Goal: Task Accomplishment & Management: Manage account settings

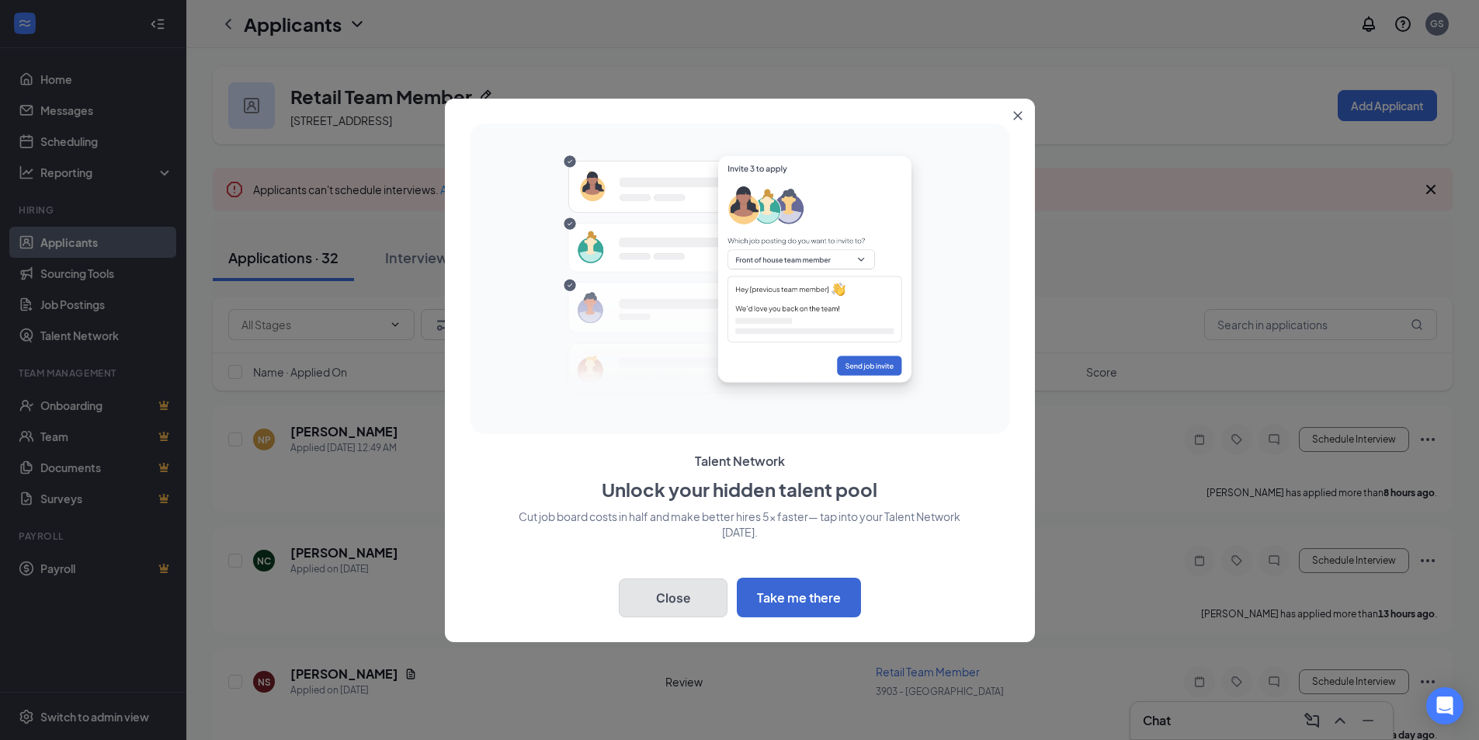
drag, startPoint x: 675, startPoint y: 598, endPoint x: 657, endPoint y: 607, distance: 20.1
click at [674, 598] on button "Close" at bounding box center [673, 597] width 109 height 39
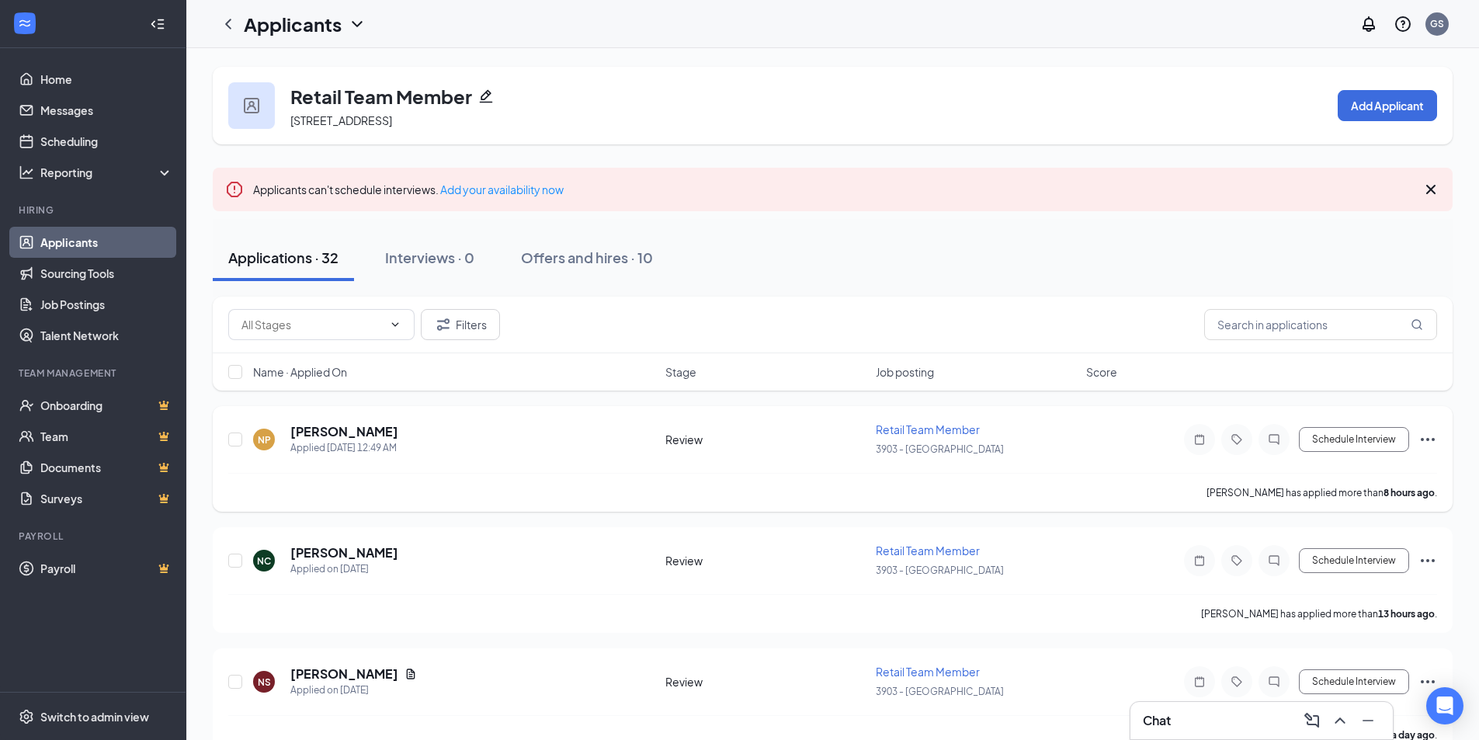
click at [1422, 440] on icon "Ellipses" at bounding box center [1428, 439] width 14 height 3
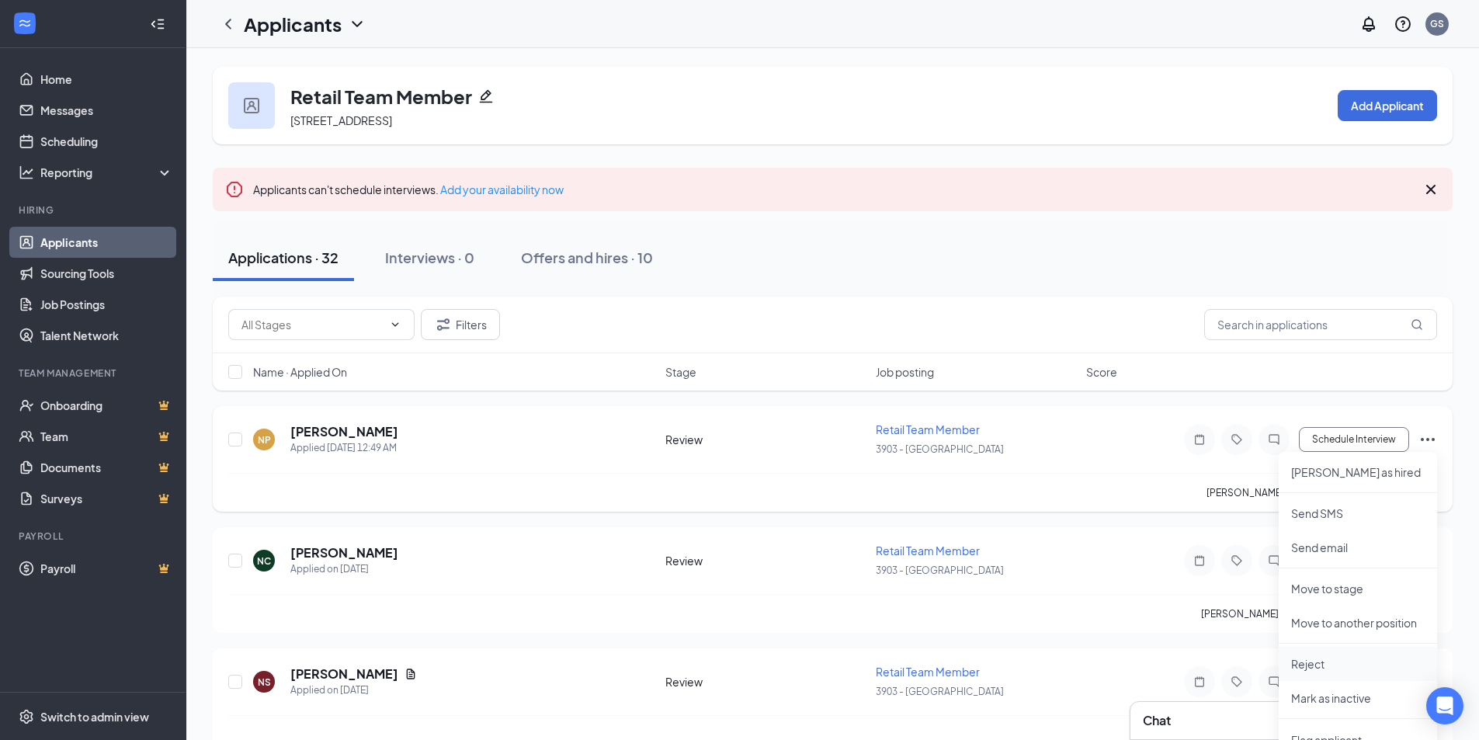
click at [1320, 665] on p "Reject" at bounding box center [1358, 664] width 134 height 16
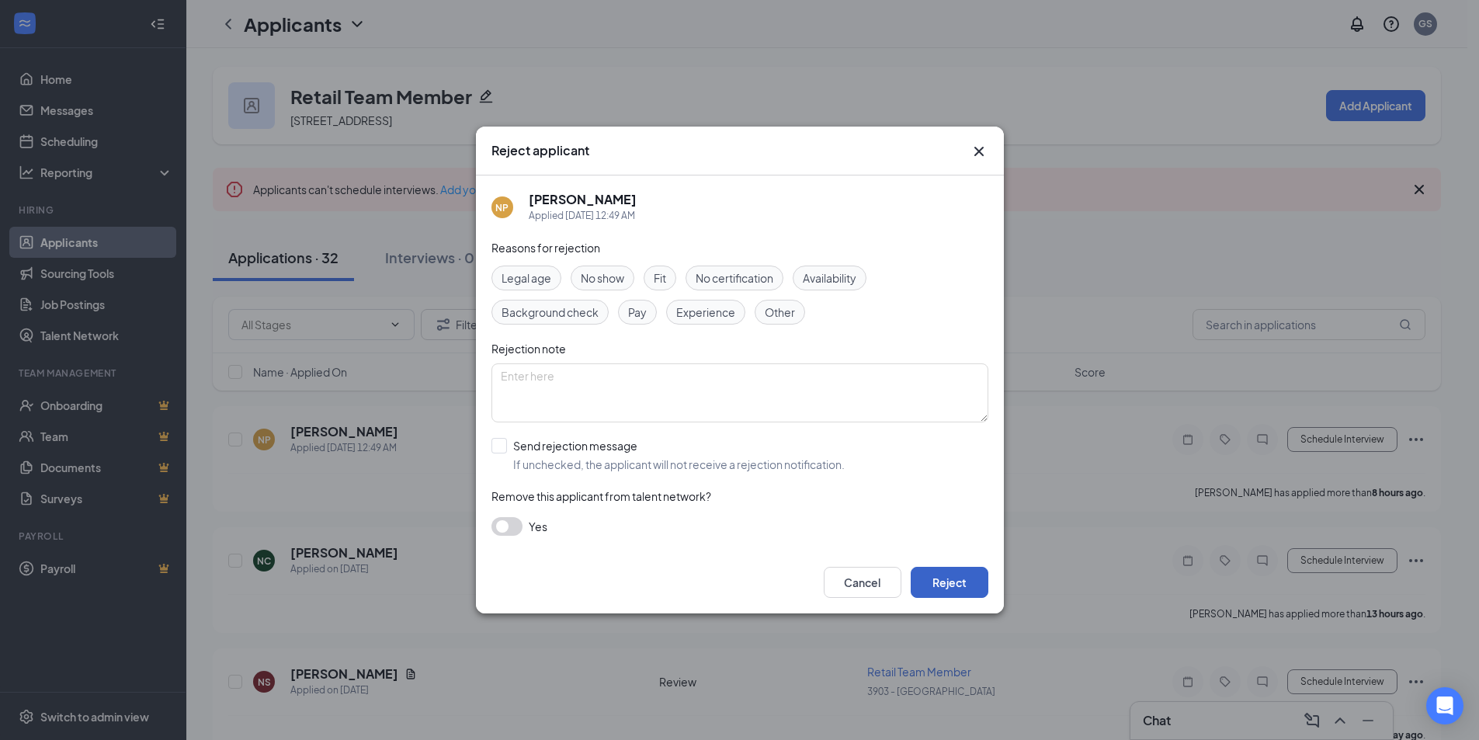
click at [960, 594] on button "Reject" at bounding box center [950, 582] width 78 height 31
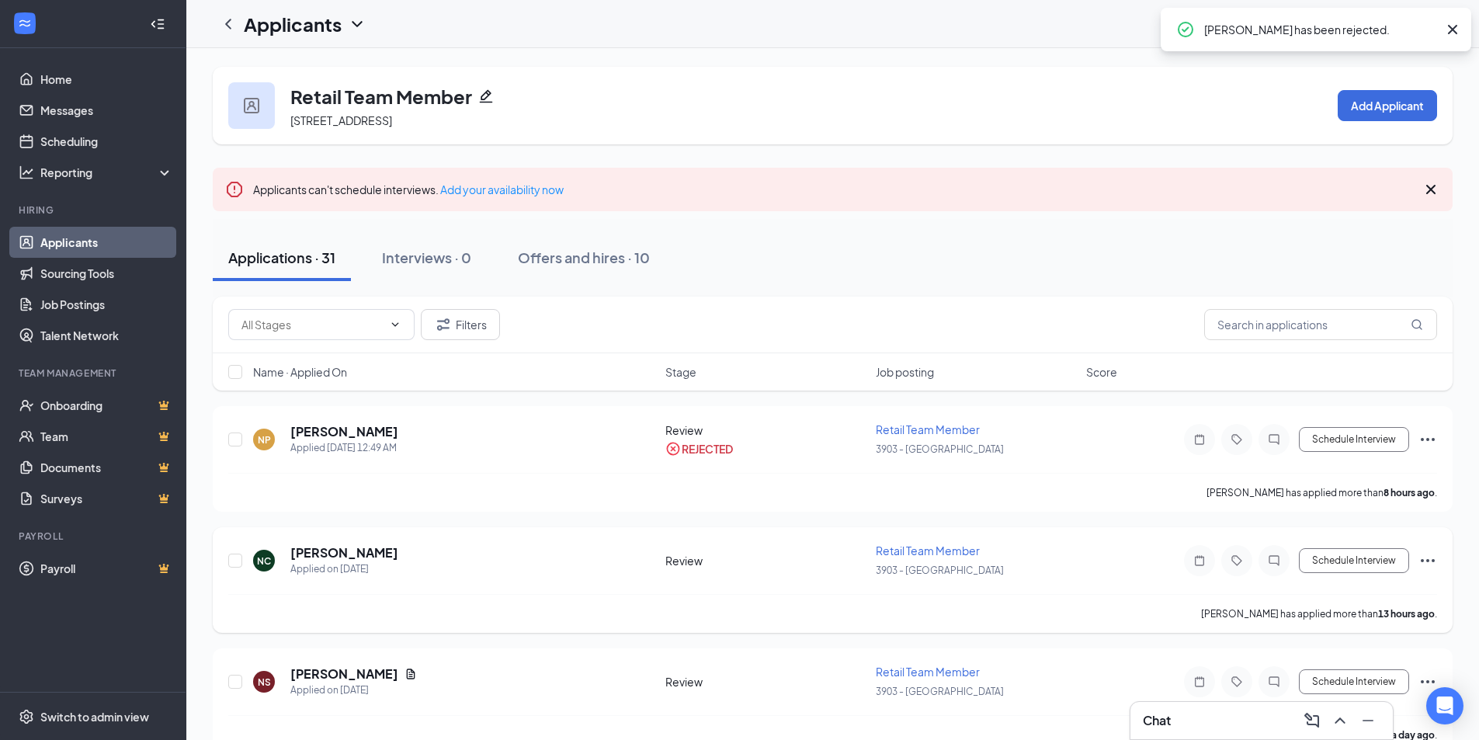
click at [1433, 555] on icon "Ellipses" at bounding box center [1427, 560] width 19 height 19
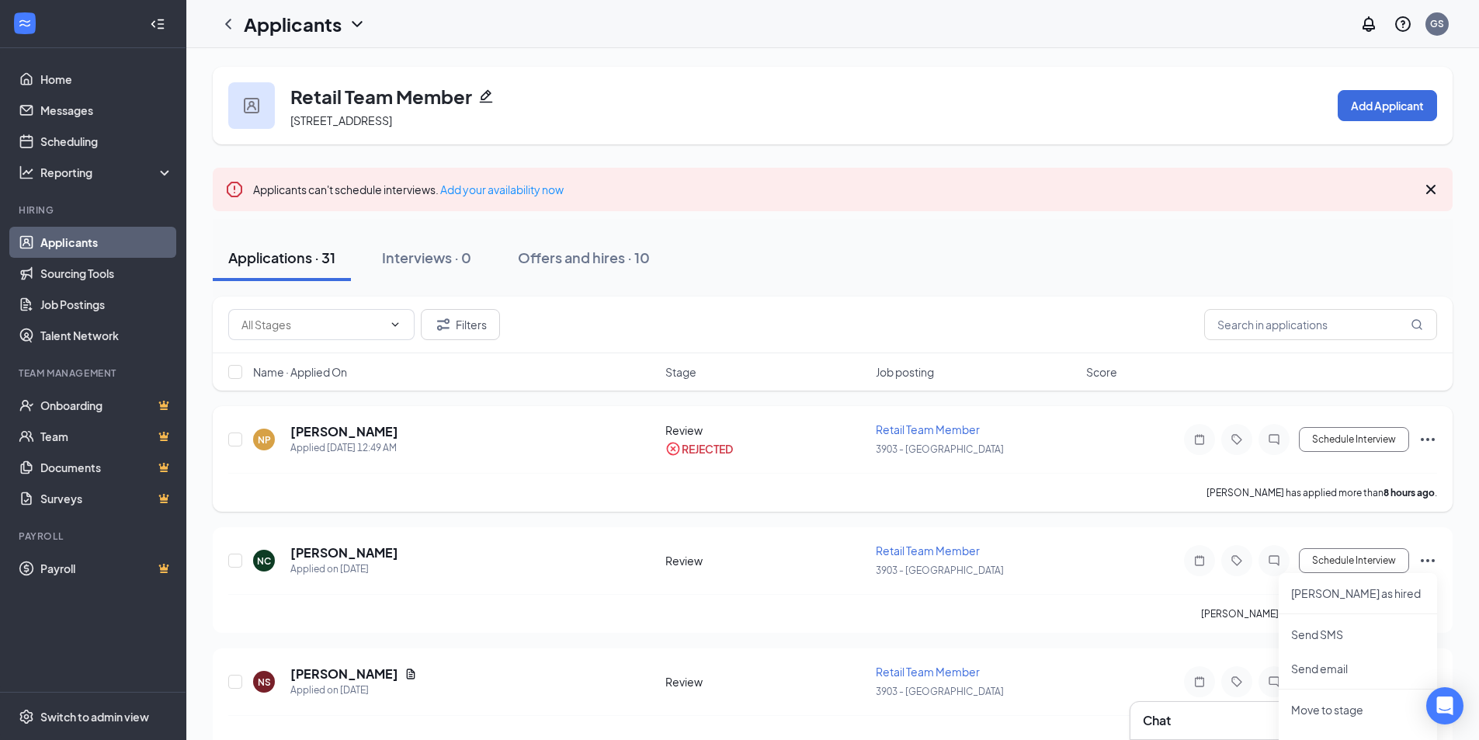
scroll to position [78, 0]
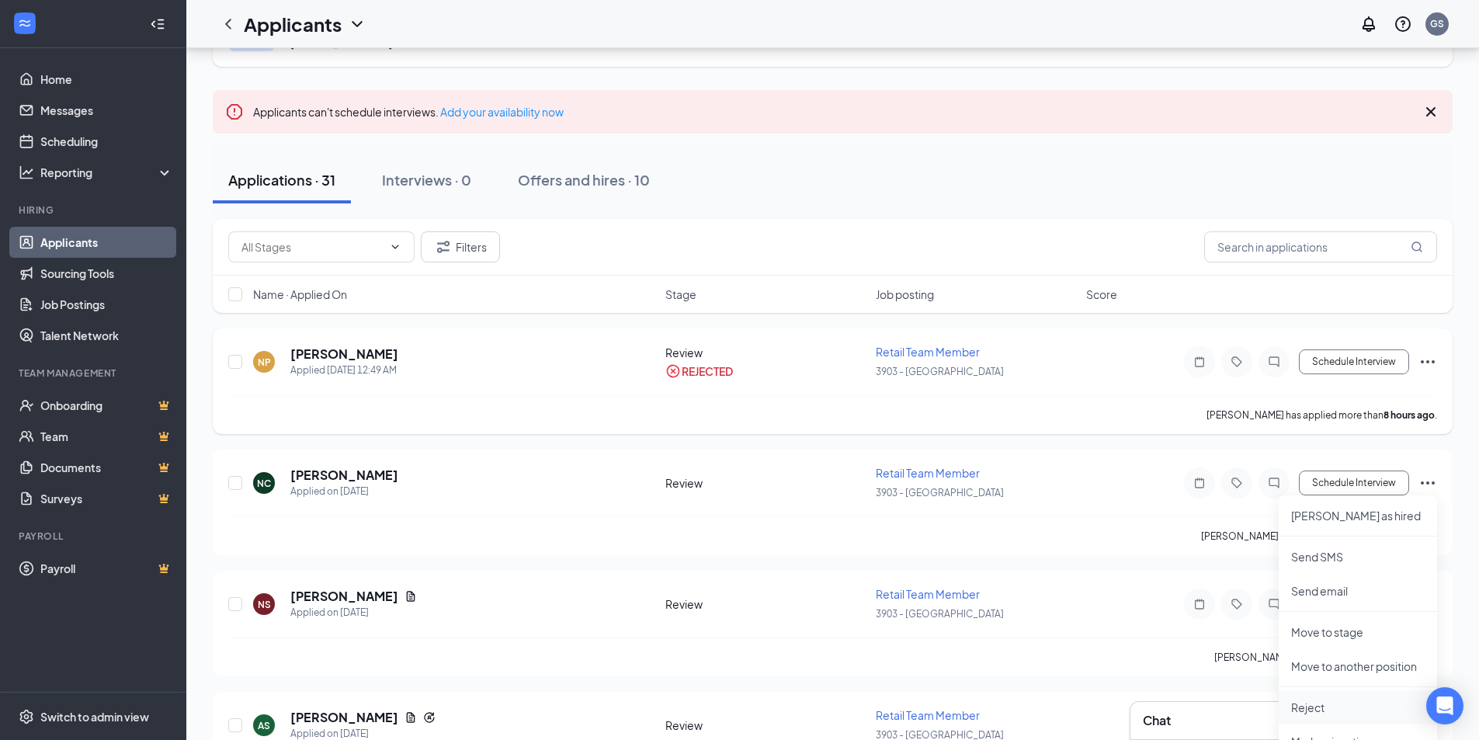
click at [1320, 708] on p "Reject" at bounding box center [1358, 707] width 134 height 16
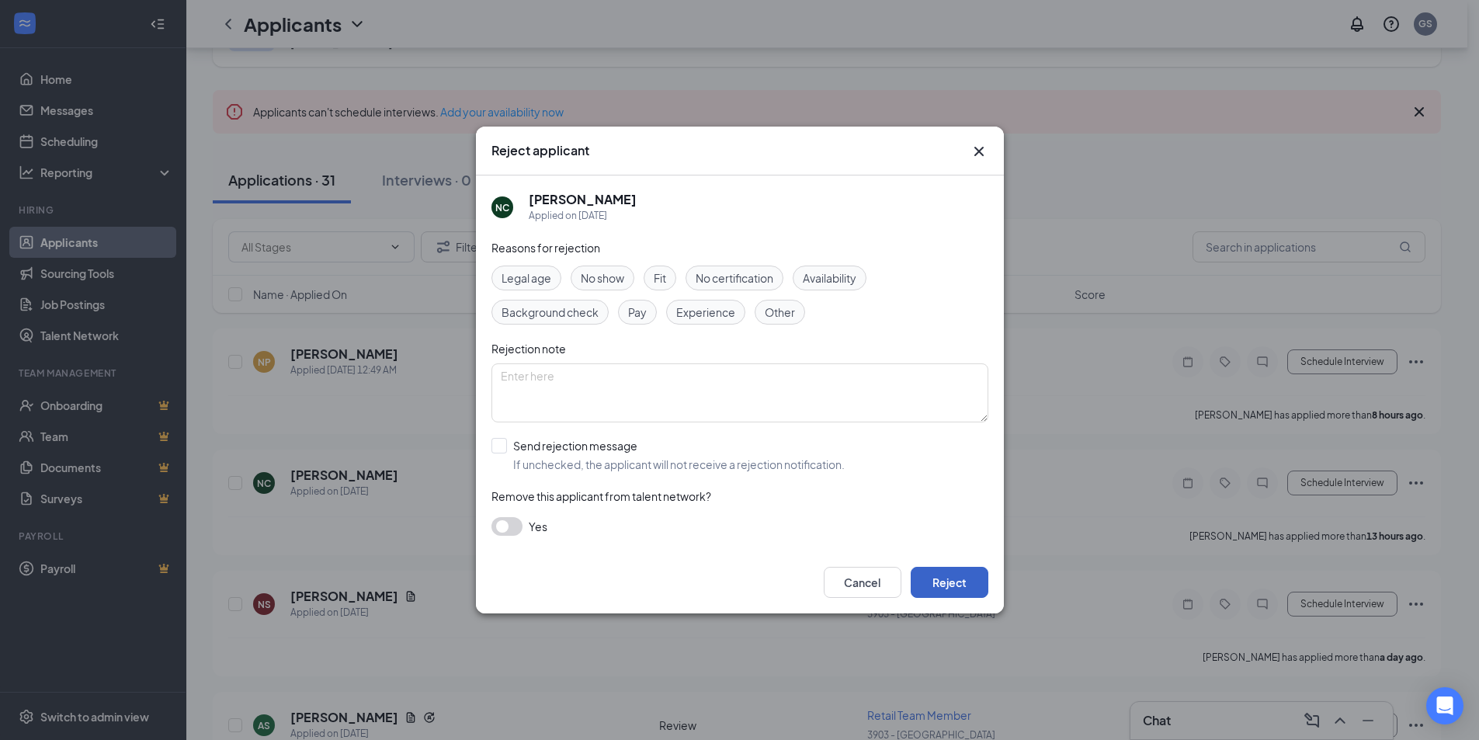
click at [966, 586] on button "Reject" at bounding box center [950, 582] width 78 height 31
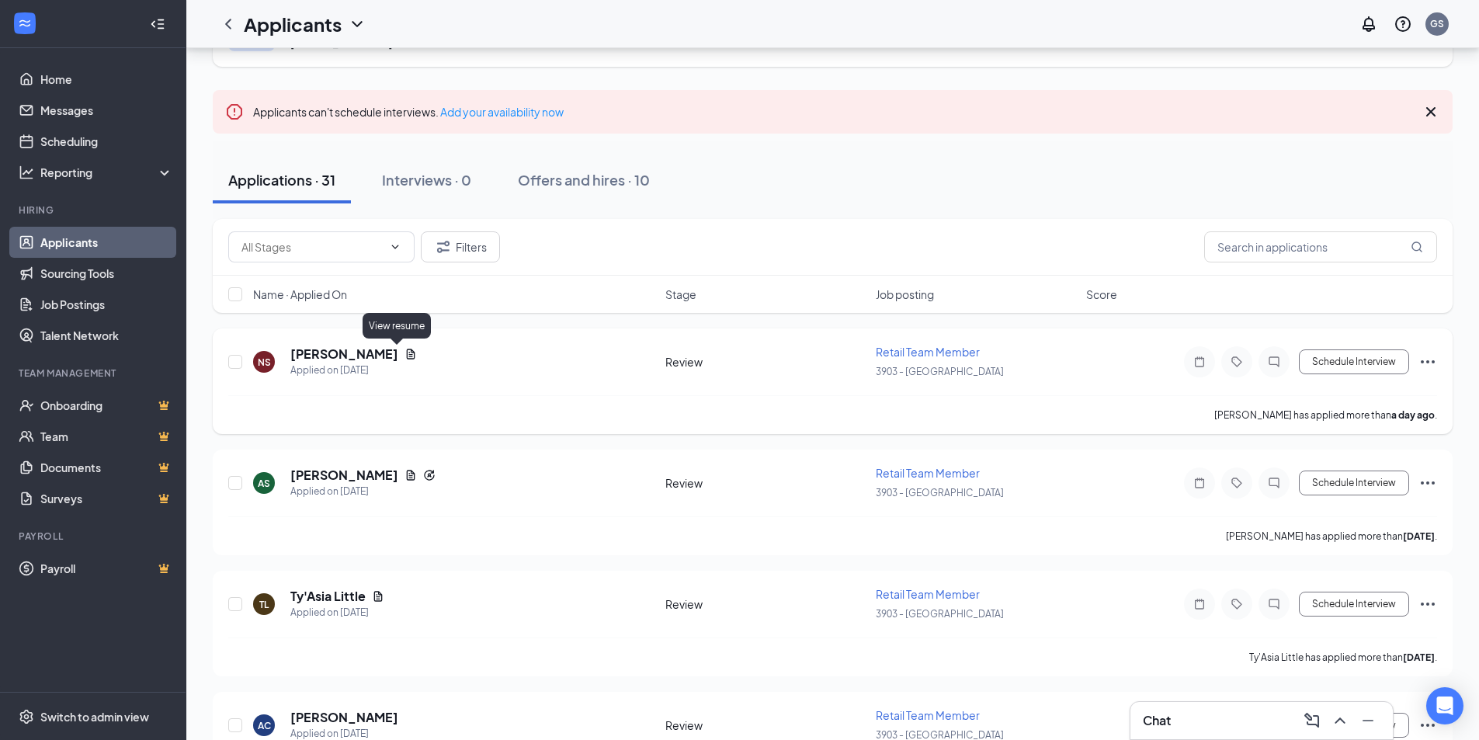
click at [404, 349] on icon "Document" at bounding box center [410, 354] width 12 height 12
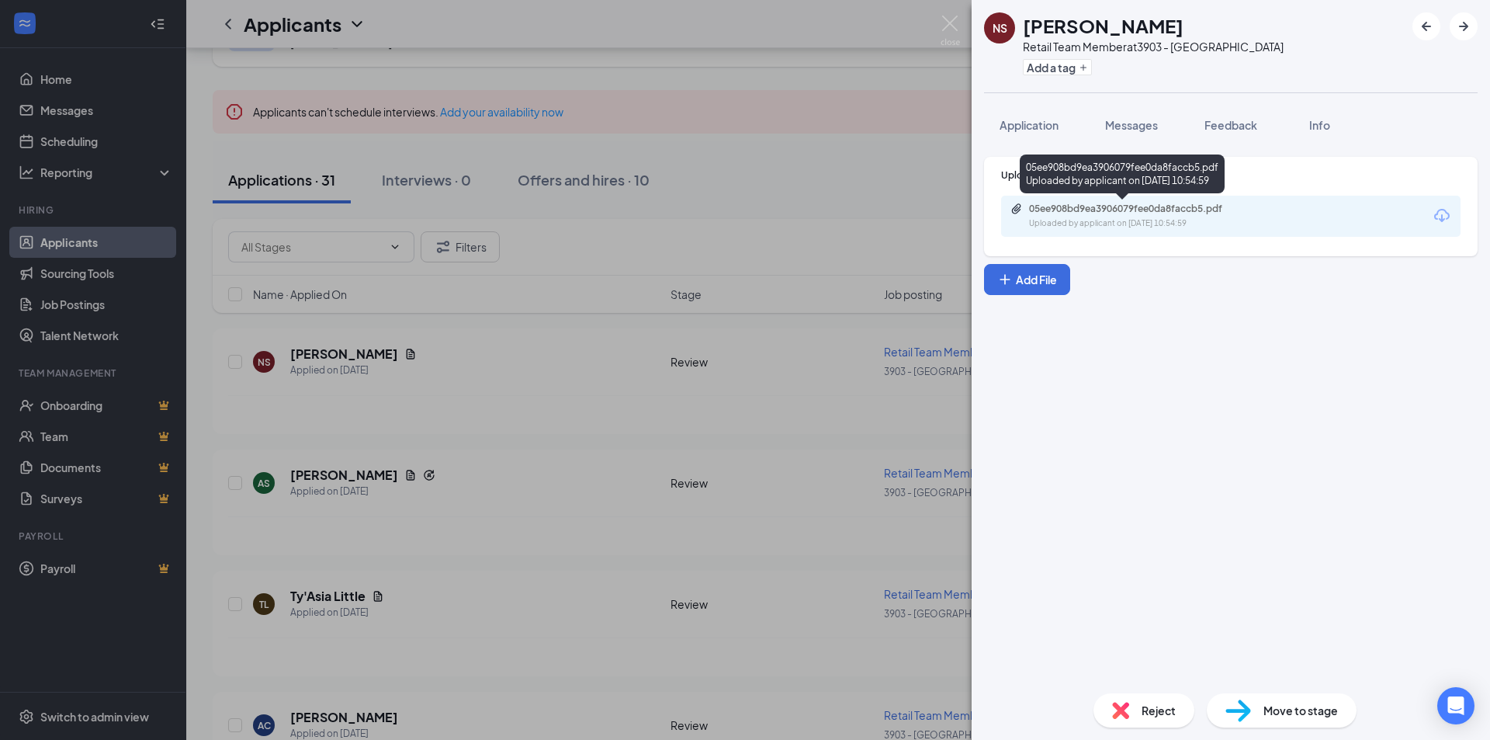
click at [1100, 210] on div "05ee908bd9ea3906079fee0da8faccb5.pdf" at bounding box center [1137, 209] width 217 height 12
click at [843, 85] on div "NS [PERSON_NAME] Retail Team Member at 3903 - Farmington Add a tag Application …" at bounding box center [745, 370] width 1490 height 740
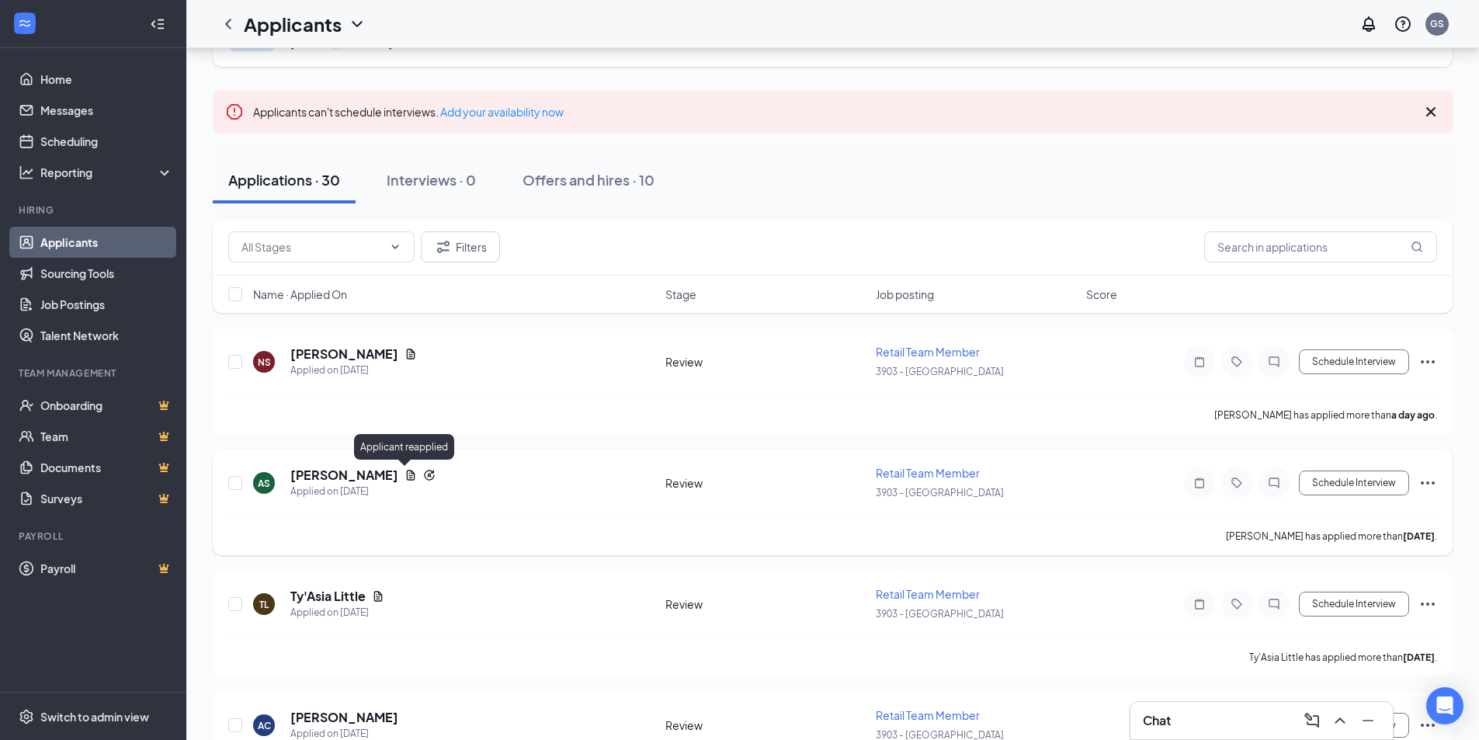
click at [423, 474] on icon "Reapply" at bounding box center [429, 475] width 12 height 12
click at [378, 476] on div "[PERSON_NAME]" at bounding box center [362, 475] width 145 height 17
click at [404, 469] on icon "Document" at bounding box center [410, 475] width 12 height 12
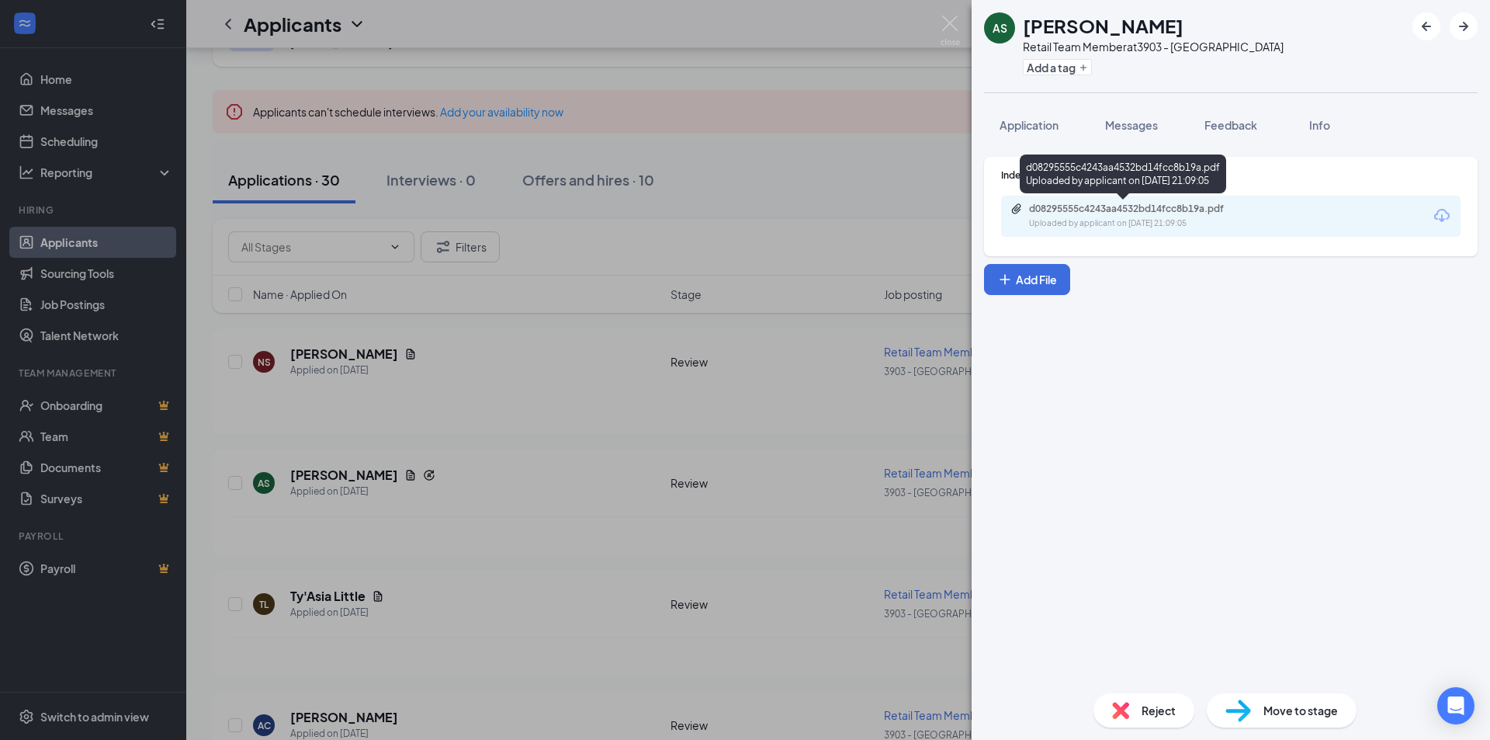
click at [1095, 209] on div "d08295555c4243aa4532bd14fcc8b19a.pdf" at bounding box center [1137, 209] width 217 height 12
click at [896, 198] on div "AS [PERSON_NAME] Retail Team Member at 3903 - Farmington Add a tag Application …" at bounding box center [745, 370] width 1490 height 740
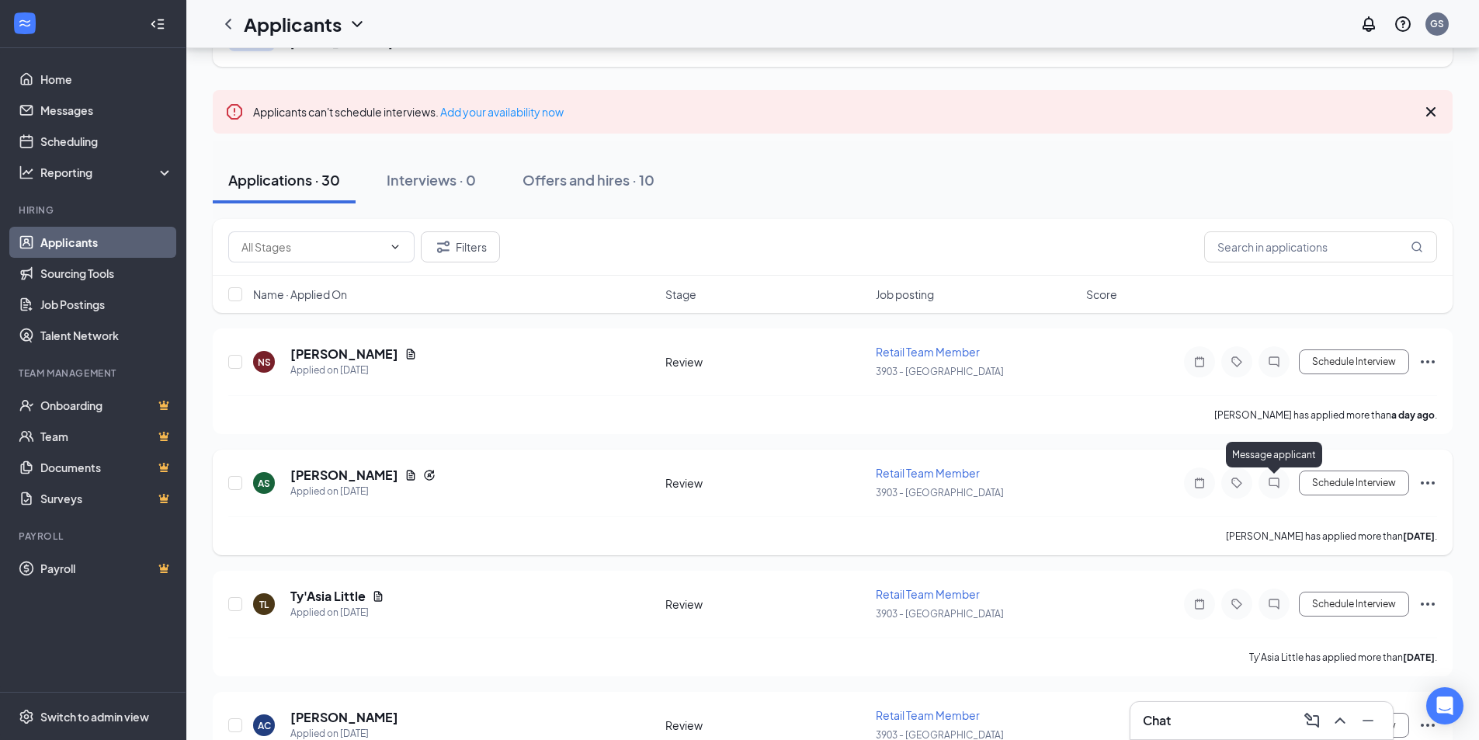
click at [1277, 480] on icon "ChatInactive" at bounding box center [1274, 483] width 19 height 12
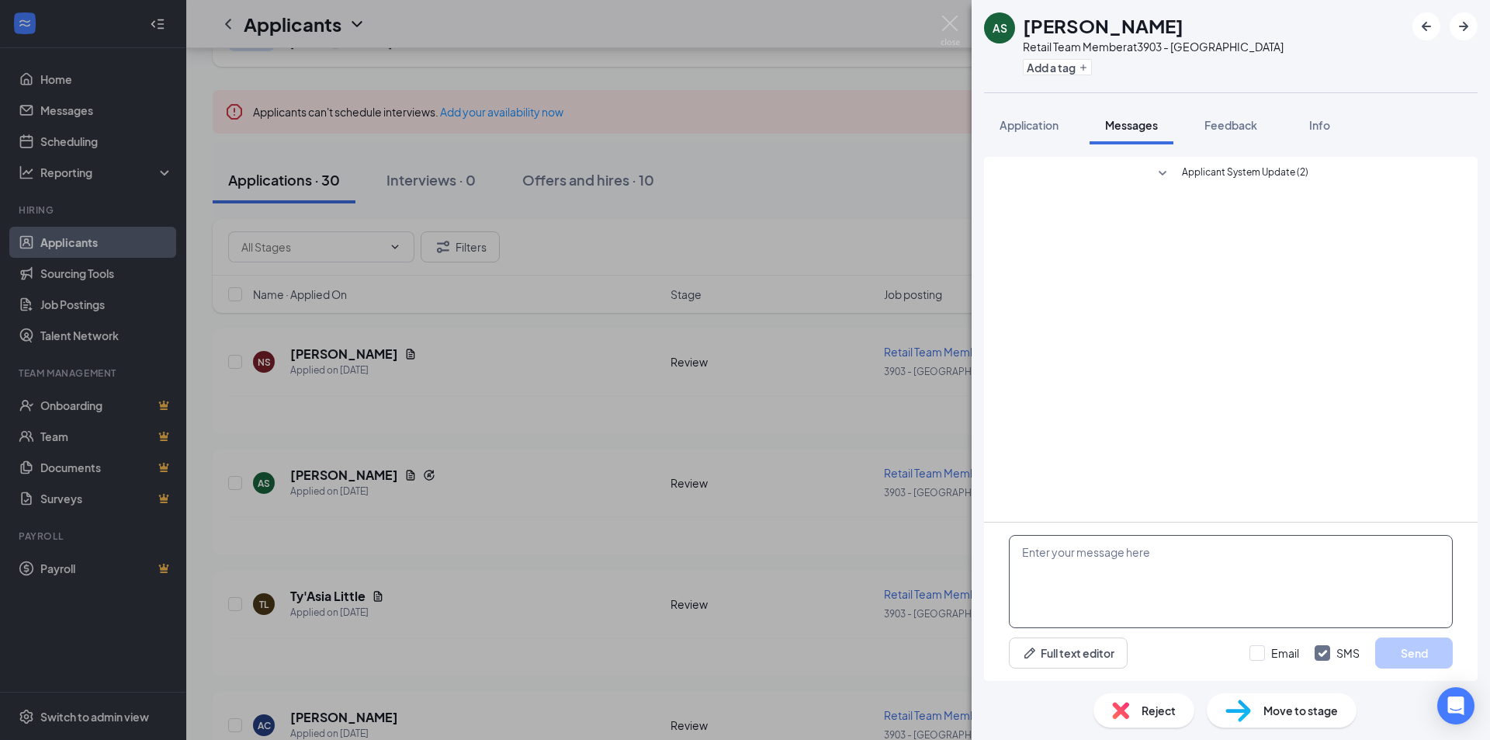
click at [1063, 587] on textarea at bounding box center [1231, 581] width 444 height 93
click at [1016, 151] on div "Applicant System Update (2) Full text editor Email SMS Send" at bounding box center [1231, 412] width 519 height 536
click at [1027, 130] on span "Application" at bounding box center [1029, 125] width 59 height 14
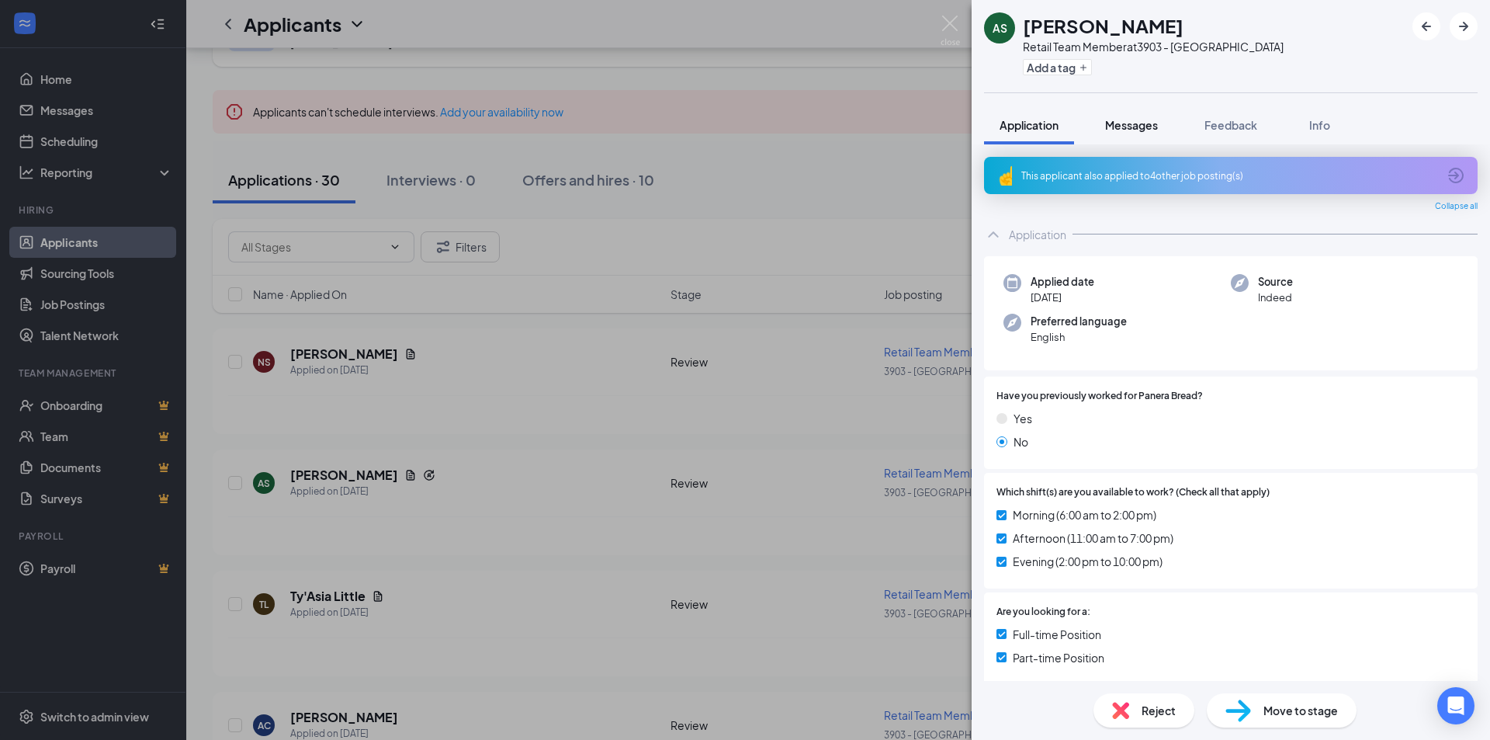
click at [1110, 123] on span "Messages" at bounding box center [1131, 125] width 53 height 14
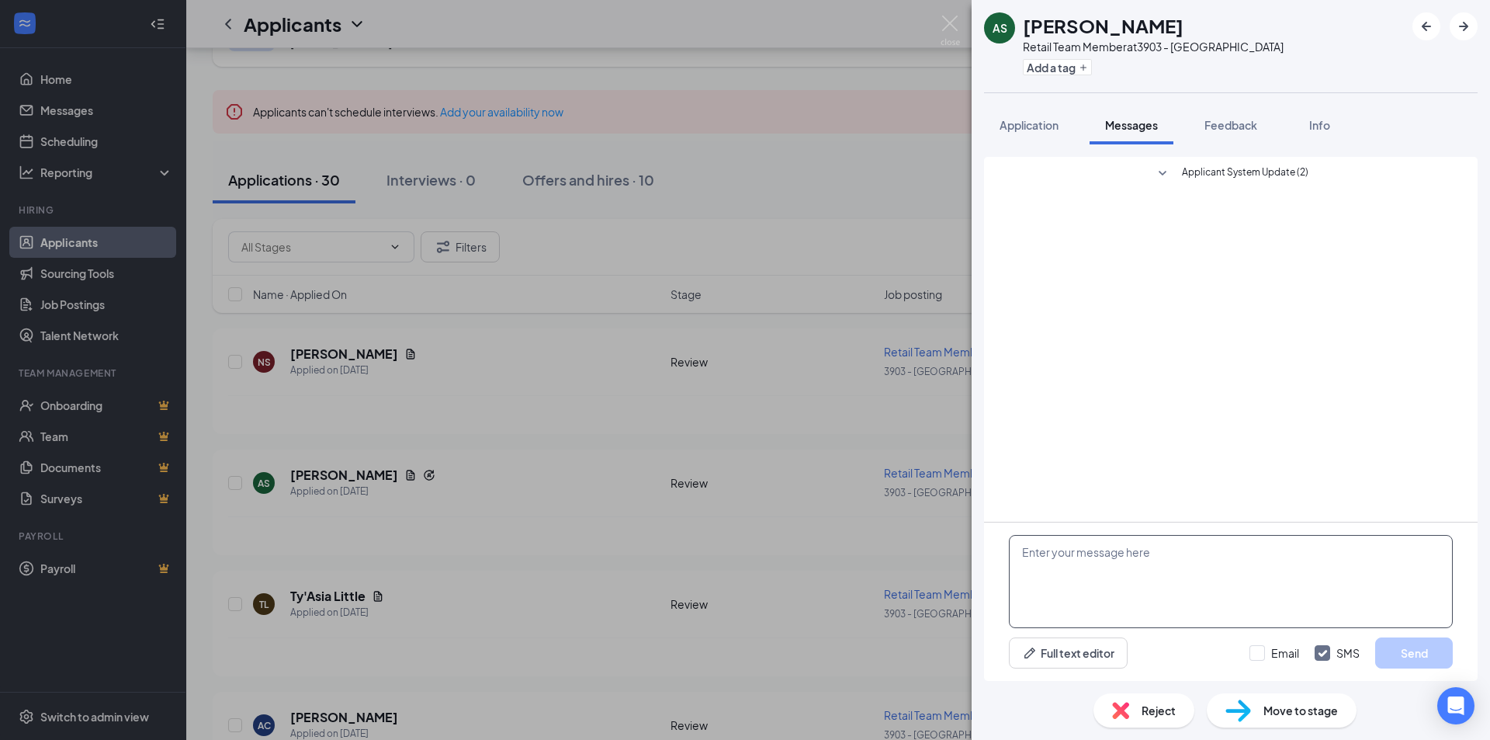
click at [1215, 590] on textarea at bounding box center [1231, 581] width 444 height 93
click at [1192, 583] on textarea "Good Morning [PERSON_NAME], I would like to set up an interview [DATE]" at bounding box center [1231, 581] width 444 height 93
click at [1272, 585] on textarea "Good Morning [PERSON_NAME], I would like to set up an interview [DATE]" at bounding box center [1231, 581] width 444 height 93
click at [1185, 580] on textarea "Good Morning [PERSON_NAME], I would like to set up an interview [DATE]" at bounding box center [1231, 581] width 444 height 93
click at [1282, 585] on textarea "Good Morning [PERSON_NAME], I would like to set up an interview [DATE]" at bounding box center [1231, 581] width 444 height 93
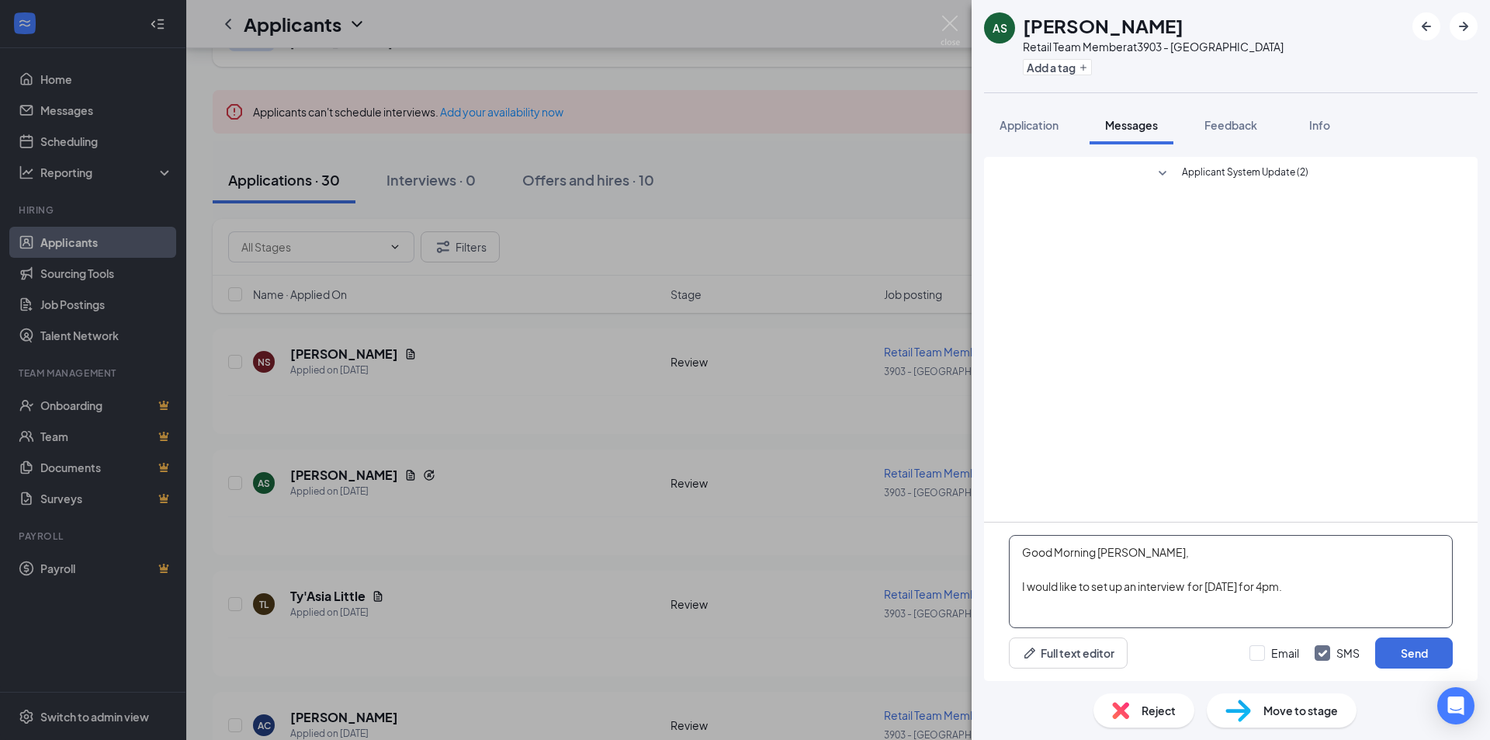
type textarea "Good Morning [PERSON_NAME], I would like to set up an interview for [DATE] for …"
click at [1318, 593] on textarea "Good Morning [PERSON_NAME], I would like to set up an interview for [DATE] for …" at bounding box center [1231, 581] width 444 height 93
click at [875, 214] on div "AS [PERSON_NAME] Retail Team Member at 3903 - Farmington Add a tag Application …" at bounding box center [745, 370] width 1490 height 740
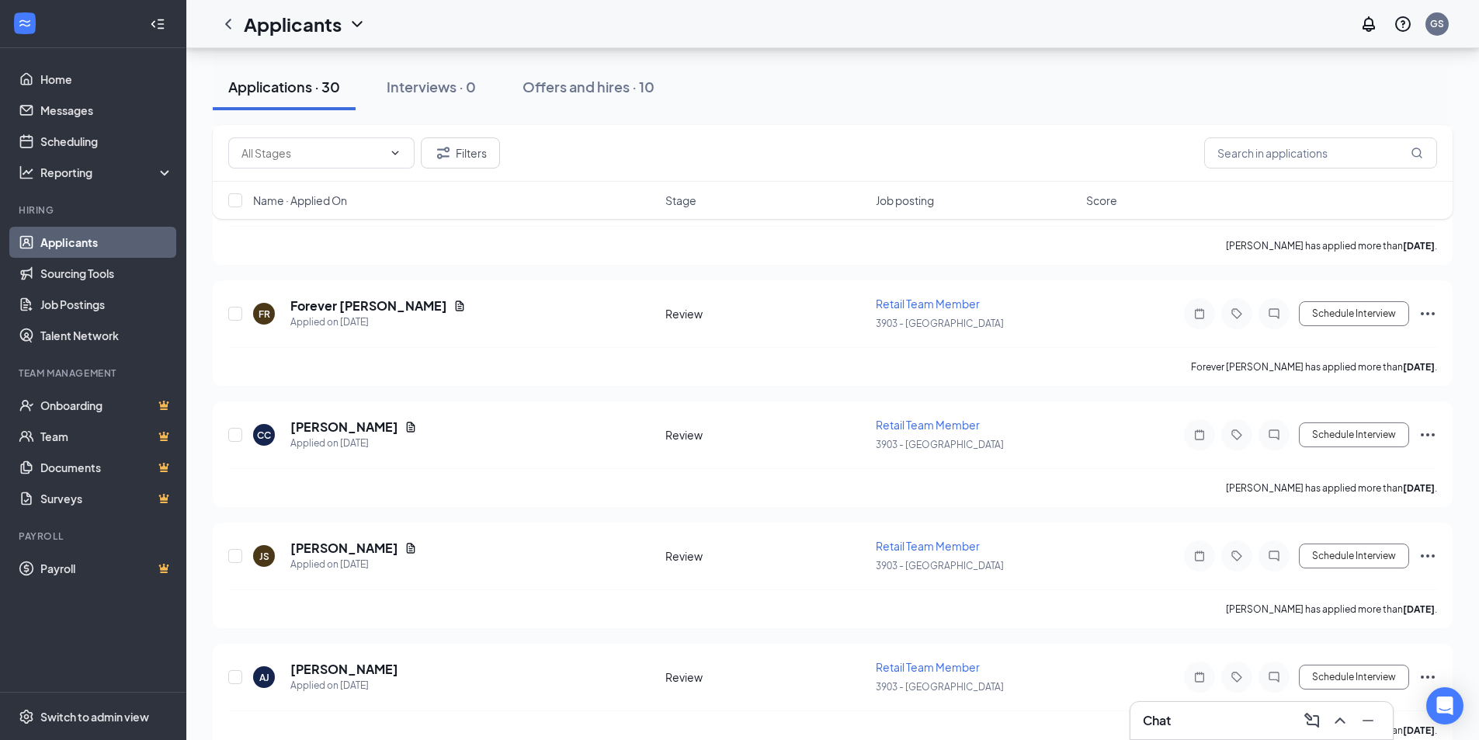
scroll to position [2091, 0]
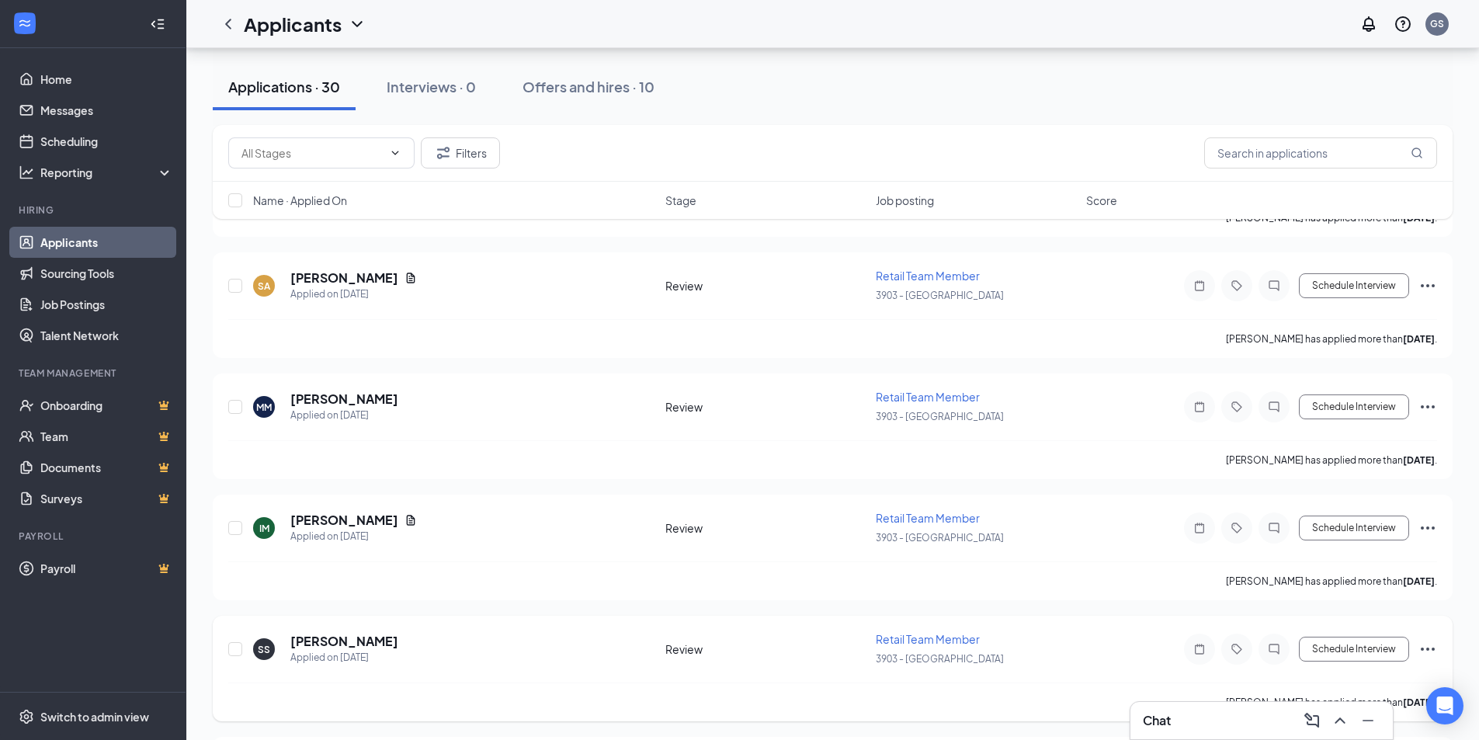
click at [1431, 647] on icon "Ellipses" at bounding box center [1427, 649] width 19 height 19
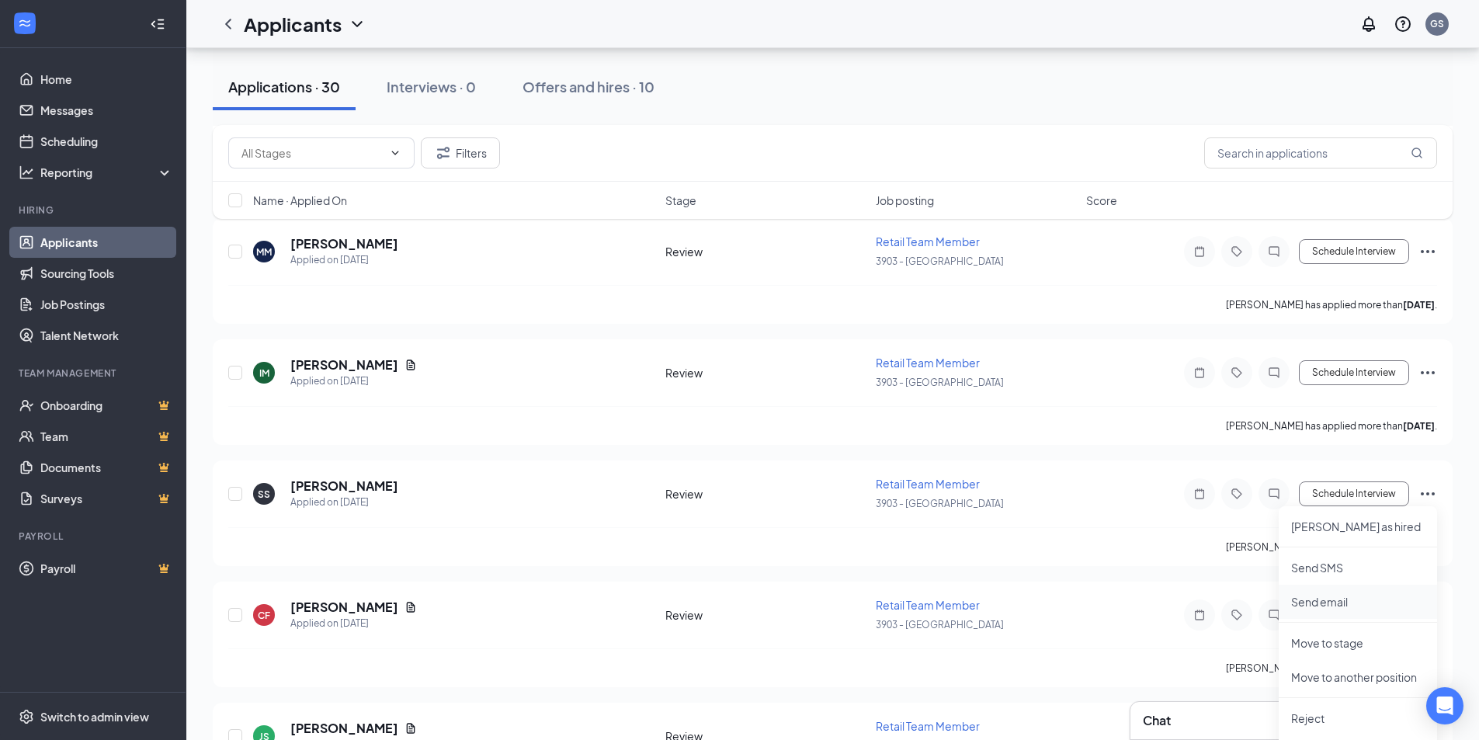
scroll to position [2324, 0]
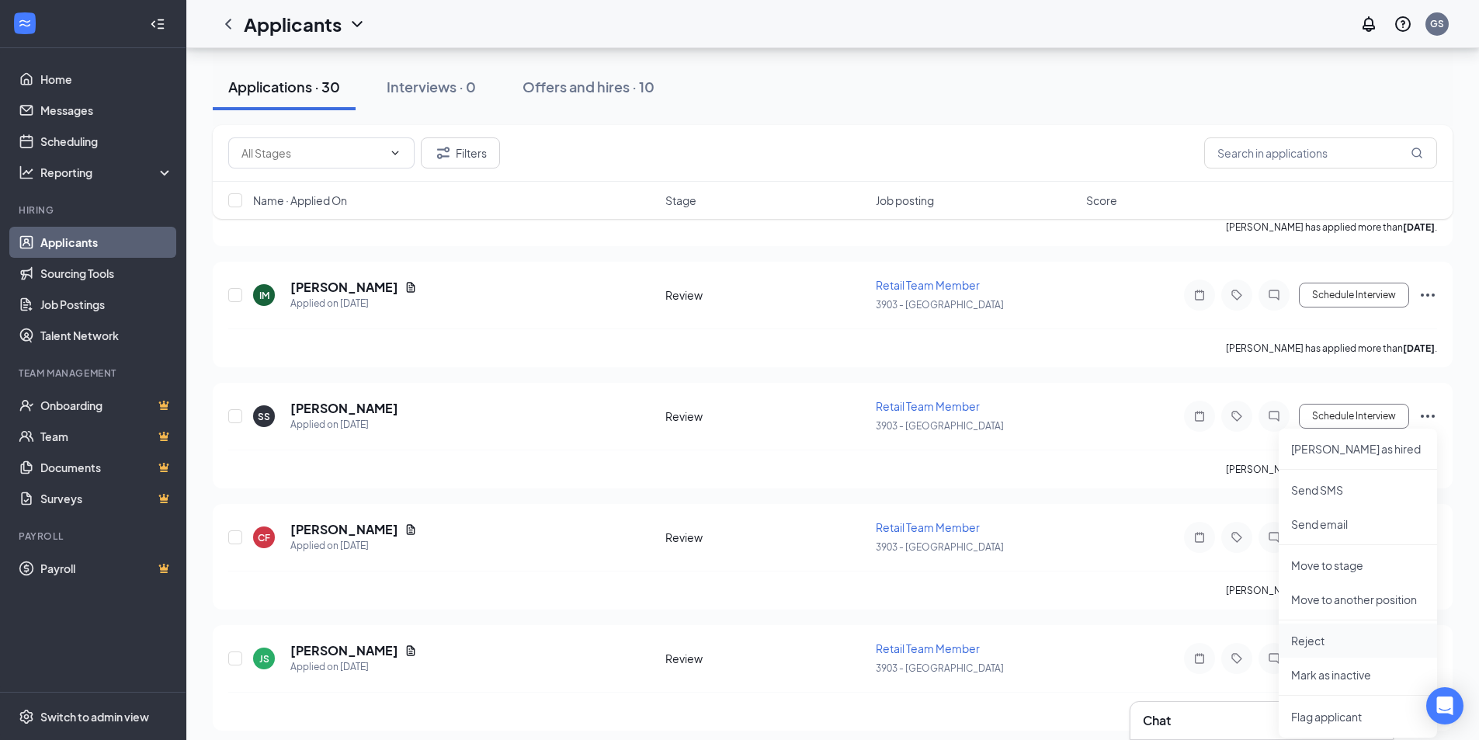
click at [1337, 640] on p "Reject" at bounding box center [1358, 641] width 134 height 16
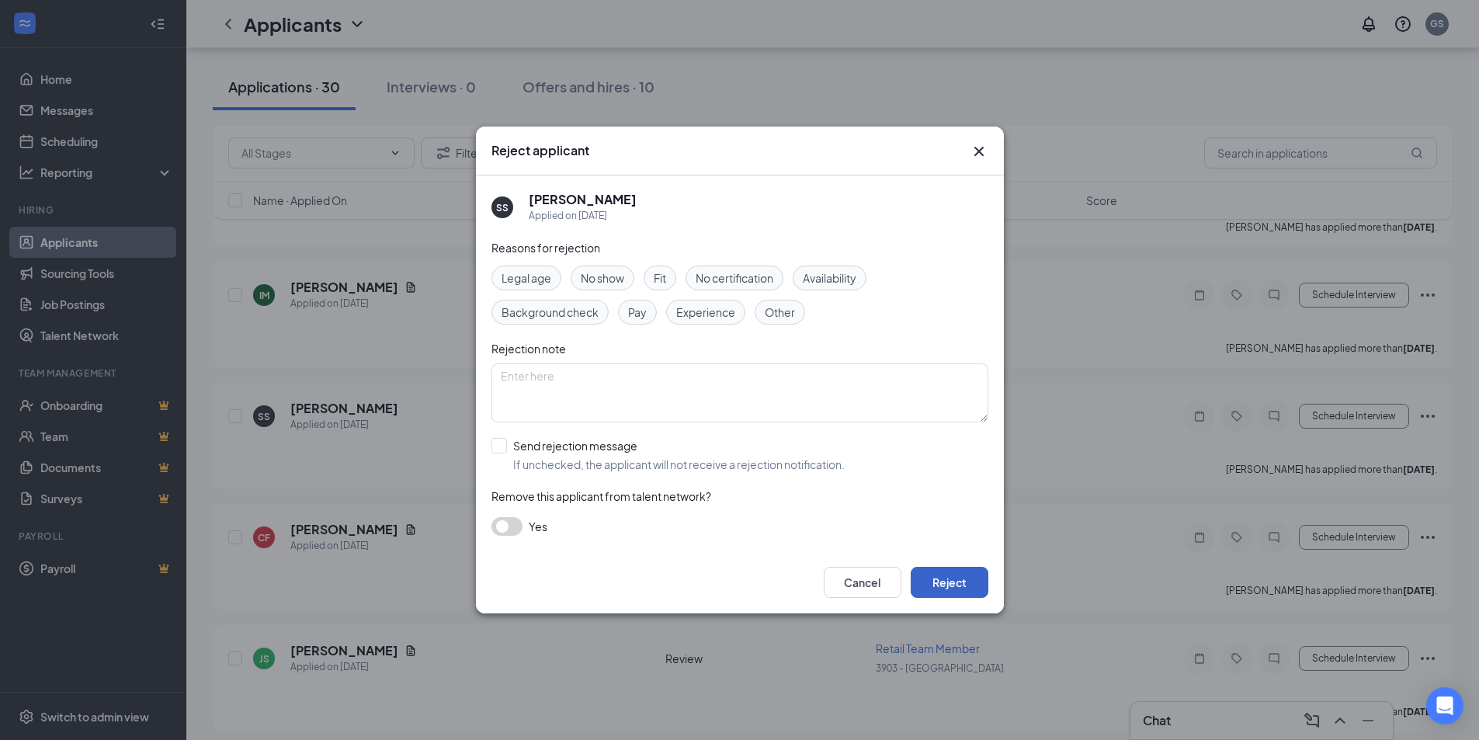
click at [957, 578] on button "Reject" at bounding box center [950, 582] width 78 height 31
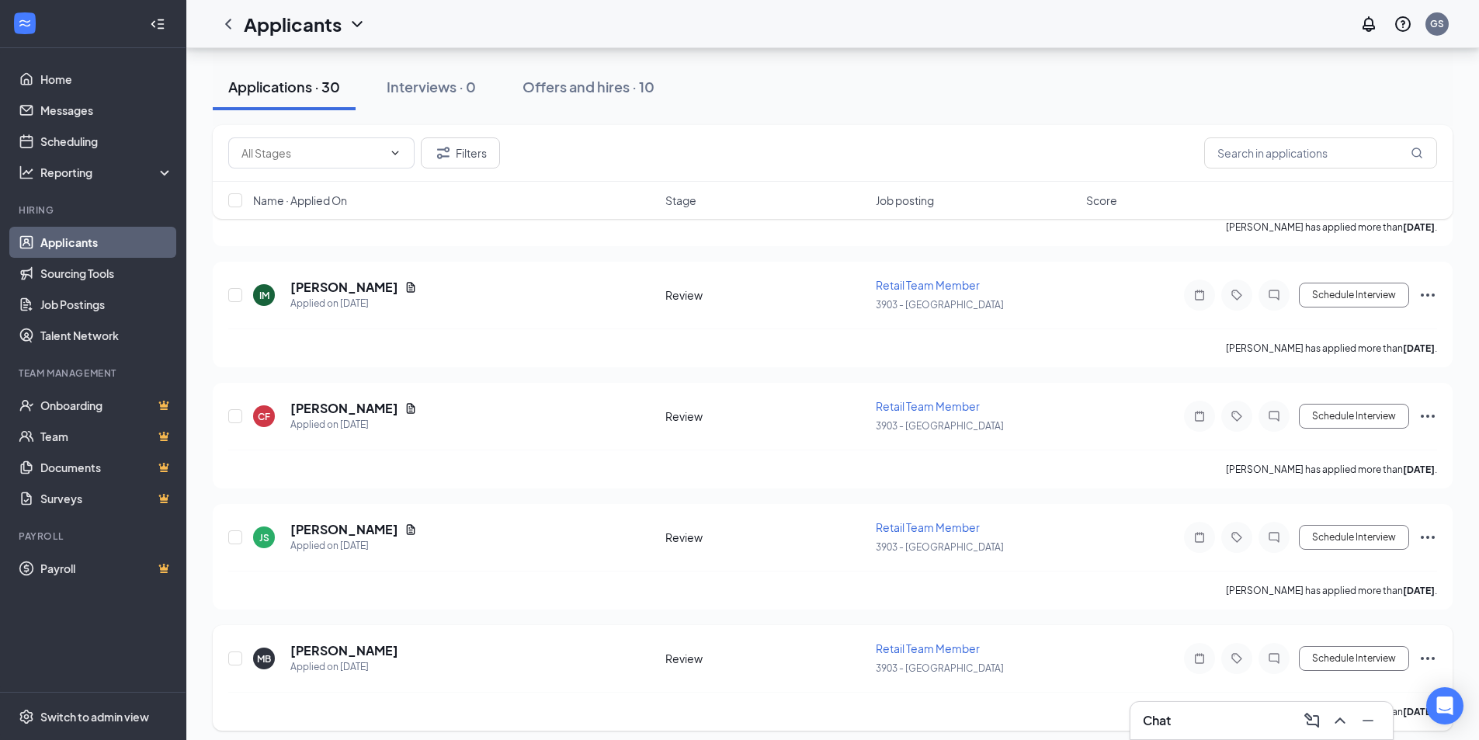
click at [1433, 654] on icon "Ellipses" at bounding box center [1427, 658] width 19 height 19
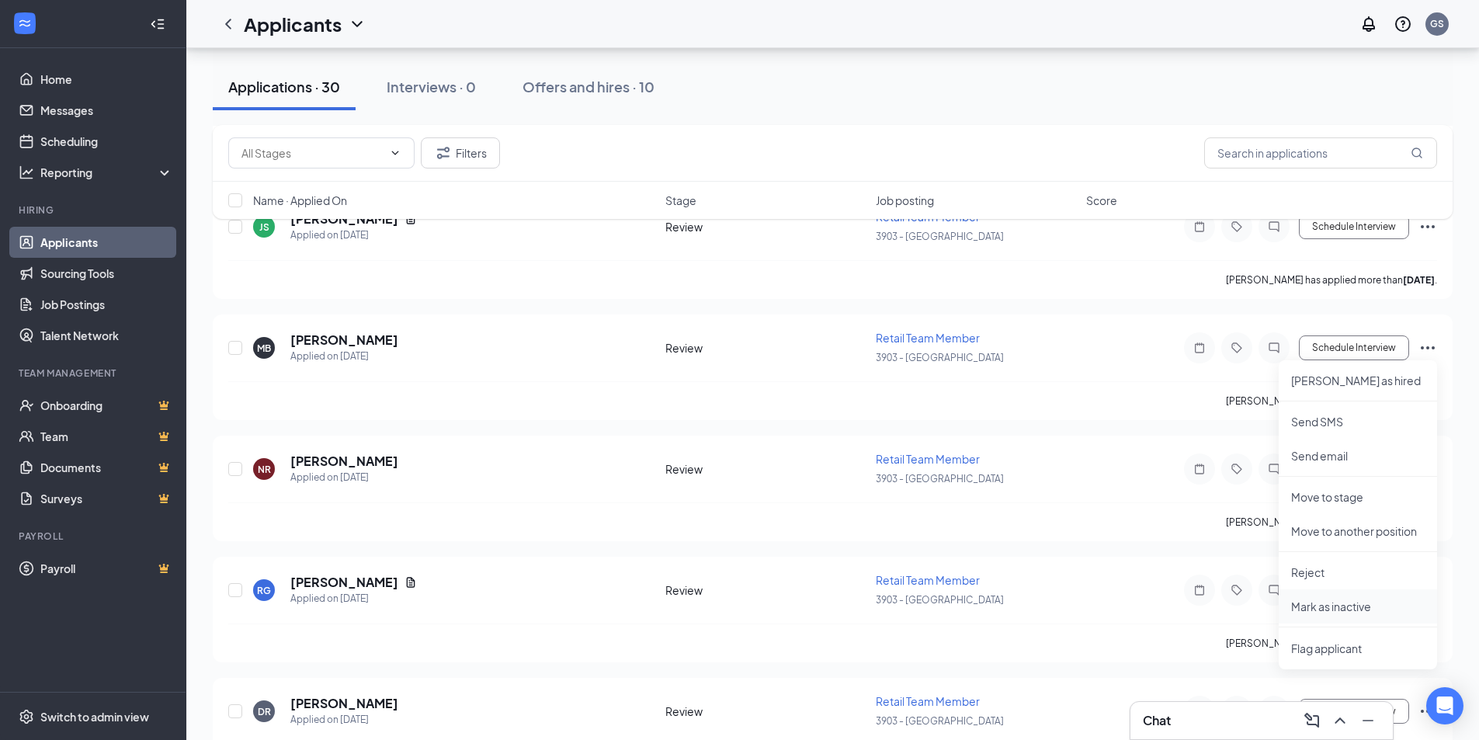
scroll to position [2712, 0]
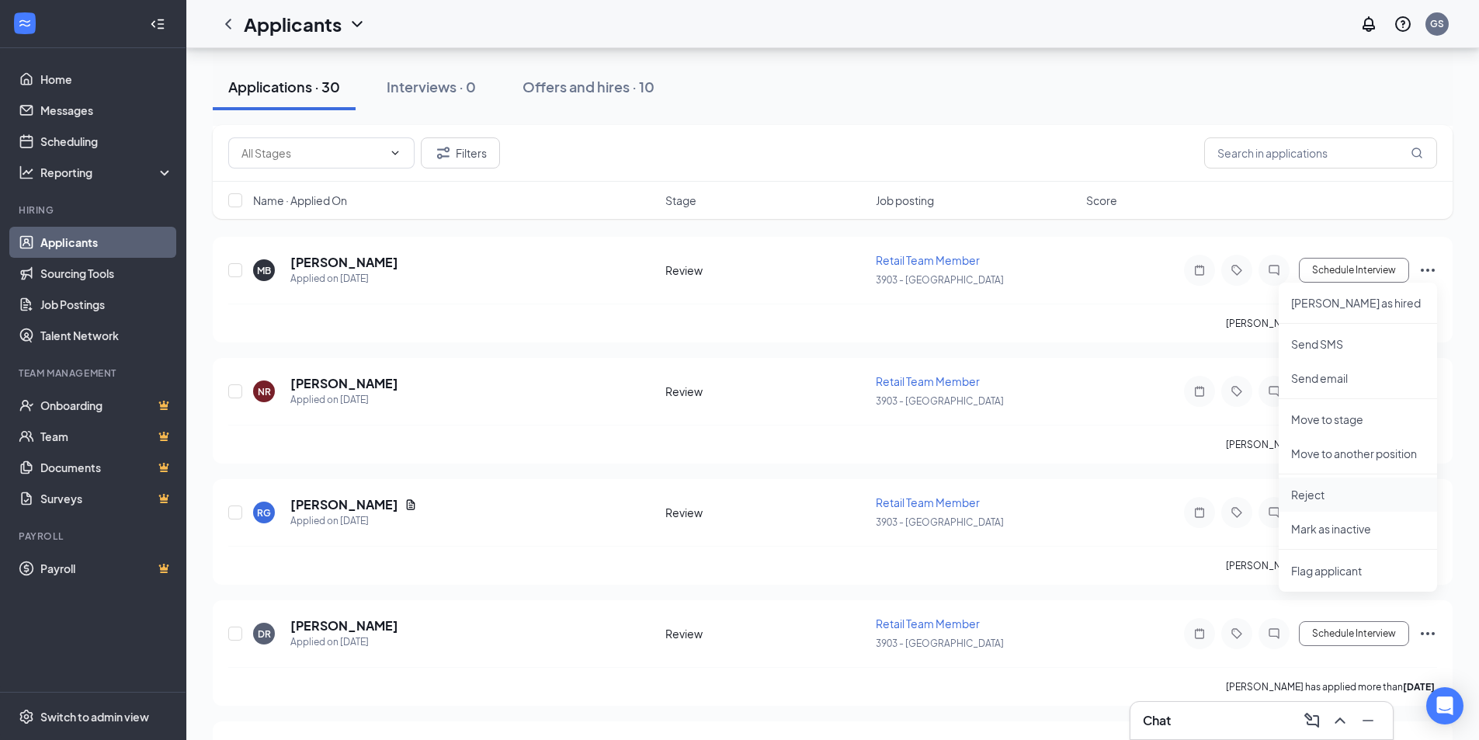
click at [1319, 496] on p "Reject" at bounding box center [1358, 495] width 134 height 16
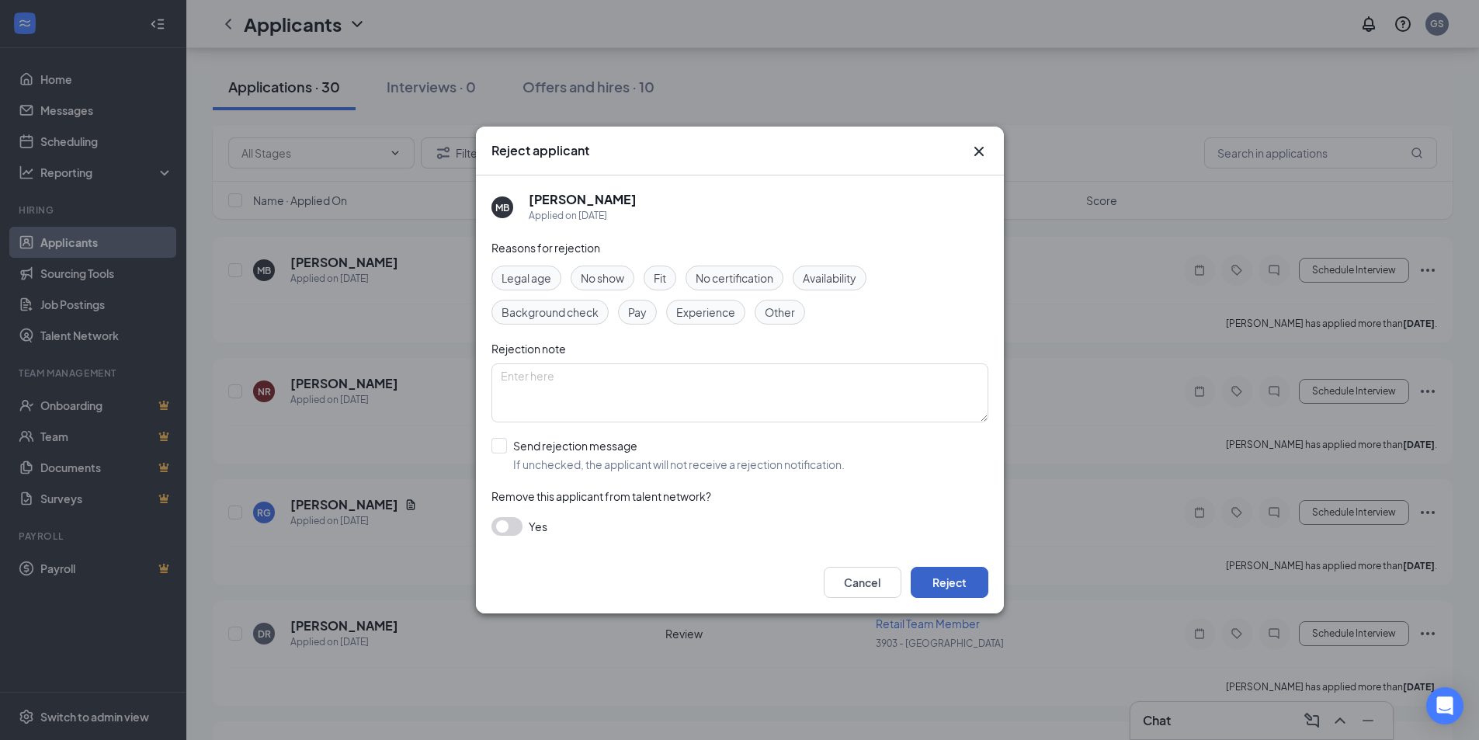
click at [958, 582] on button "Reject" at bounding box center [950, 582] width 78 height 31
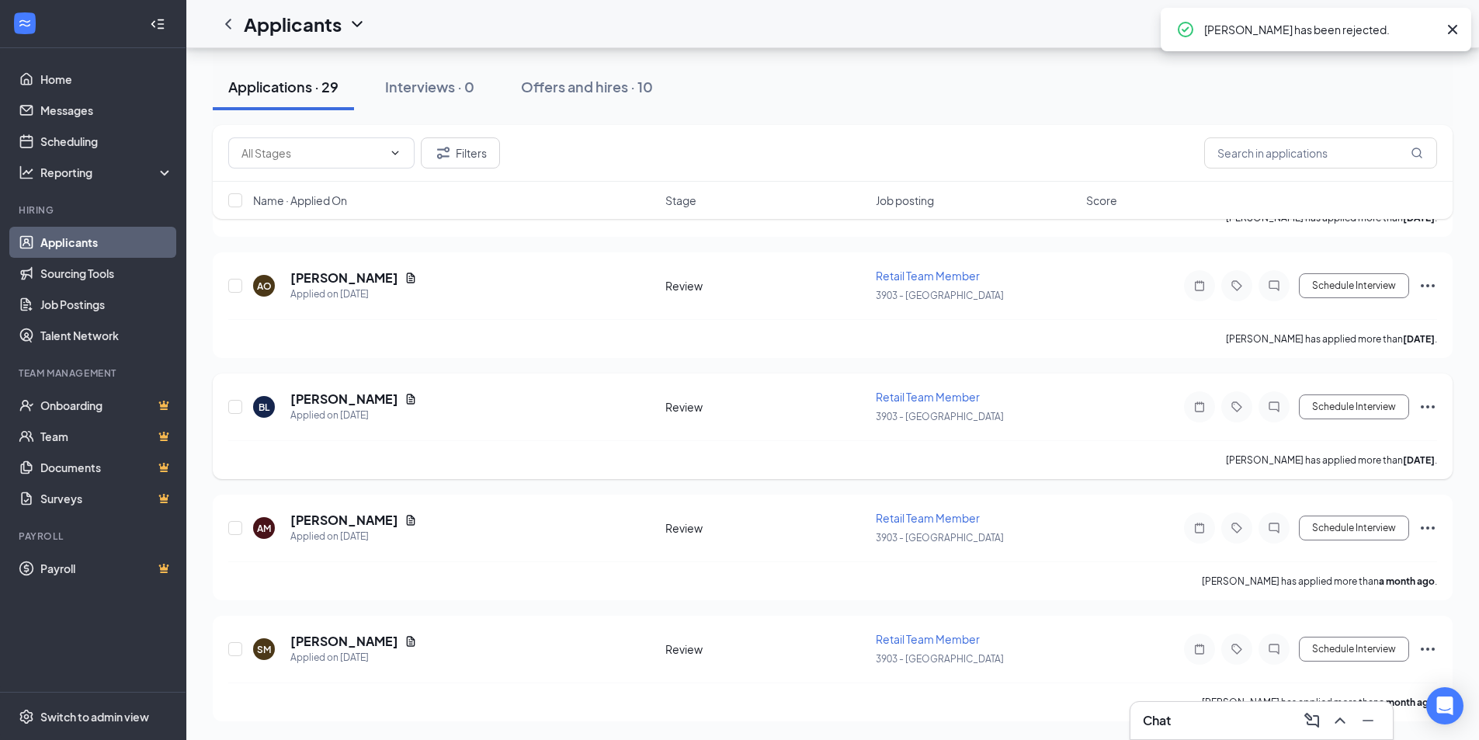
scroll to position [3060, 0]
click at [1429, 645] on icon "Ellipses" at bounding box center [1427, 649] width 19 height 19
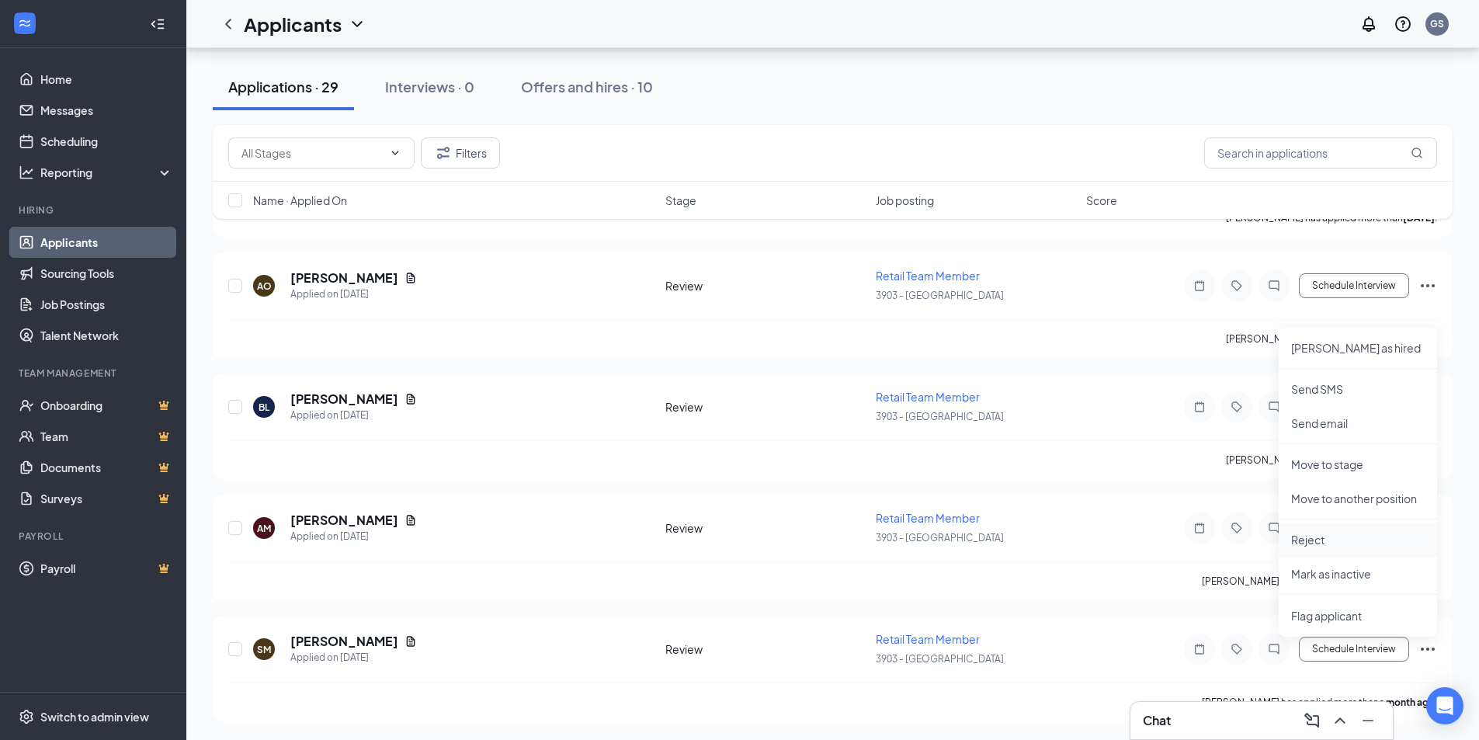
click at [1331, 542] on p "Reject" at bounding box center [1358, 540] width 134 height 16
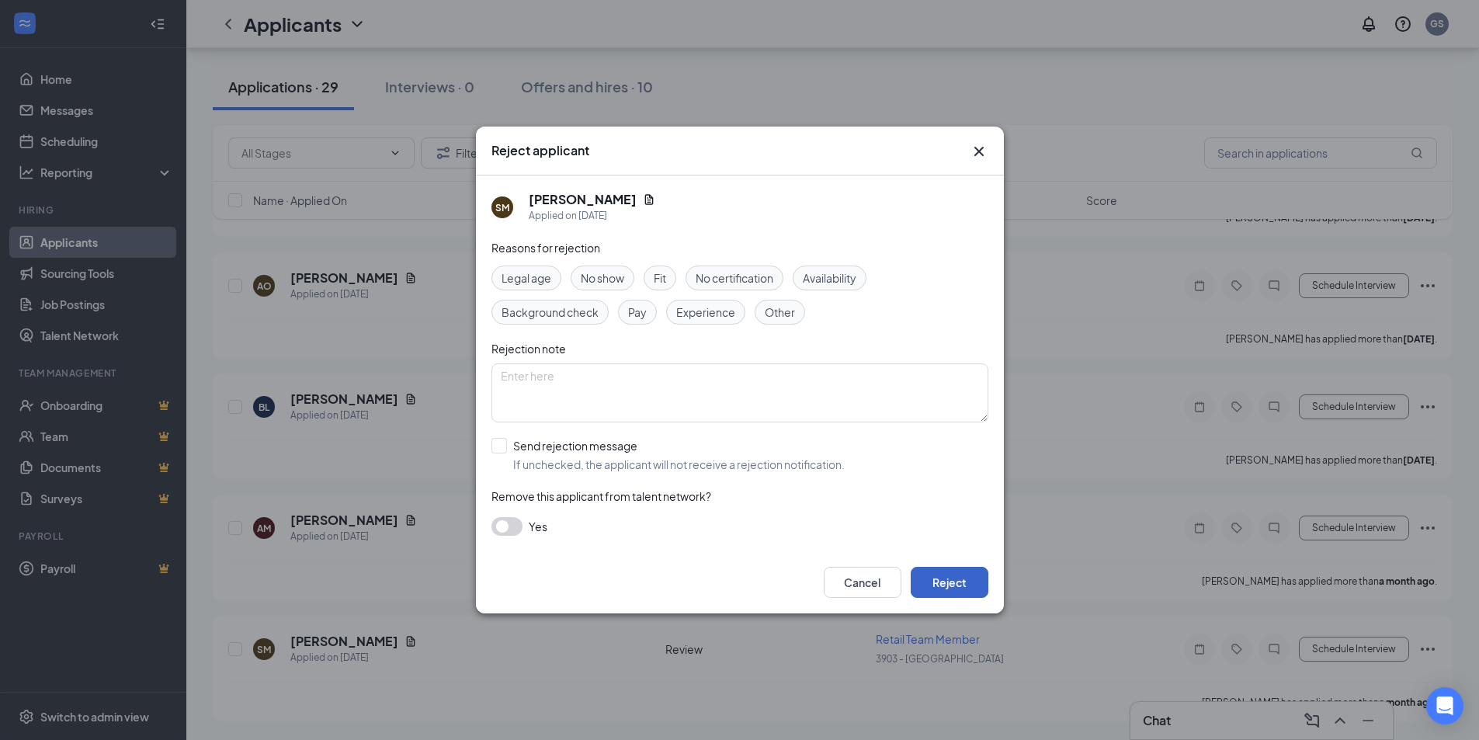
click at [953, 567] on button "Reject" at bounding box center [950, 582] width 78 height 31
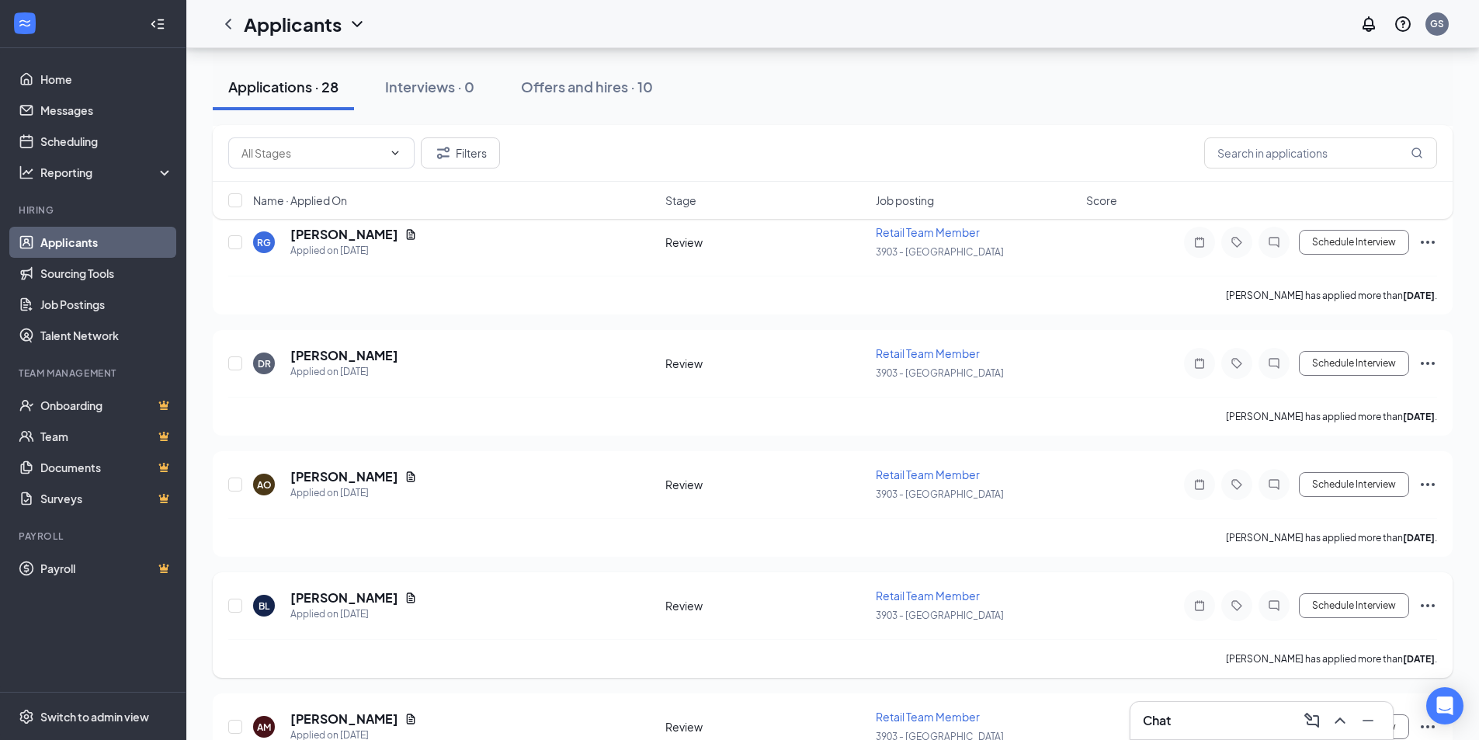
scroll to position [2784, 0]
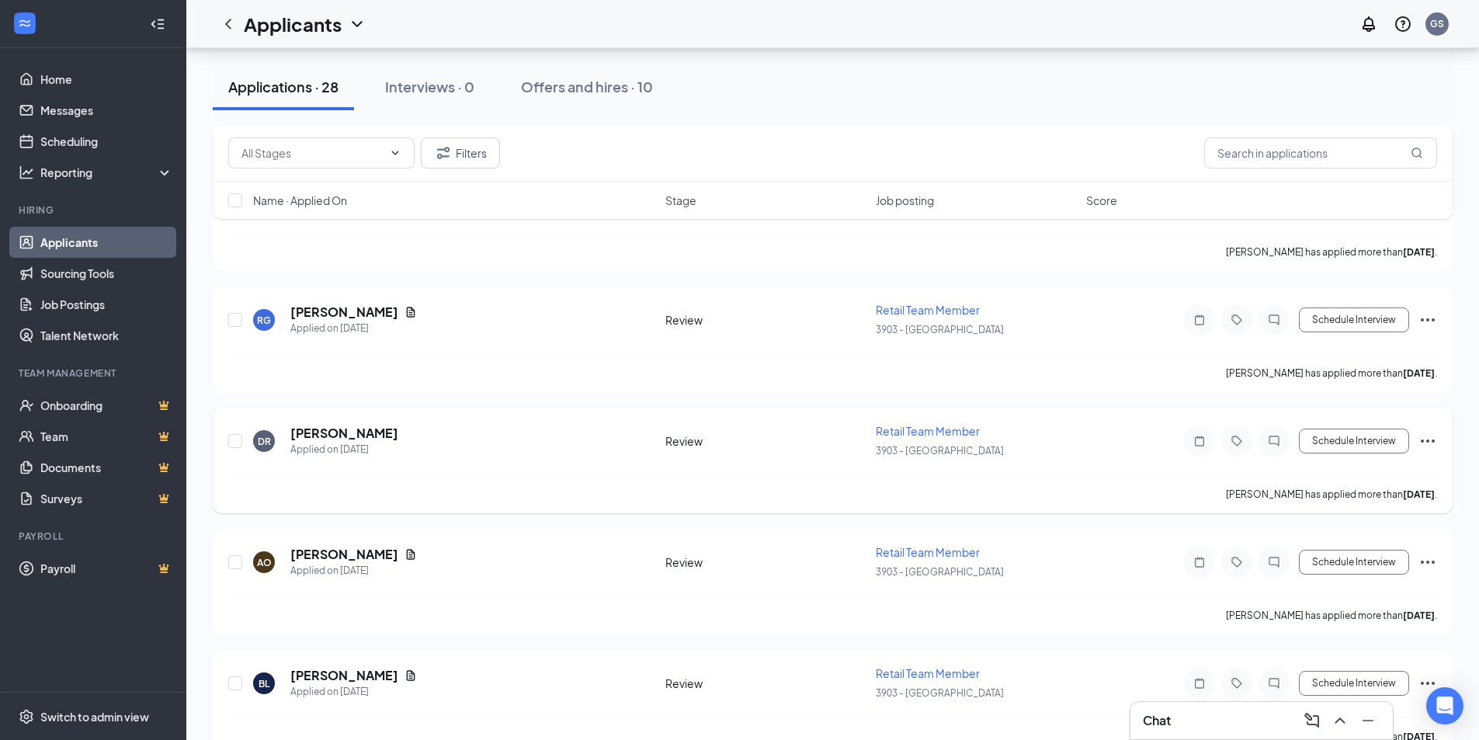
click at [1425, 436] on icon "Ellipses" at bounding box center [1427, 441] width 19 height 19
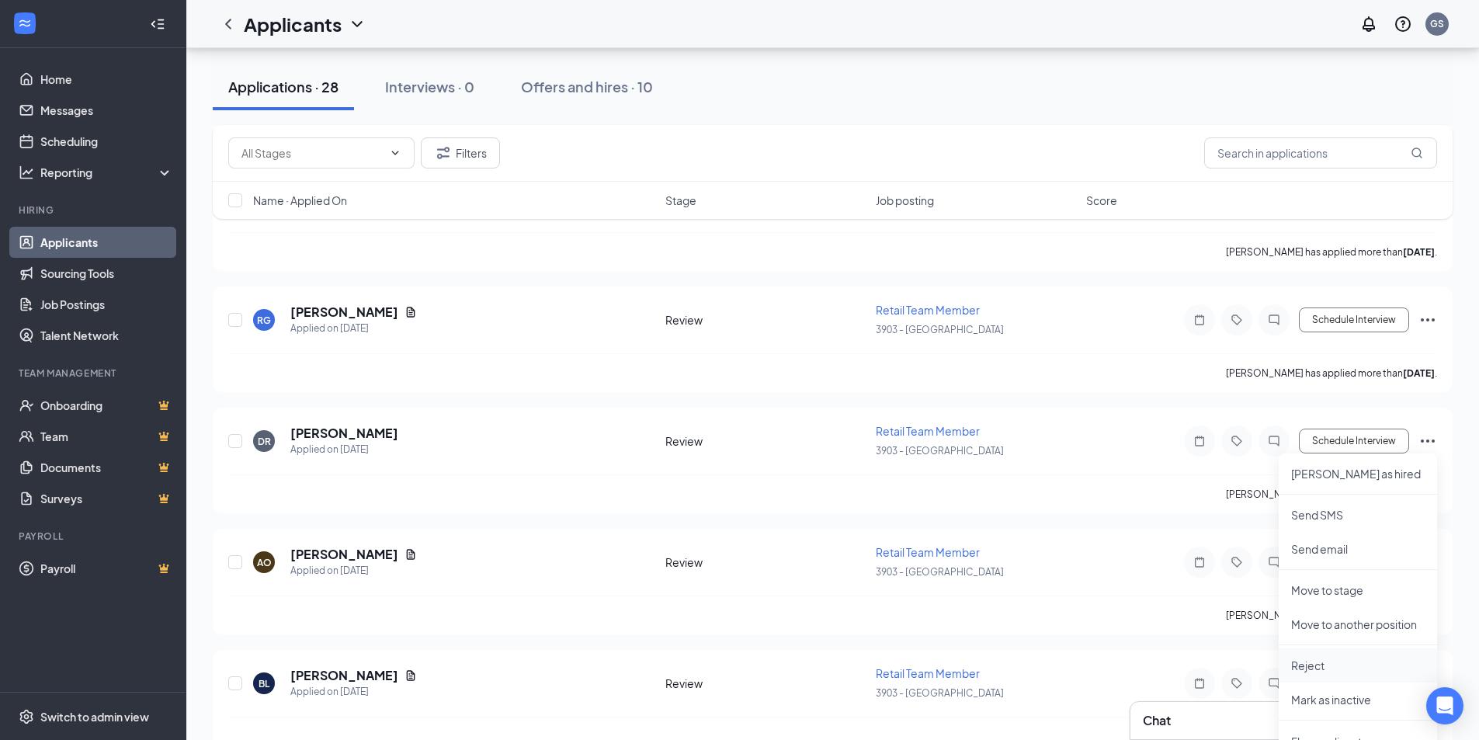
click at [1324, 667] on p "Reject" at bounding box center [1358, 666] width 134 height 16
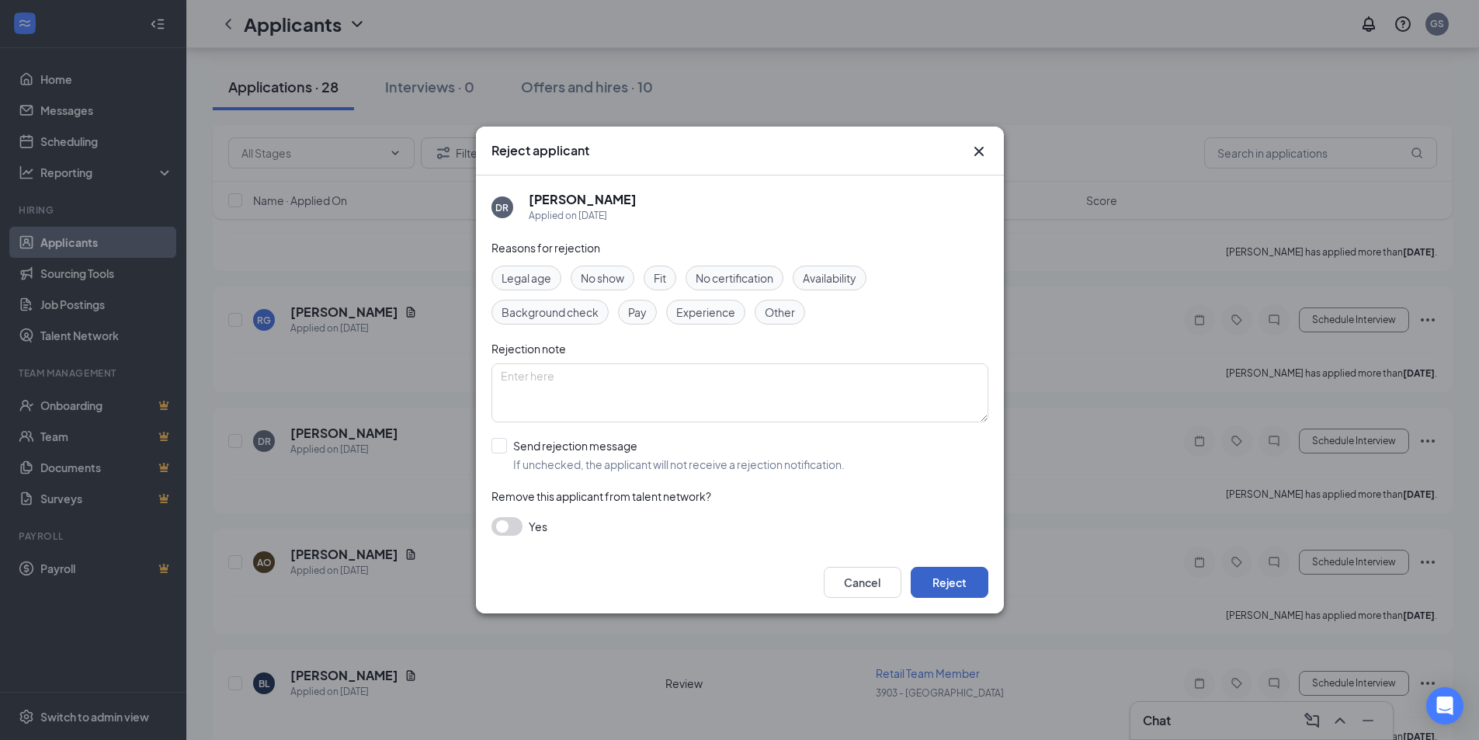
click at [953, 584] on button "Reject" at bounding box center [950, 582] width 78 height 31
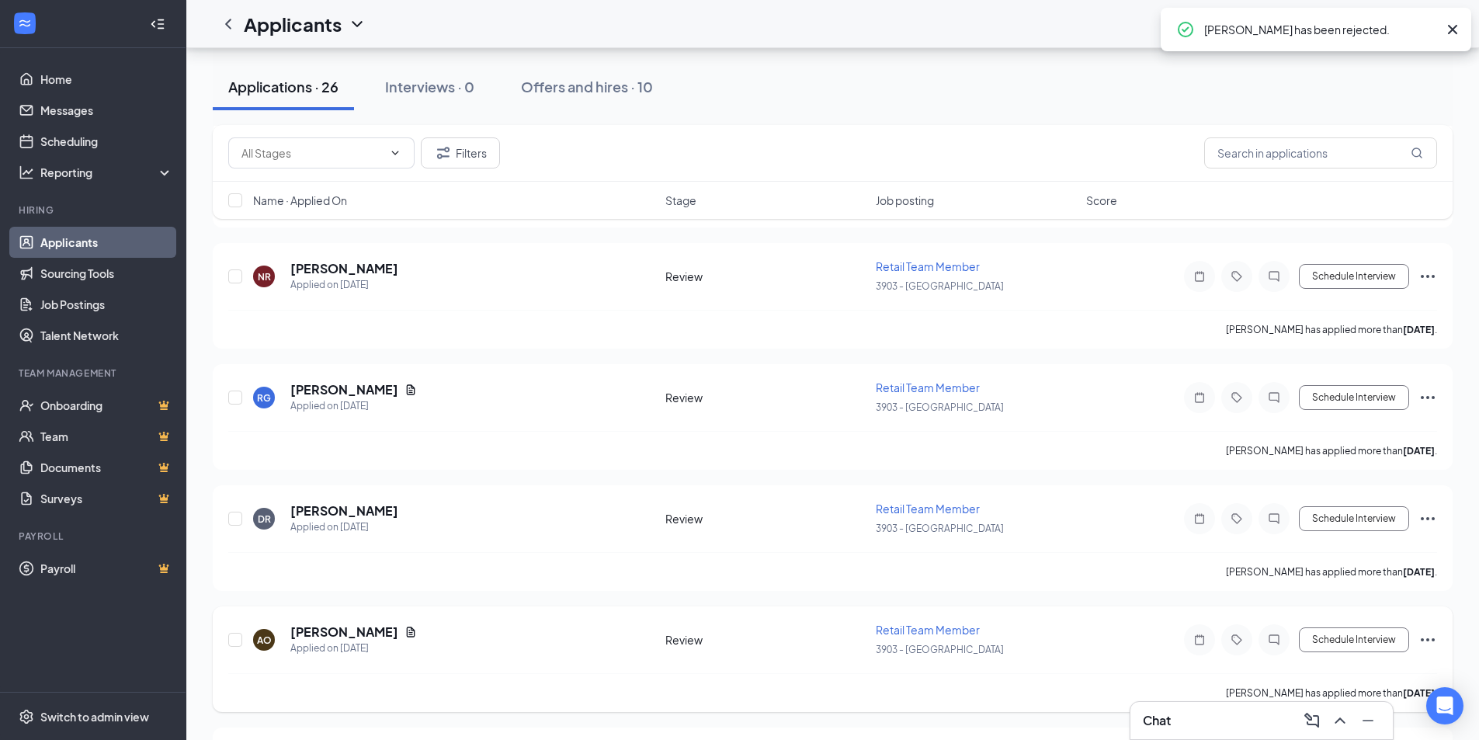
scroll to position [2629, 0]
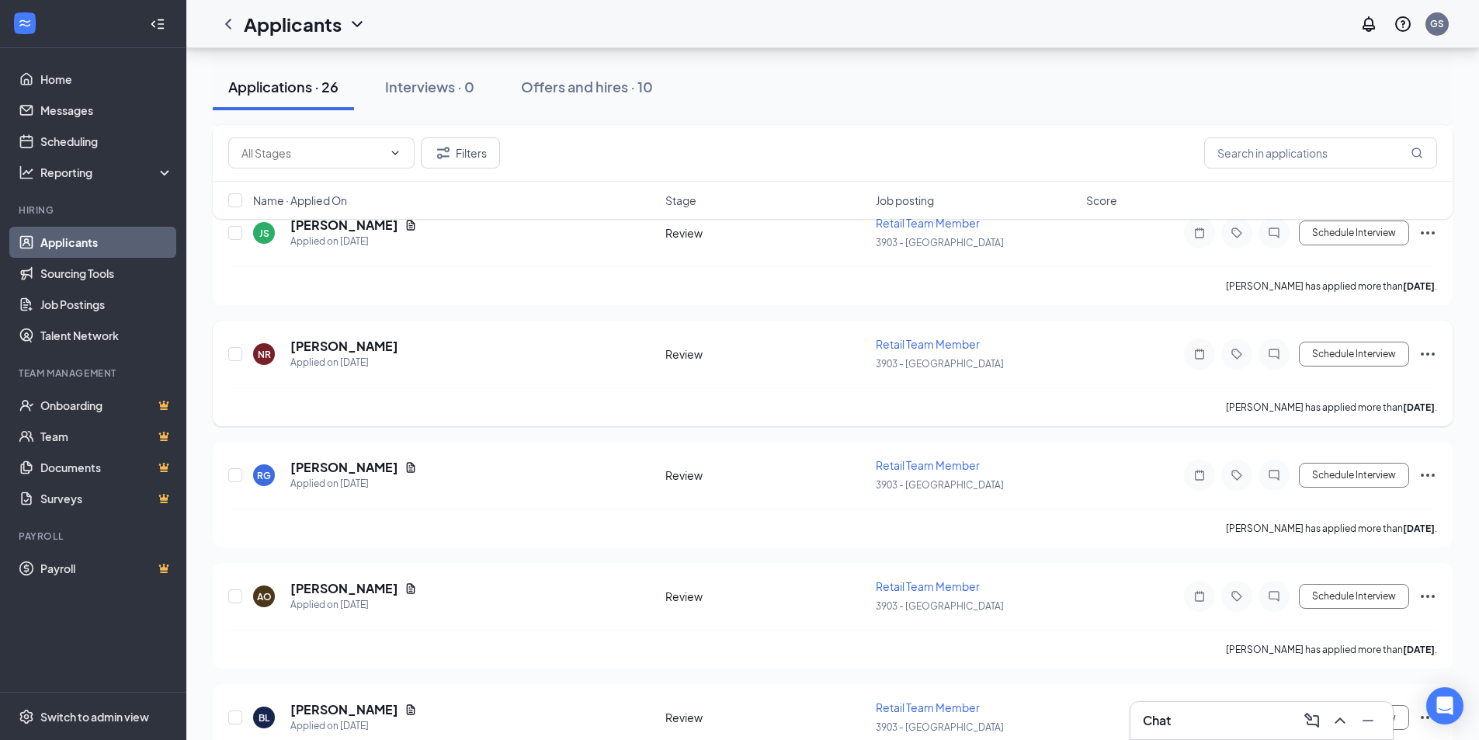
click at [1418, 353] on icon "Ellipses" at bounding box center [1427, 354] width 19 height 19
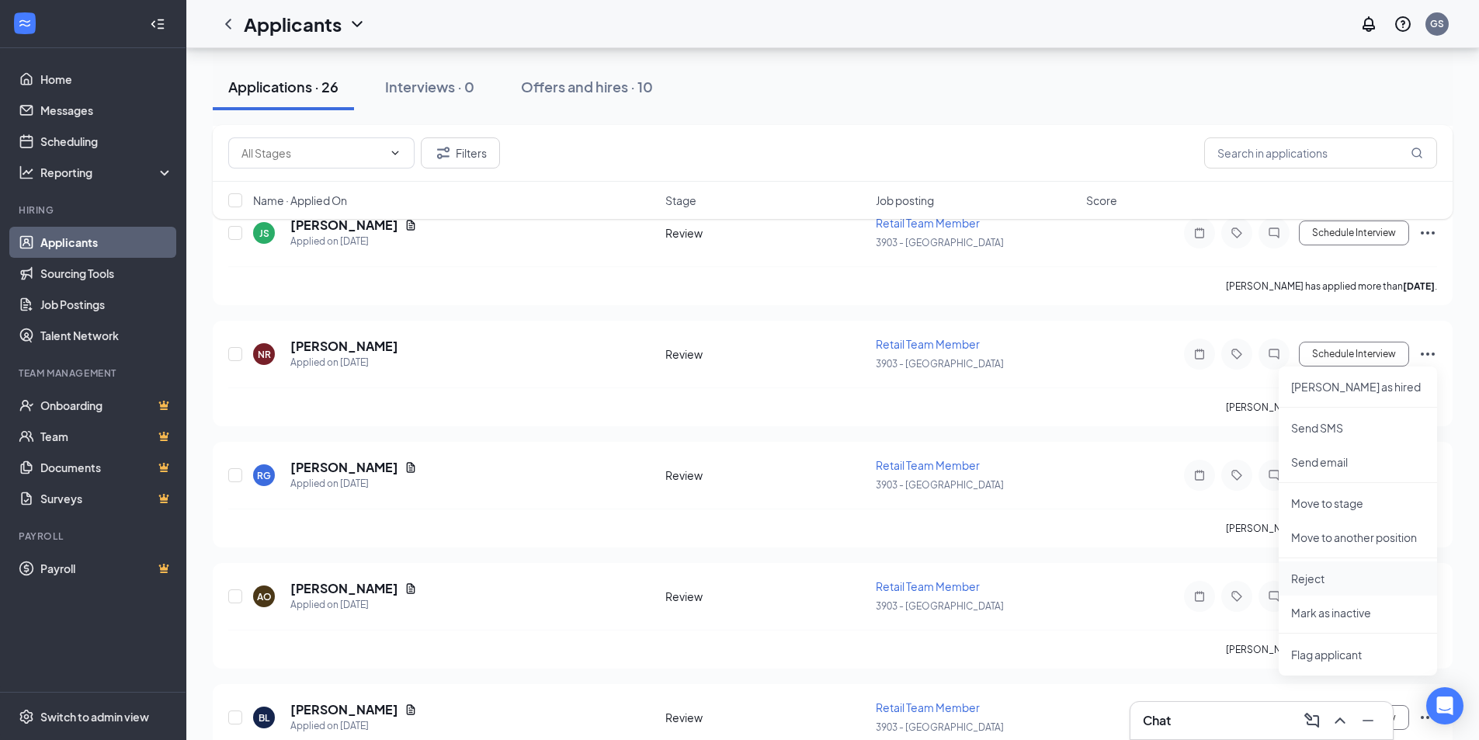
click at [1296, 581] on p "Reject" at bounding box center [1358, 579] width 134 height 16
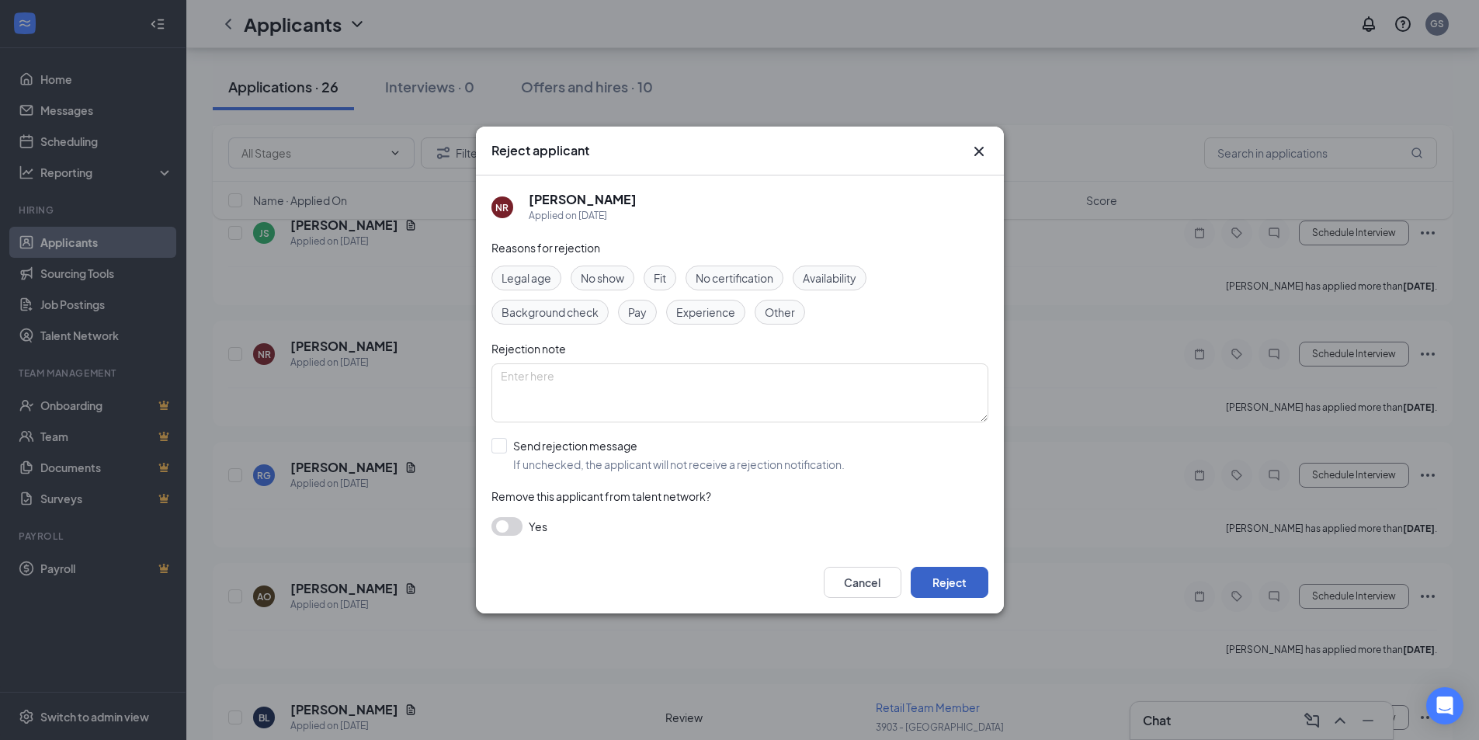
click at [977, 585] on button "Reject" at bounding box center [950, 582] width 78 height 31
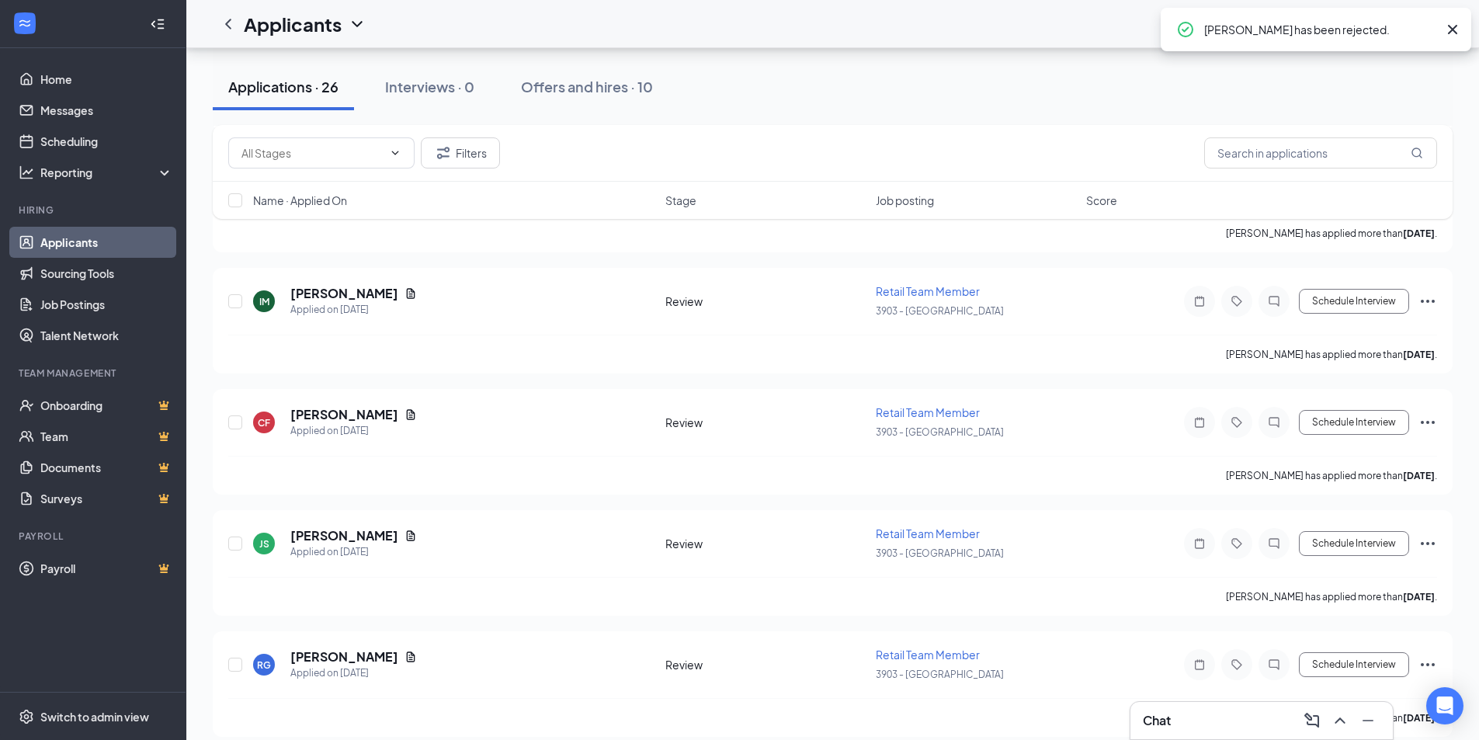
scroll to position [2163, 0]
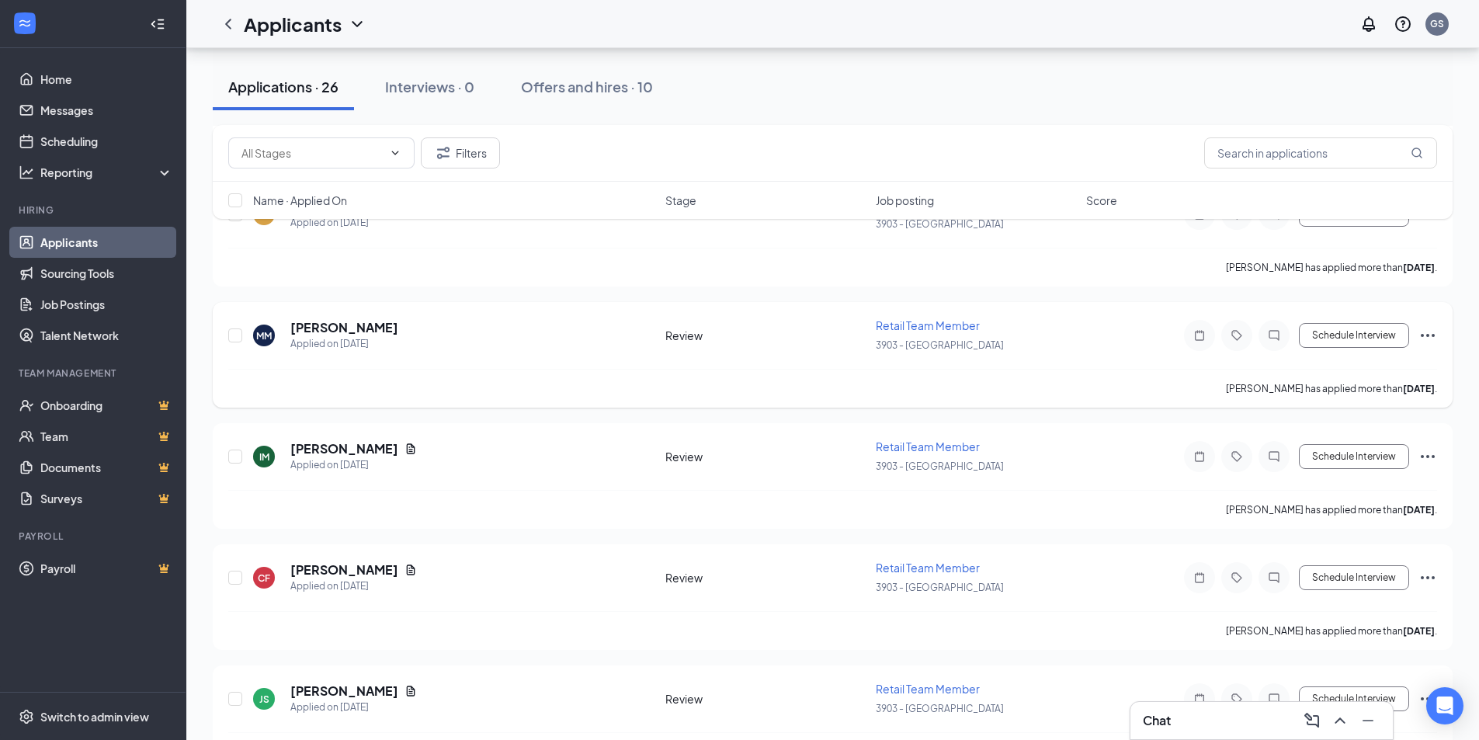
click at [1427, 342] on icon "Ellipses" at bounding box center [1427, 335] width 19 height 19
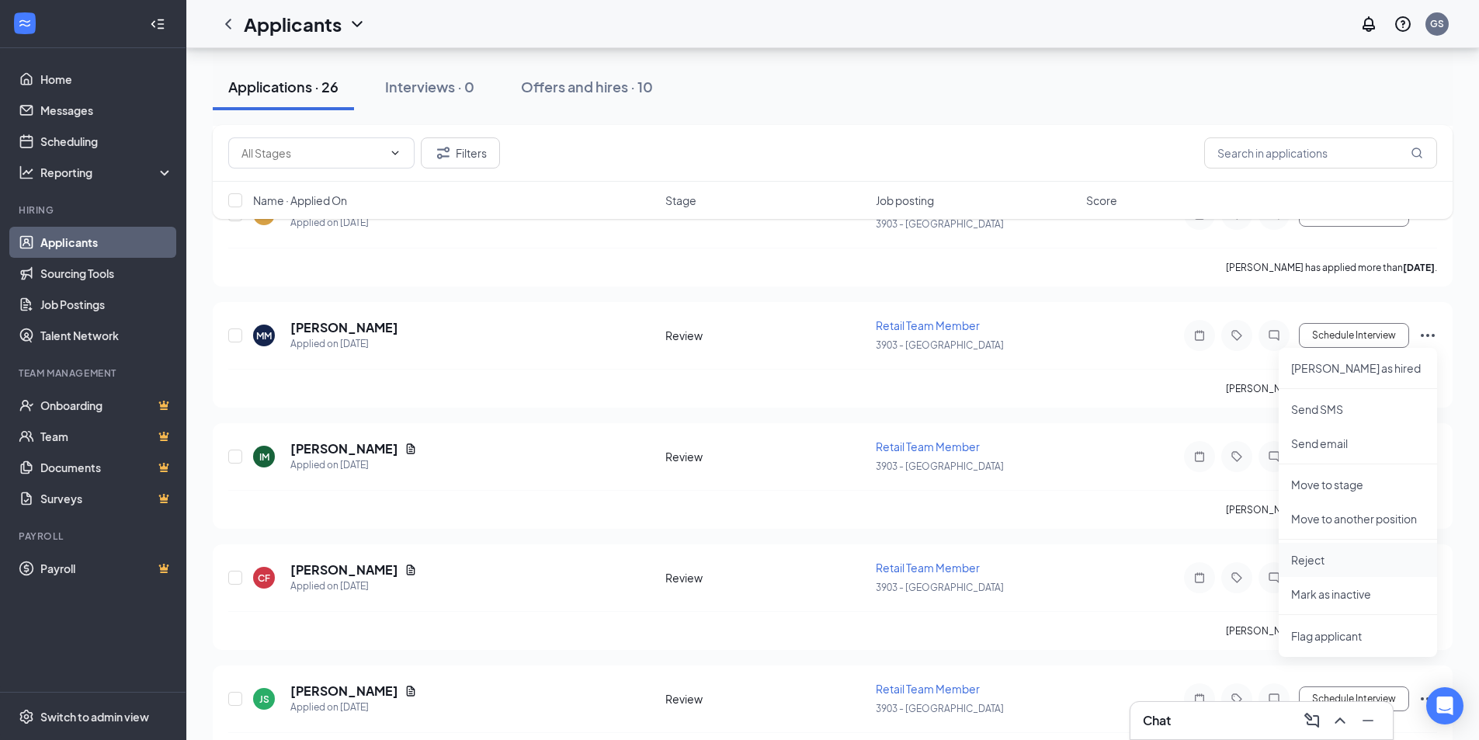
click at [1322, 562] on p "Reject" at bounding box center [1358, 560] width 134 height 16
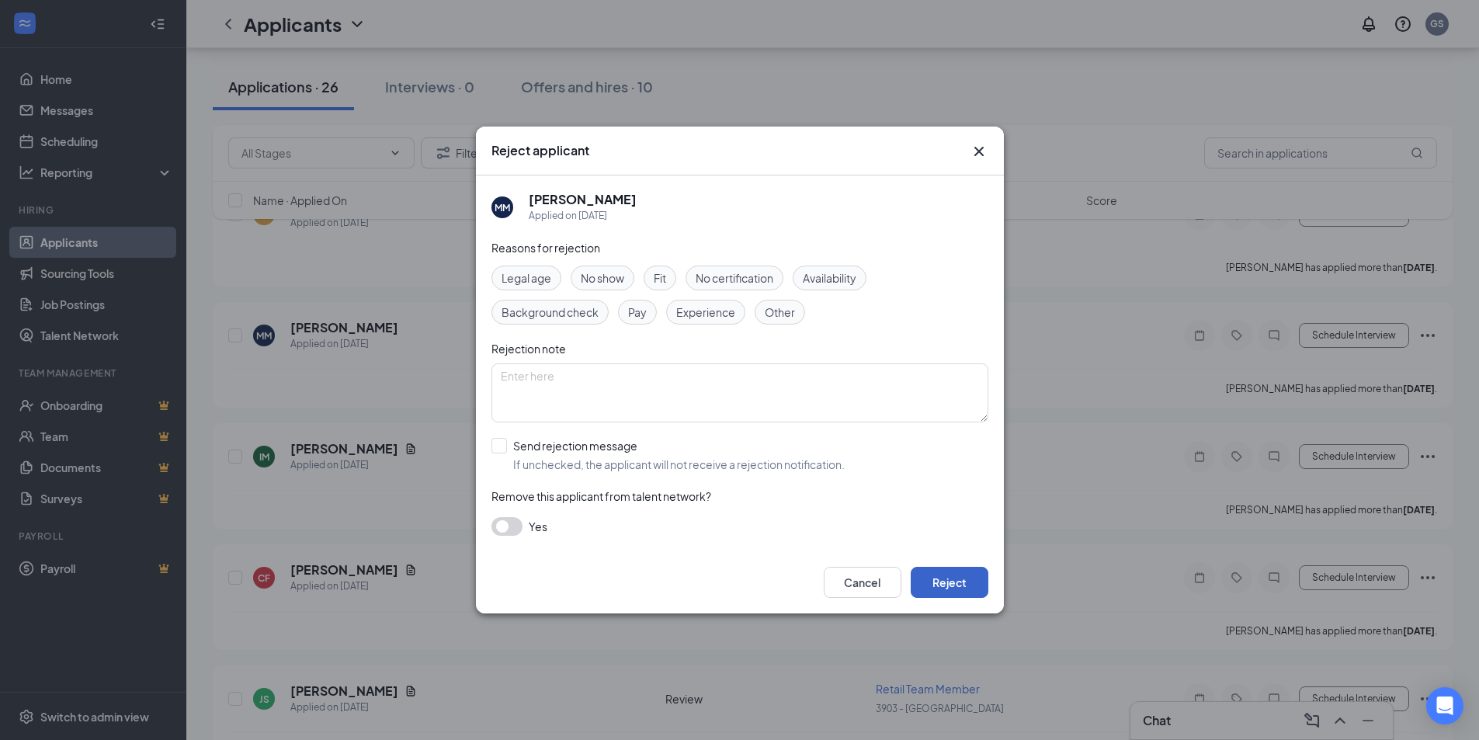
click at [951, 574] on button "Reject" at bounding box center [950, 582] width 78 height 31
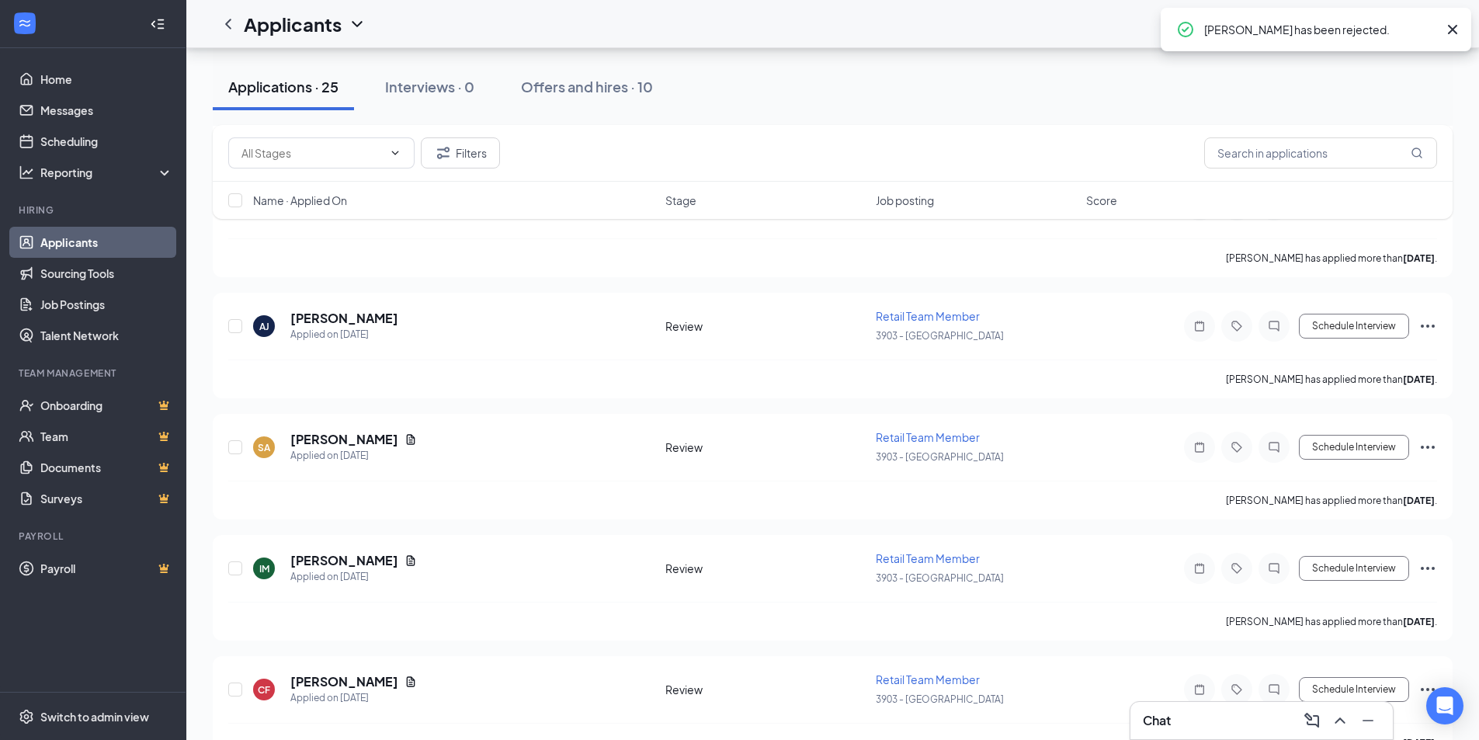
scroll to position [1852, 0]
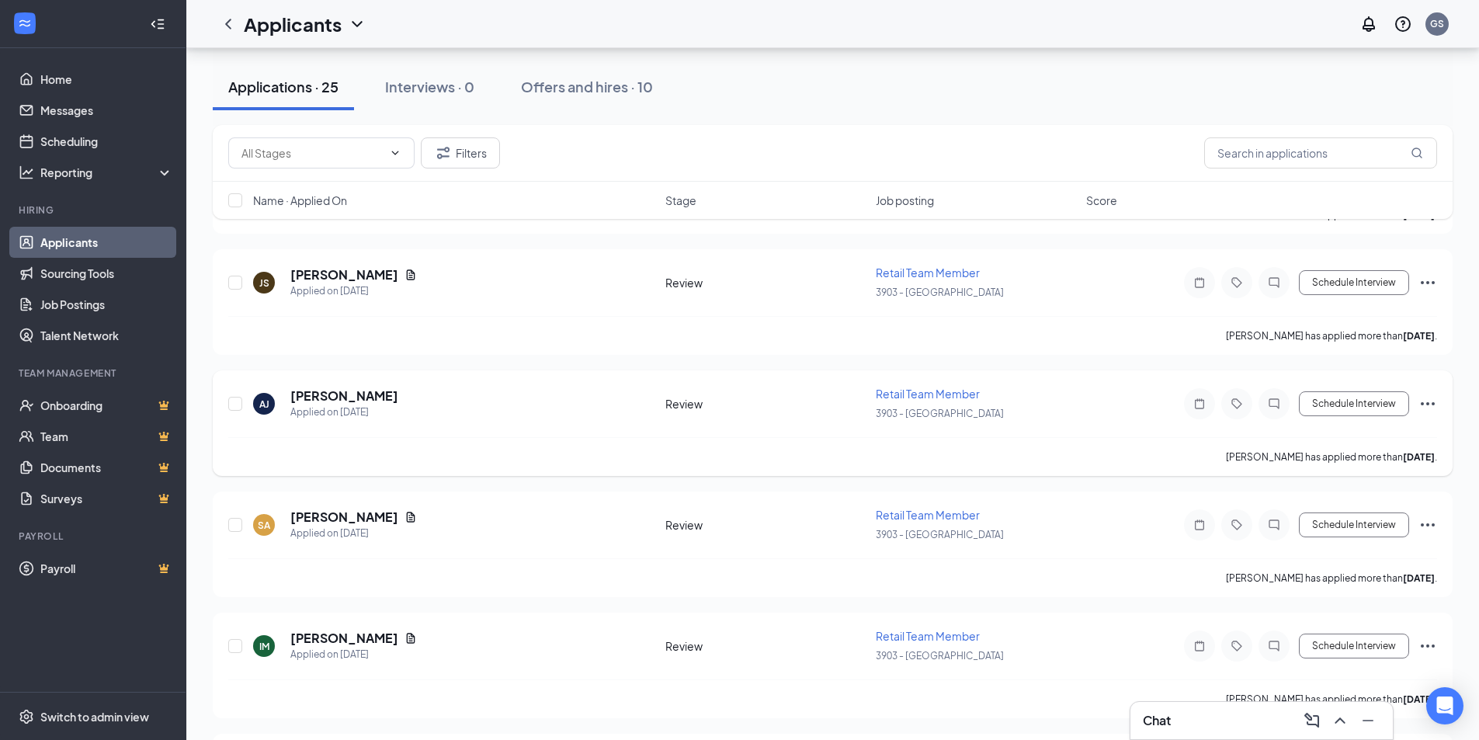
click at [1425, 404] on icon "Ellipses" at bounding box center [1427, 403] width 19 height 19
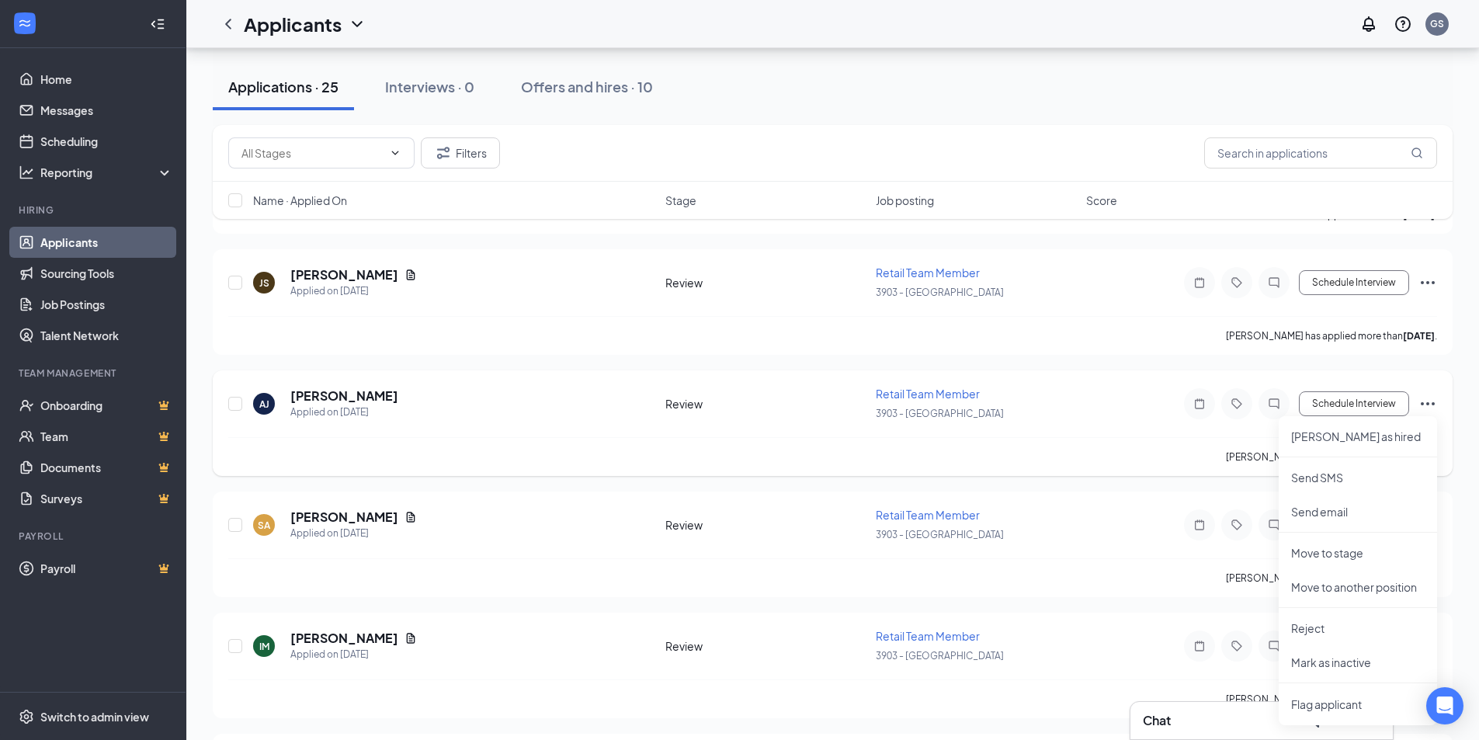
click at [777, 399] on div "Review" at bounding box center [765, 404] width 201 height 16
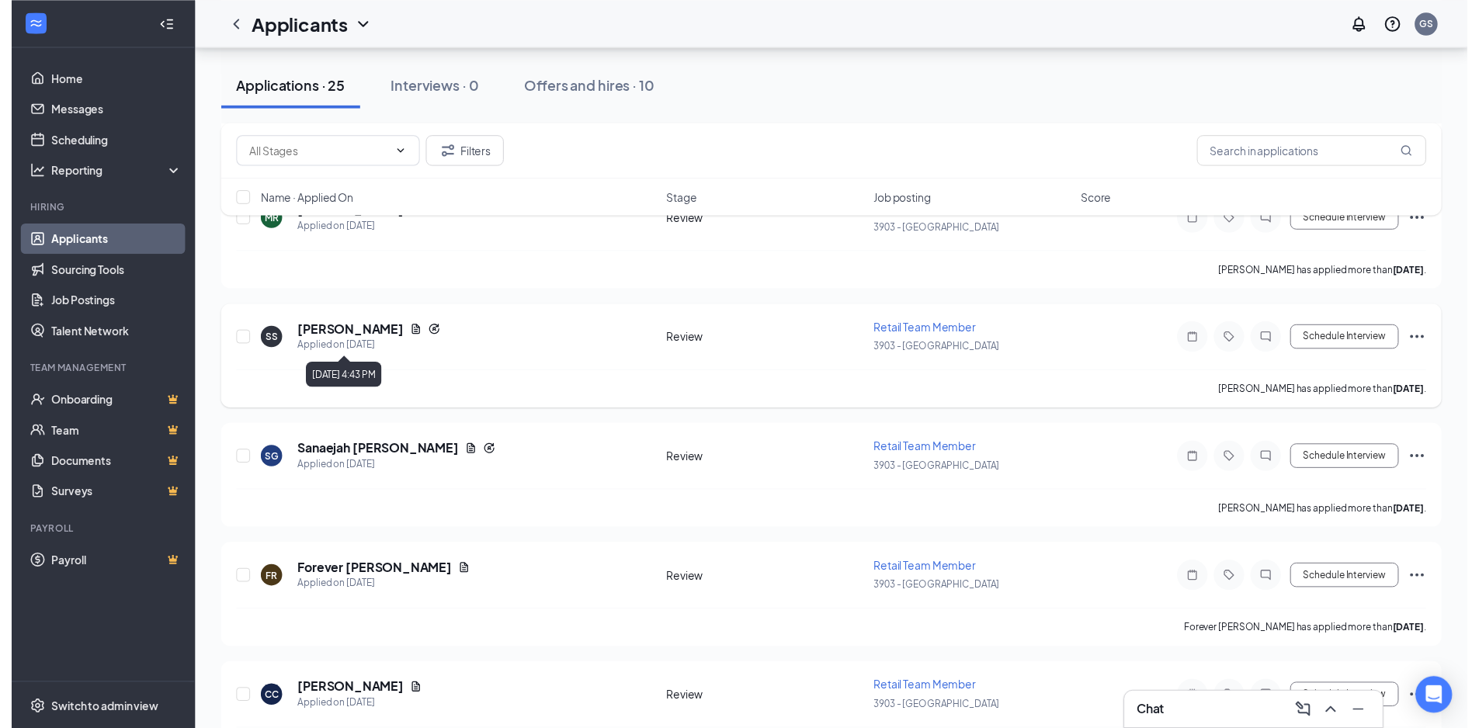
scroll to position [1231, 0]
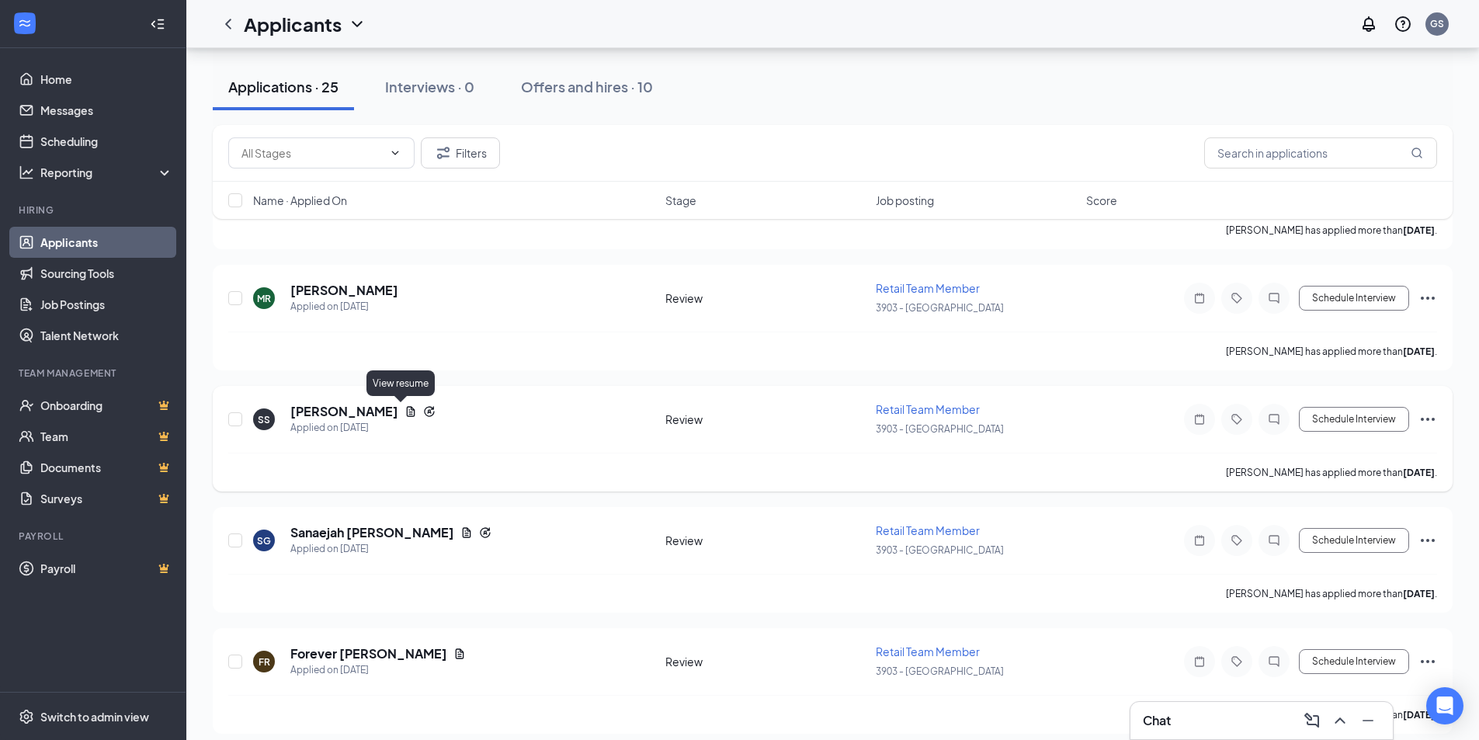
click at [406, 411] on icon "Document" at bounding box center [410, 411] width 12 height 12
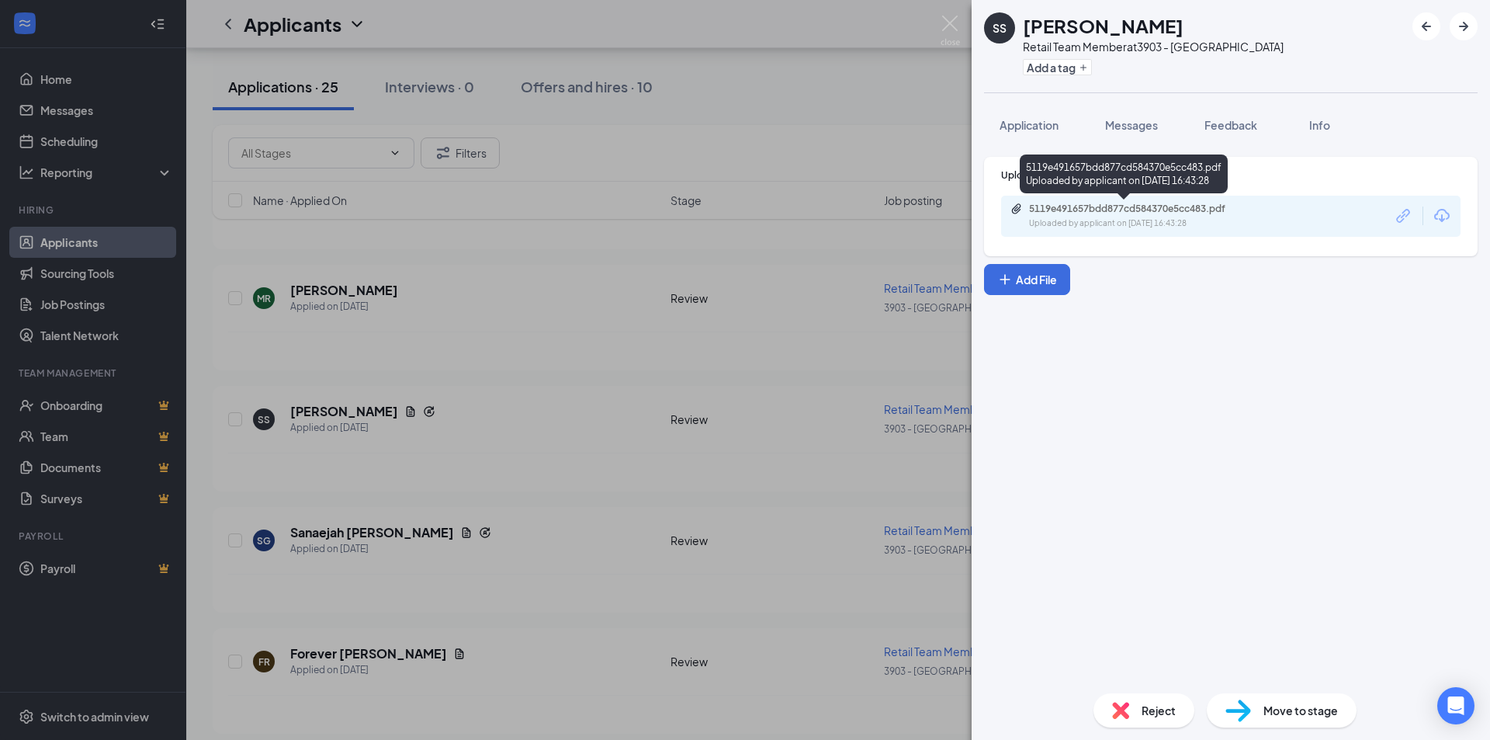
click at [1126, 217] on div "Uploaded by applicant on [DATE] 16:43:28" at bounding box center [1145, 223] width 233 height 12
click at [540, 310] on div "SS [PERSON_NAME] Retail Team Member at 3903 - Farmington Add a tag Application …" at bounding box center [745, 370] width 1490 height 740
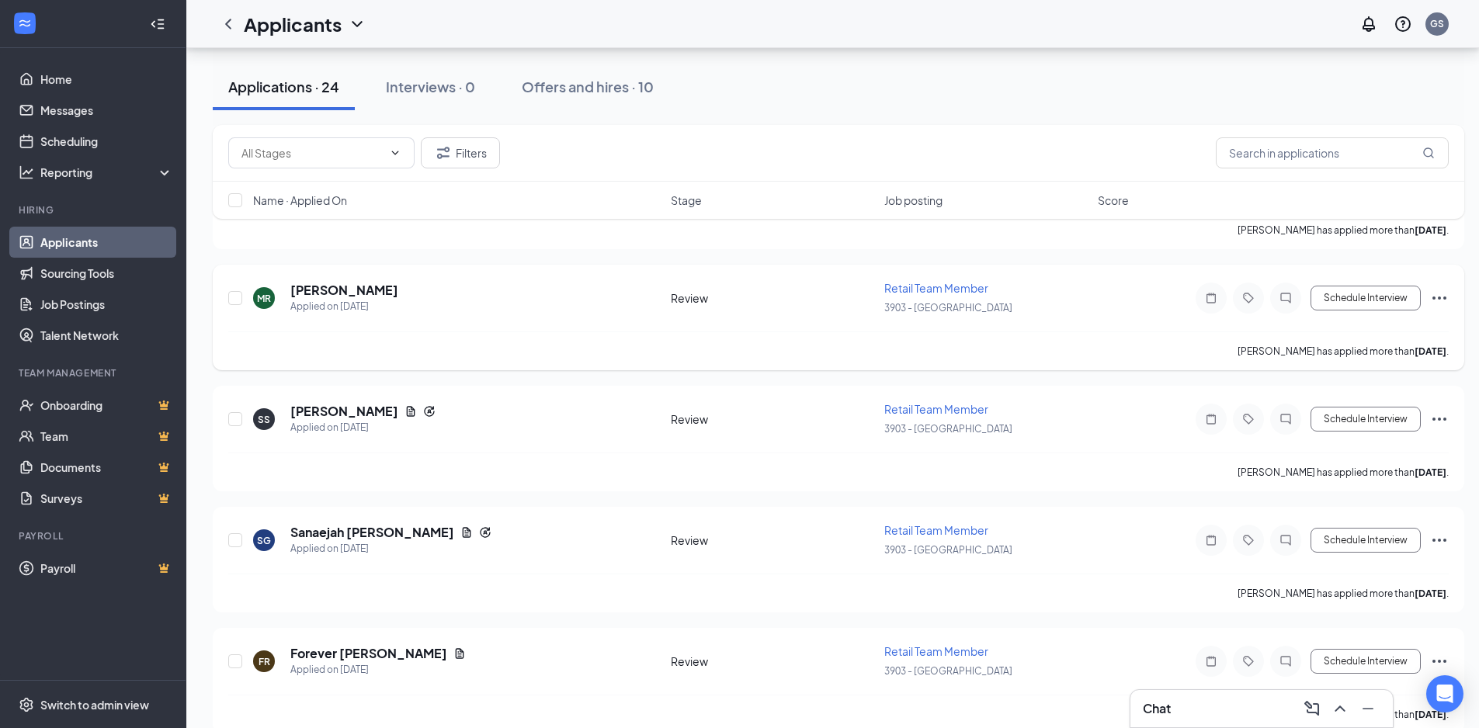
click at [1435, 297] on icon "Ellipses" at bounding box center [1439, 298] width 14 height 3
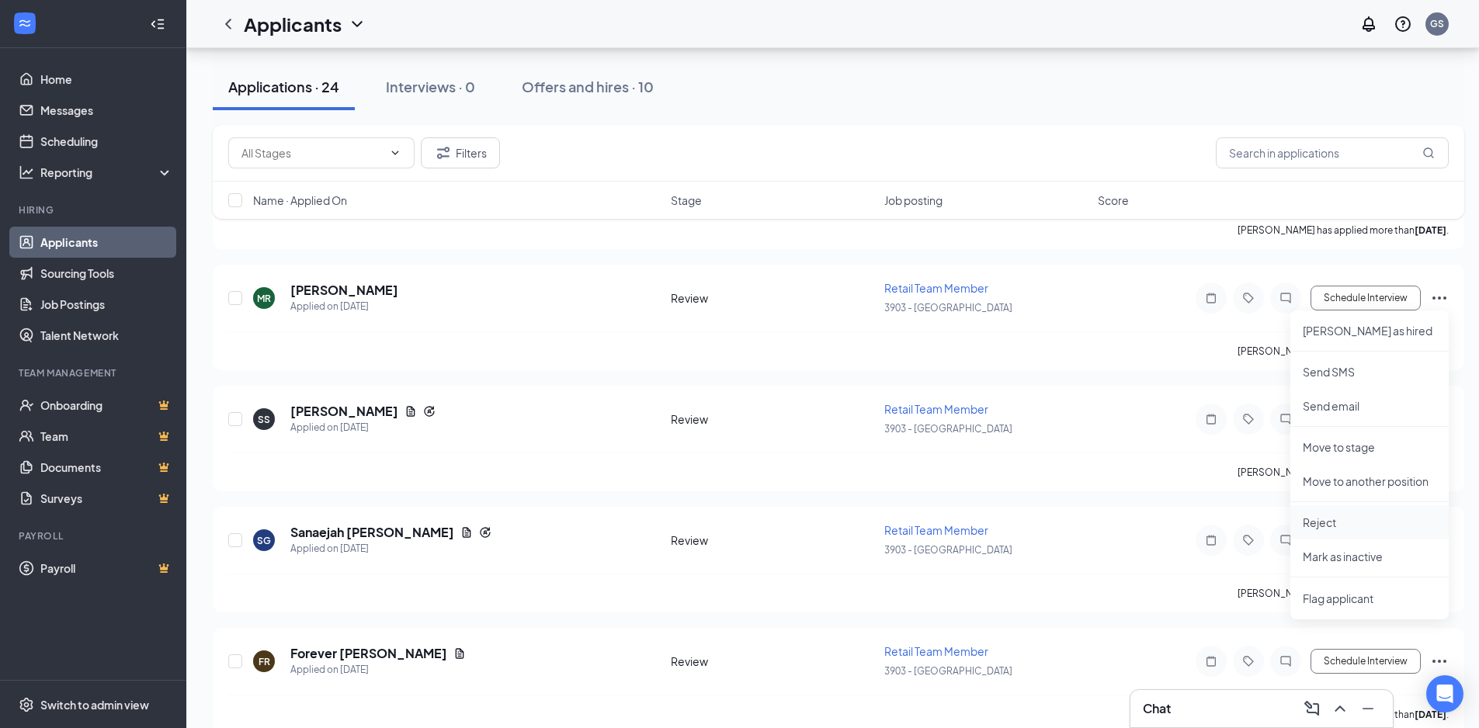
click at [1329, 524] on p "Reject" at bounding box center [1370, 523] width 134 height 16
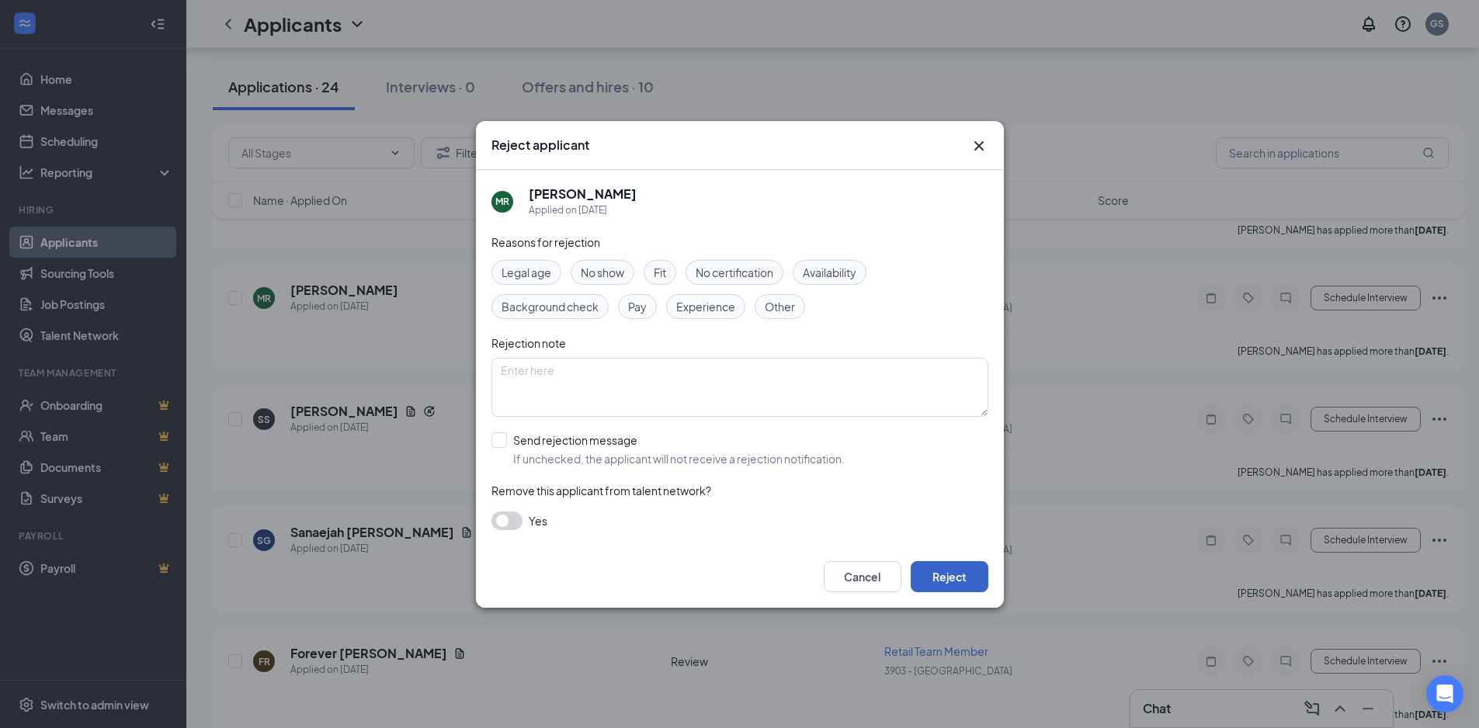
click at [953, 586] on button "Reject" at bounding box center [950, 576] width 78 height 31
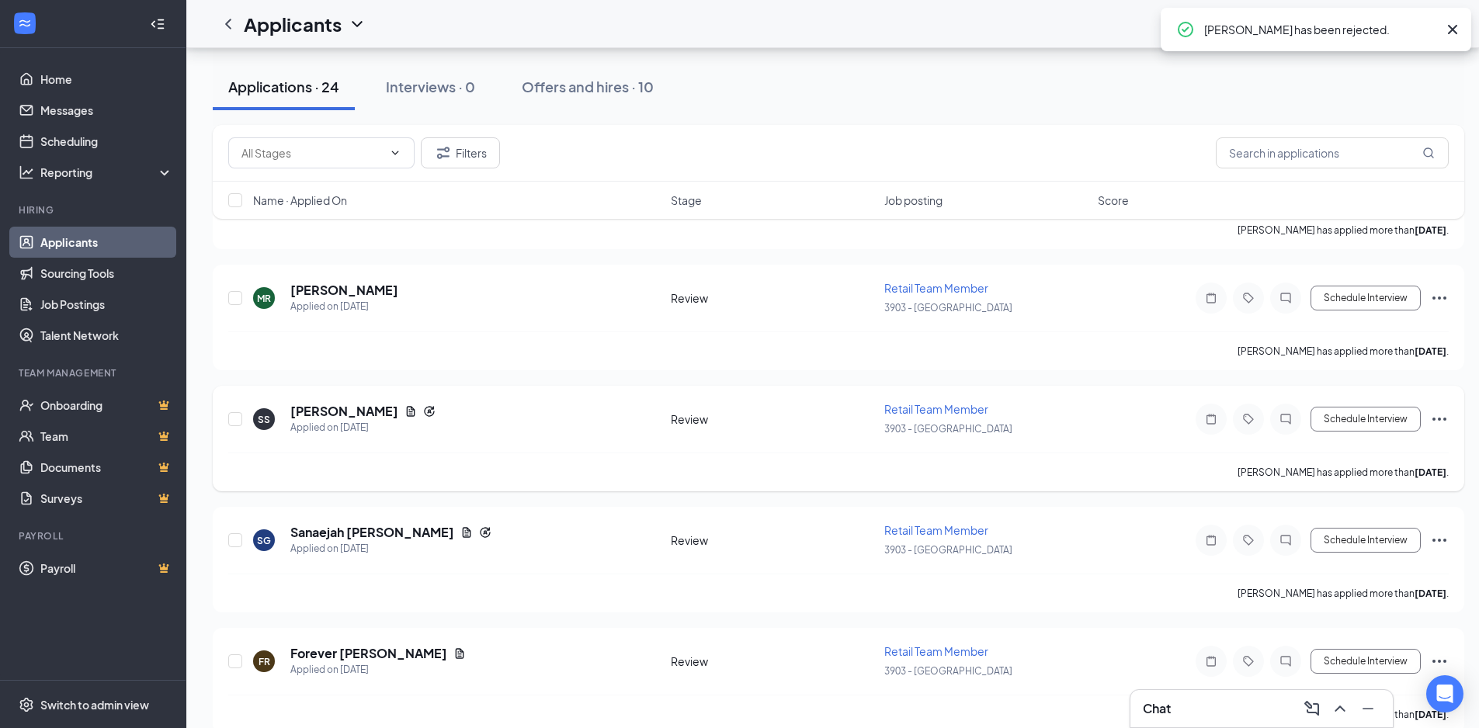
scroll to position [1076, 0]
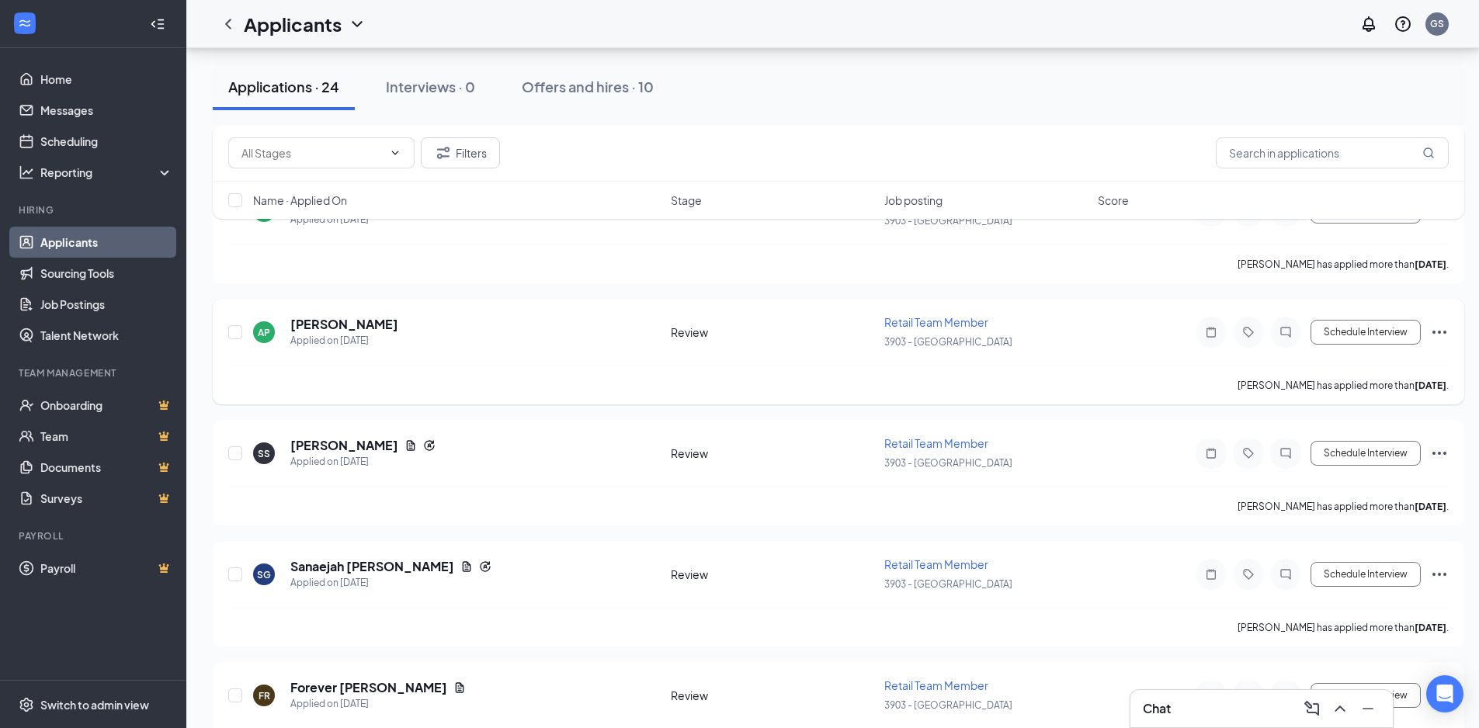
click at [1446, 328] on icon "Ellipses" at bounding box center [1439, 332] width 19 height 19
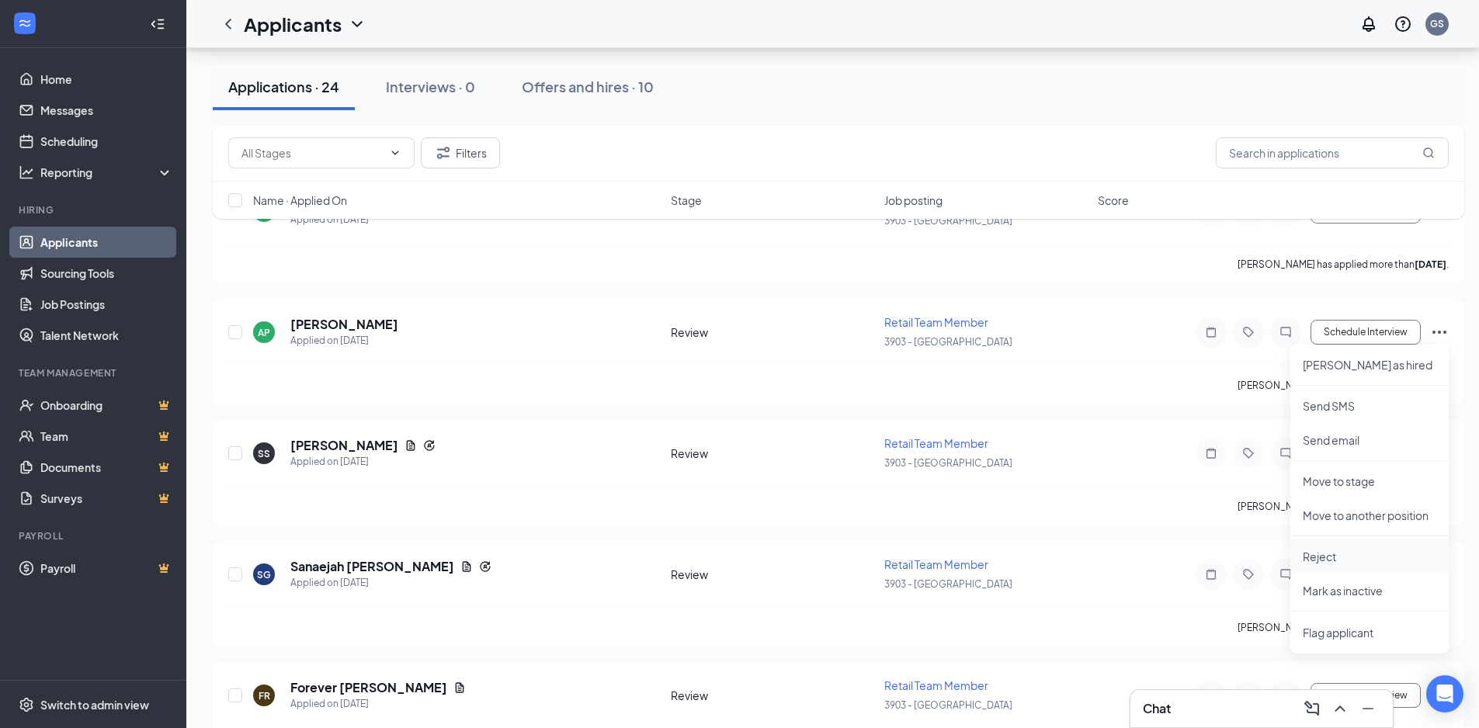
click at [1333, 547] on li "Reject" at bounding box center [1369, 557] width 158 height 34
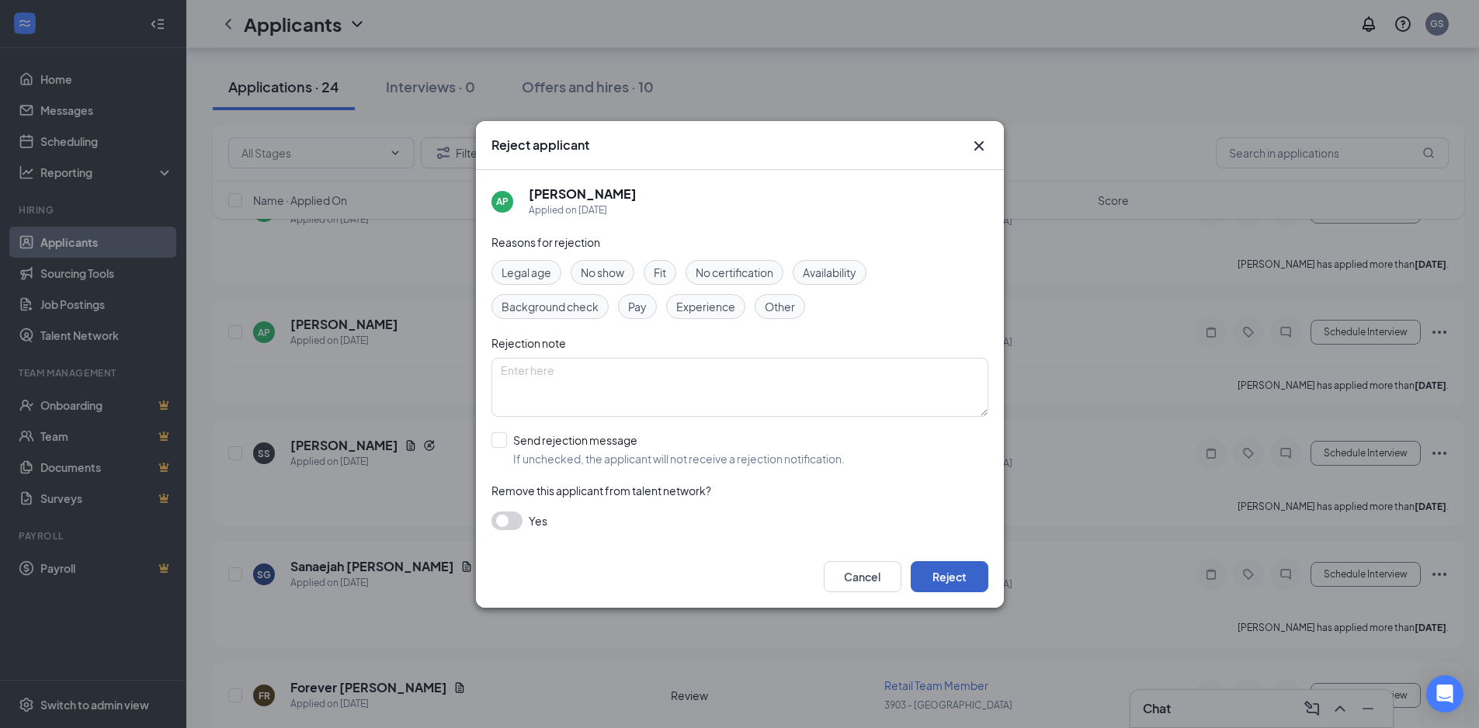
click at [953, 574] on button "Reject" at bounding box center [950, 576] width 78 height 31
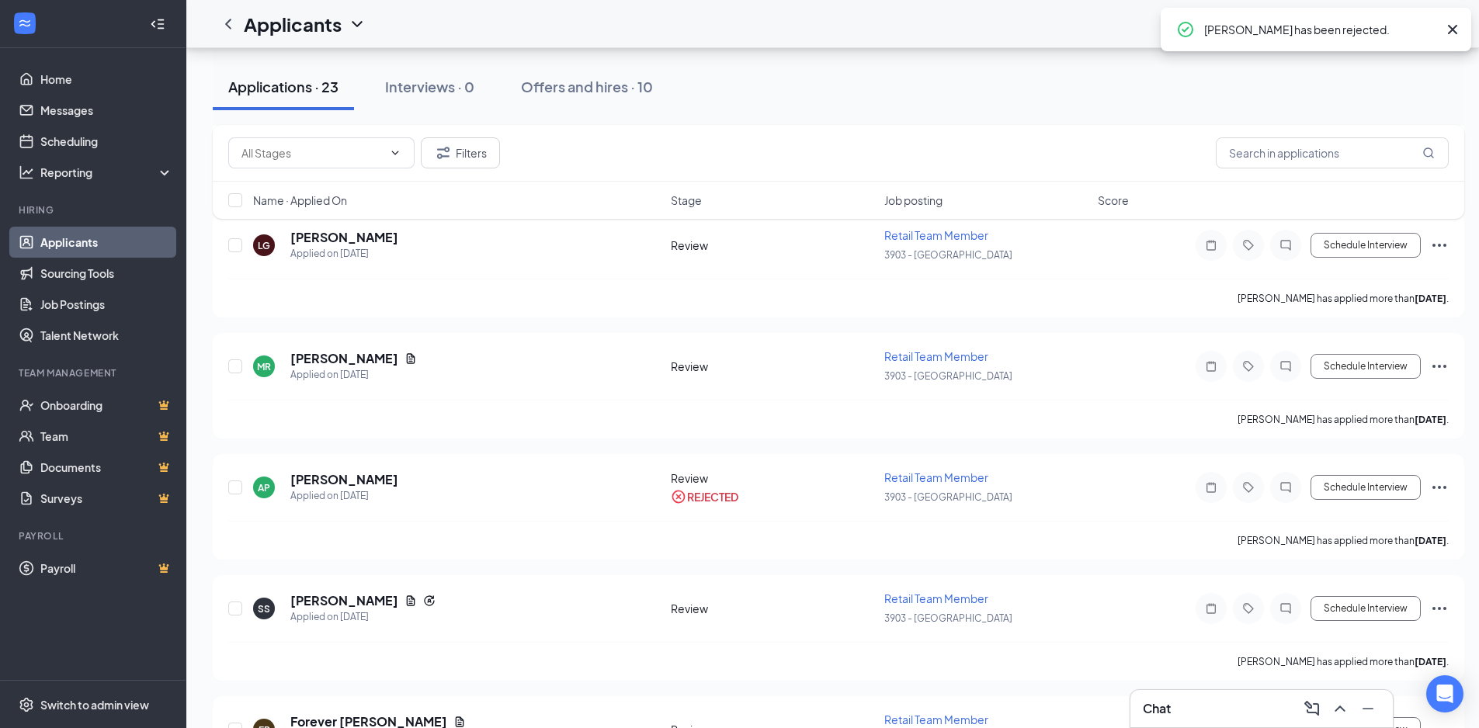
scroll to position [843, 0]
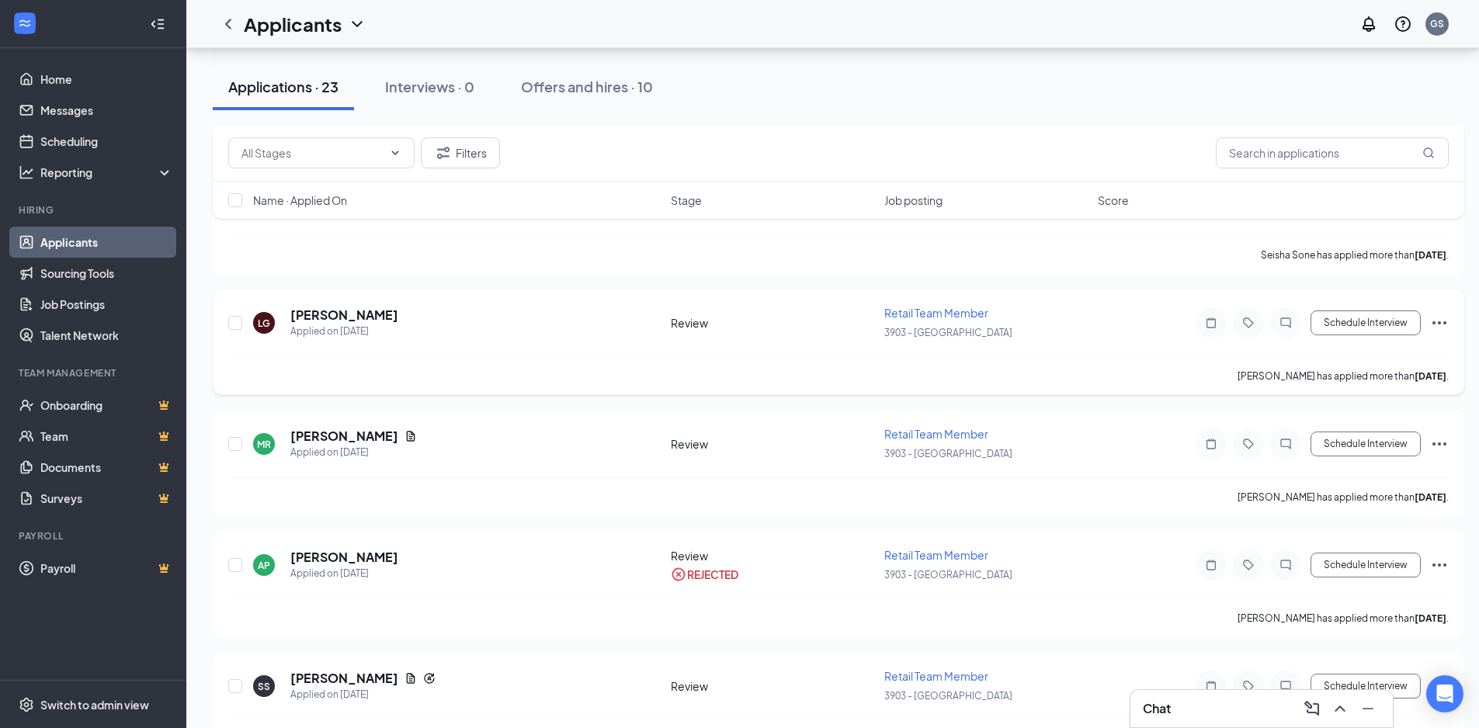
click at [1436, 322] on icon "Ellipses" at bounding box center [1439, 323] width 19 height 19
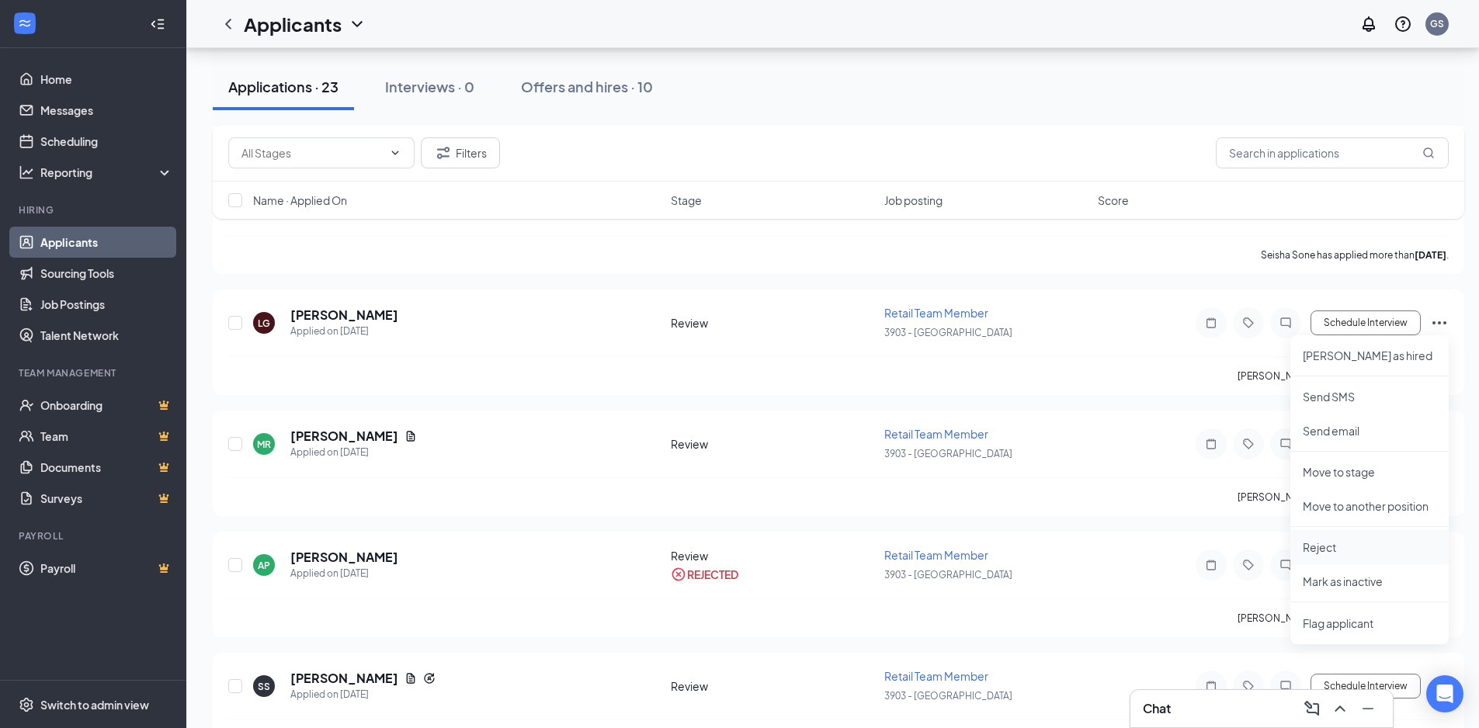
click at [1335, 552] on p "Reject" at bounding box center [1370, 548] width 134 height 16
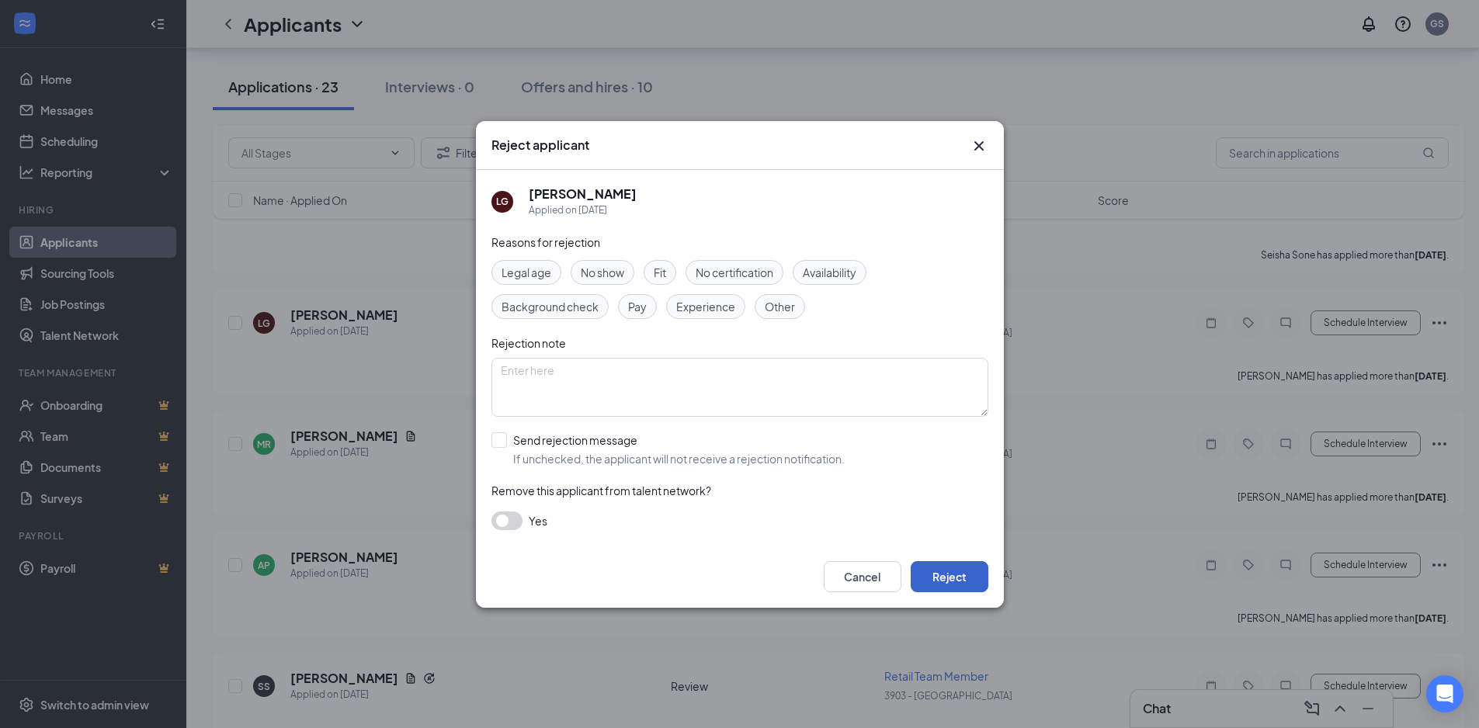
click at [965, 581] on button "Reject" at bounding box center [950, 576] width 78 height 31
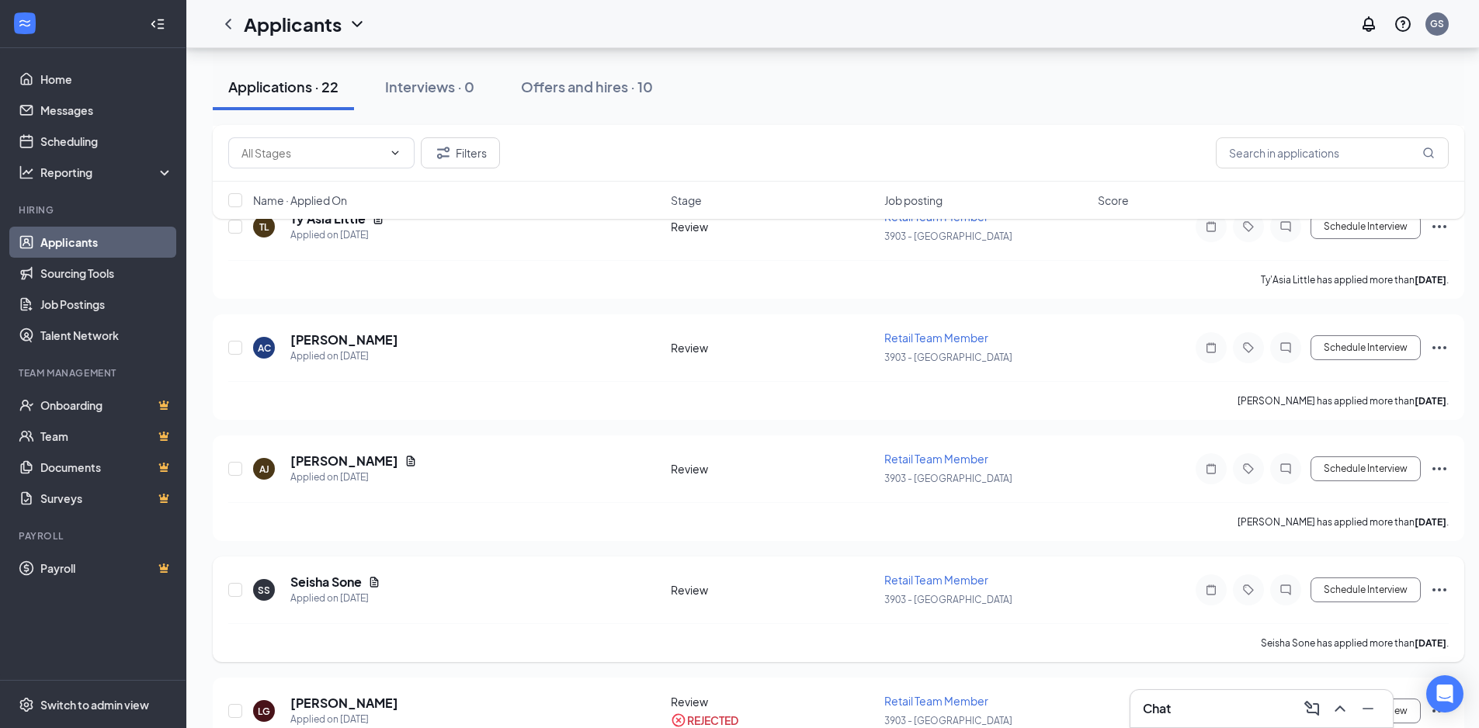
scroll to position [377, 0]
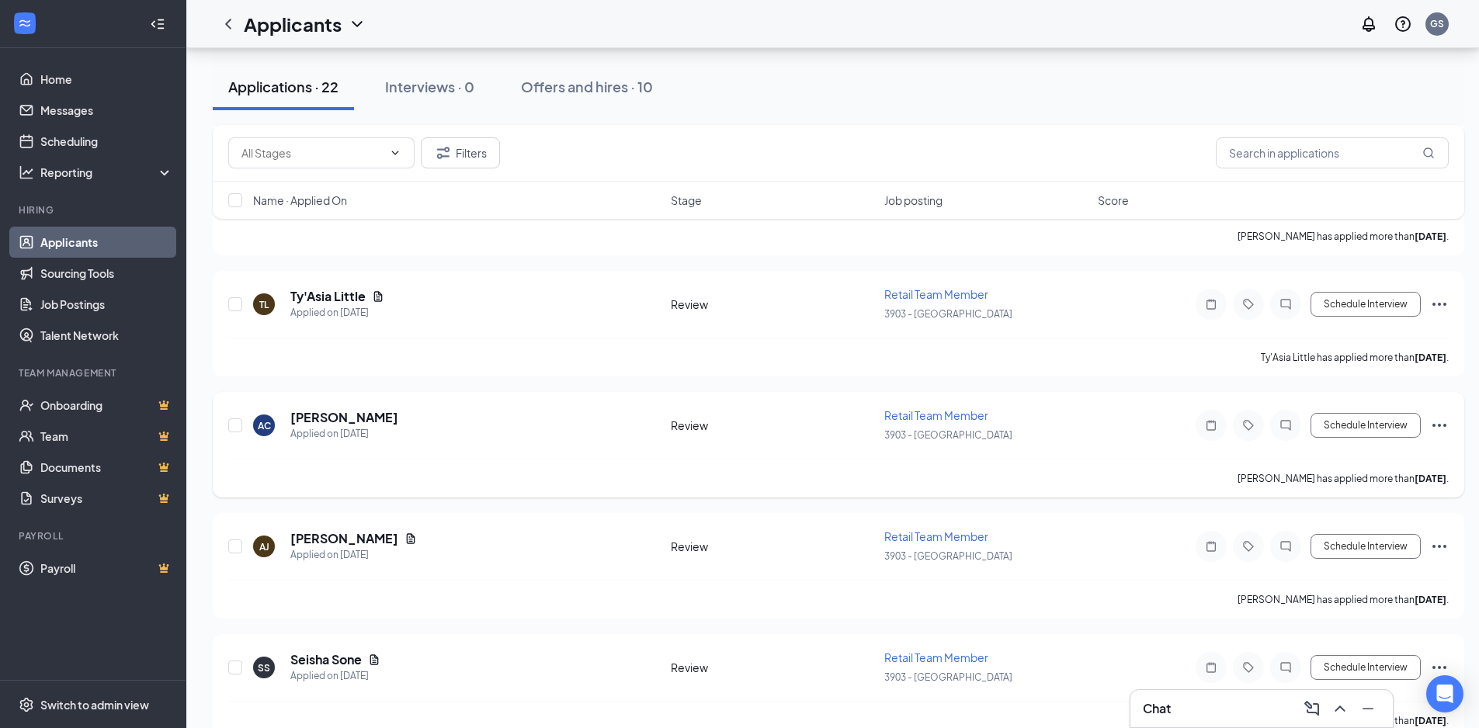
click at [1433, 428] on icon "Ellipses" at bounding box center [1439, 425] width 19 height 19
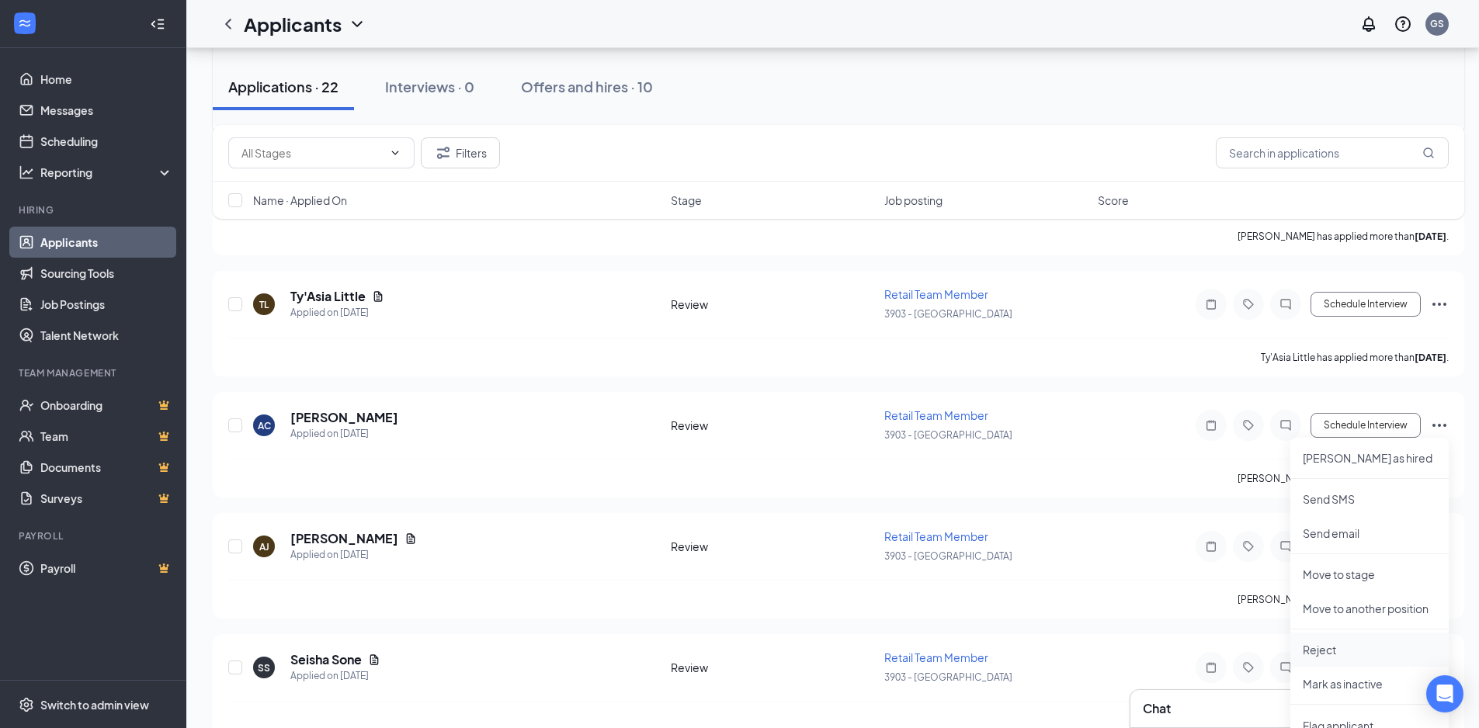
click at [1324, 648] on p "Reject" at bounding box center [1370, 650] width 134 height 16
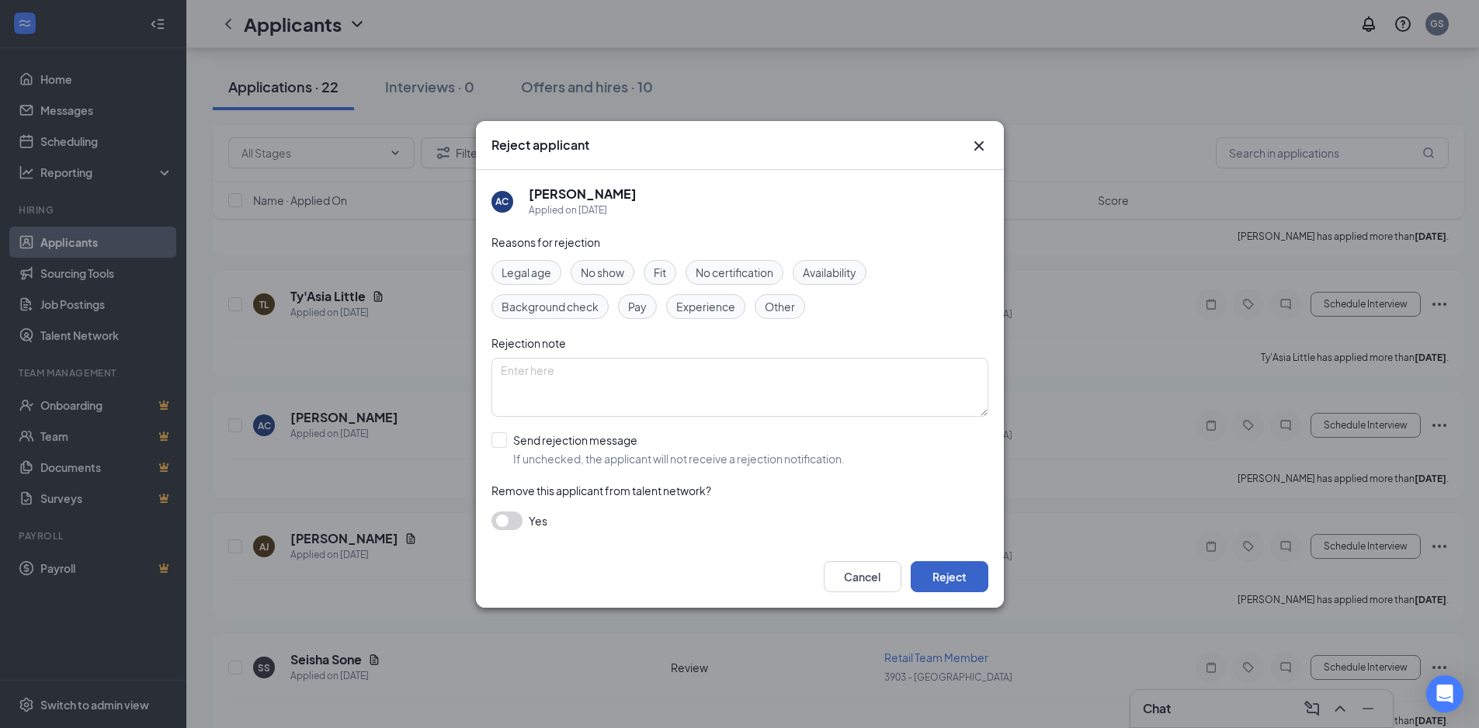
click at [952, 581] on button "Reject" at bounding box center [950, 576] width 78 height 31
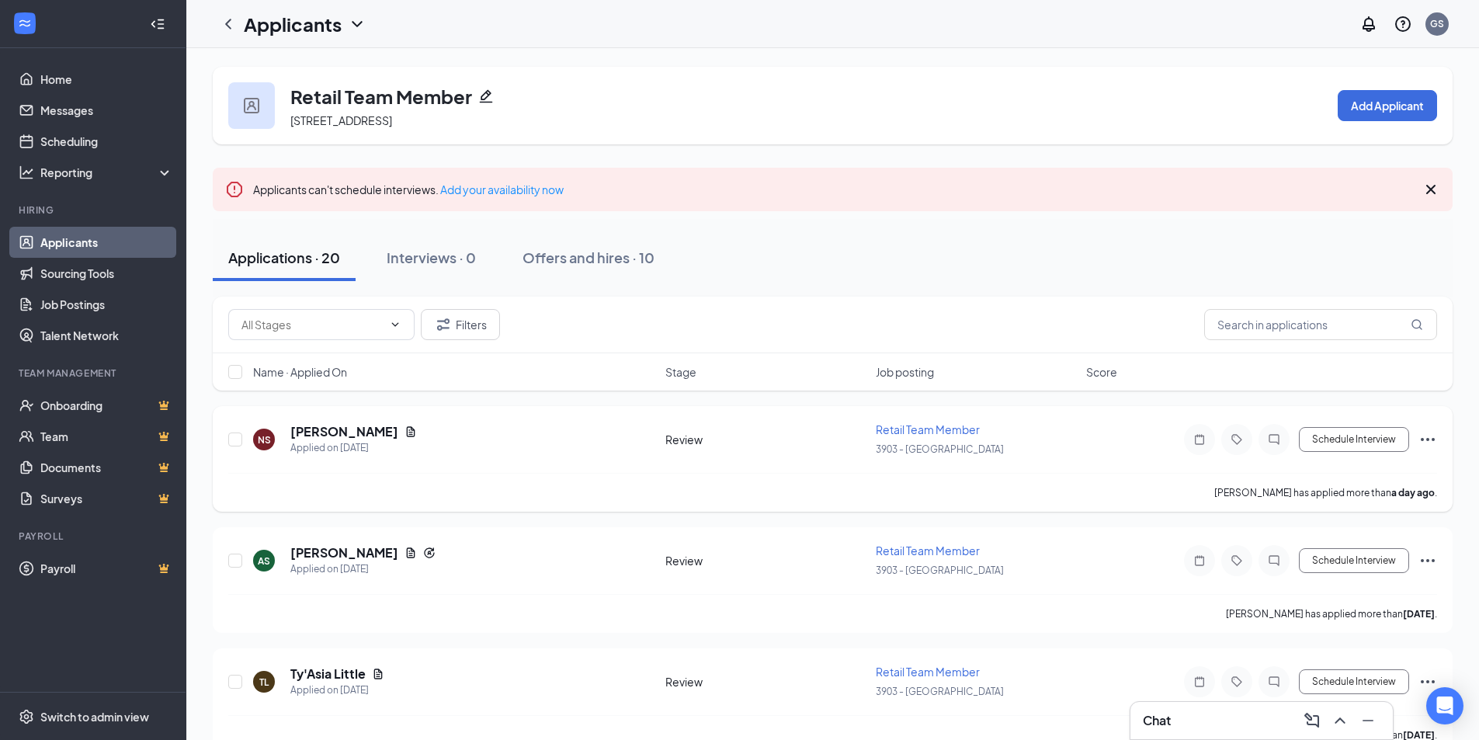
scroll to position [233, 0]
click at [407, 429] on icon "Document" at bounding box center [411, 431] width 9 height 10
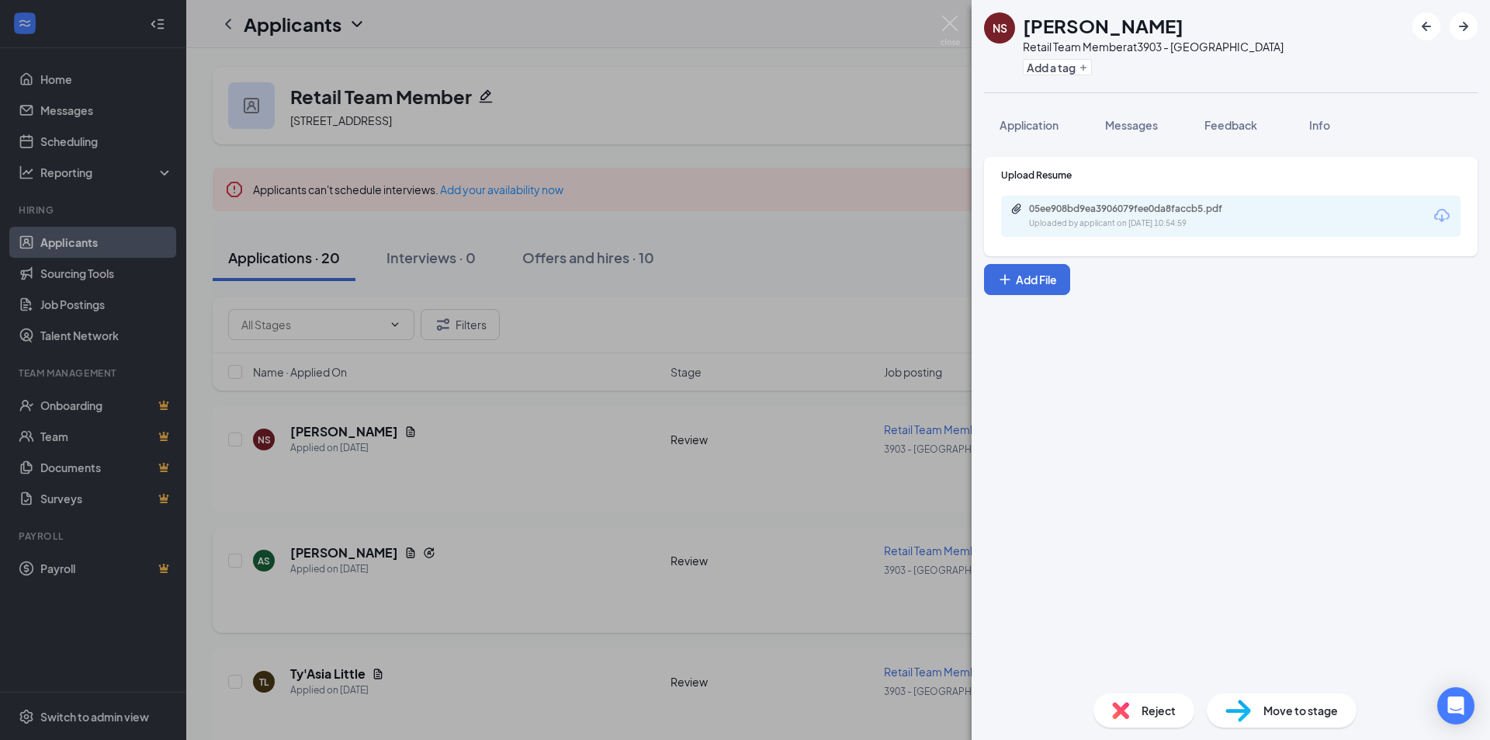
drag, startPoint x: 553, startPoint y: 550, endPoint x: 458, endPoint y: 567, distance: 96.2
click at [554, 550] on div "NS [PERSON_NAME] Retail Team Member at 3903 - Farmington Add a tag Application …" at bounding box center [745, 370] width 1490 height 740
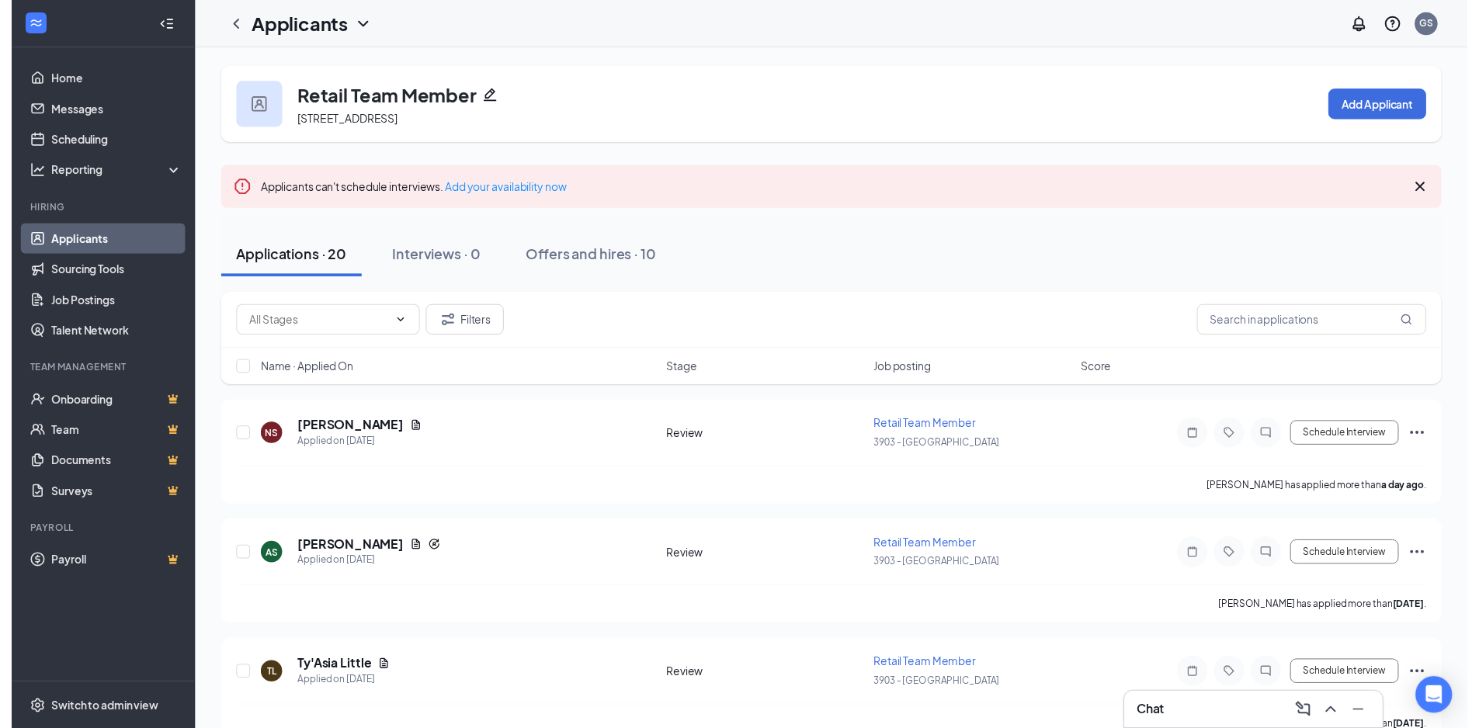
scroll to position [233, 0]
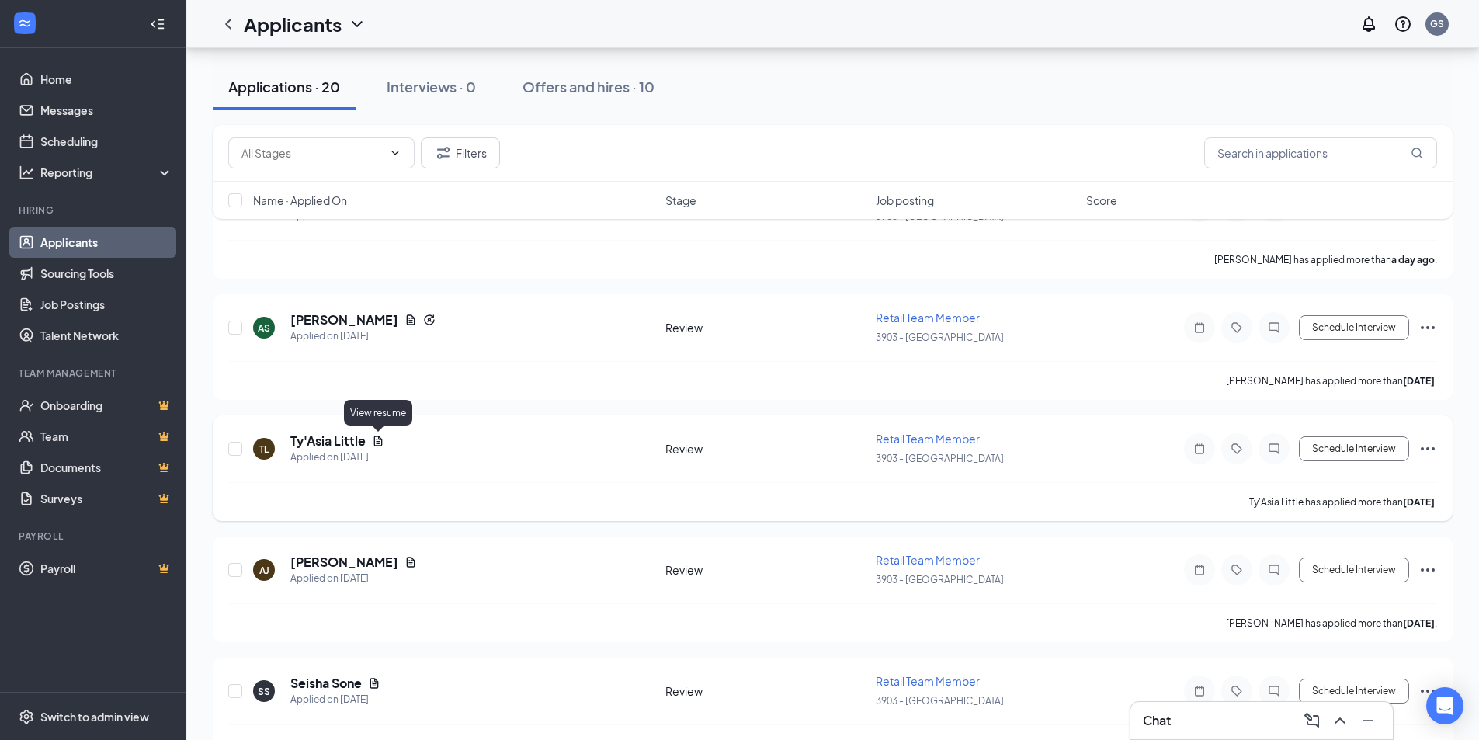
click at [372, 442] on icon "Document" at bounding box center [378, 441] width 12 height 12
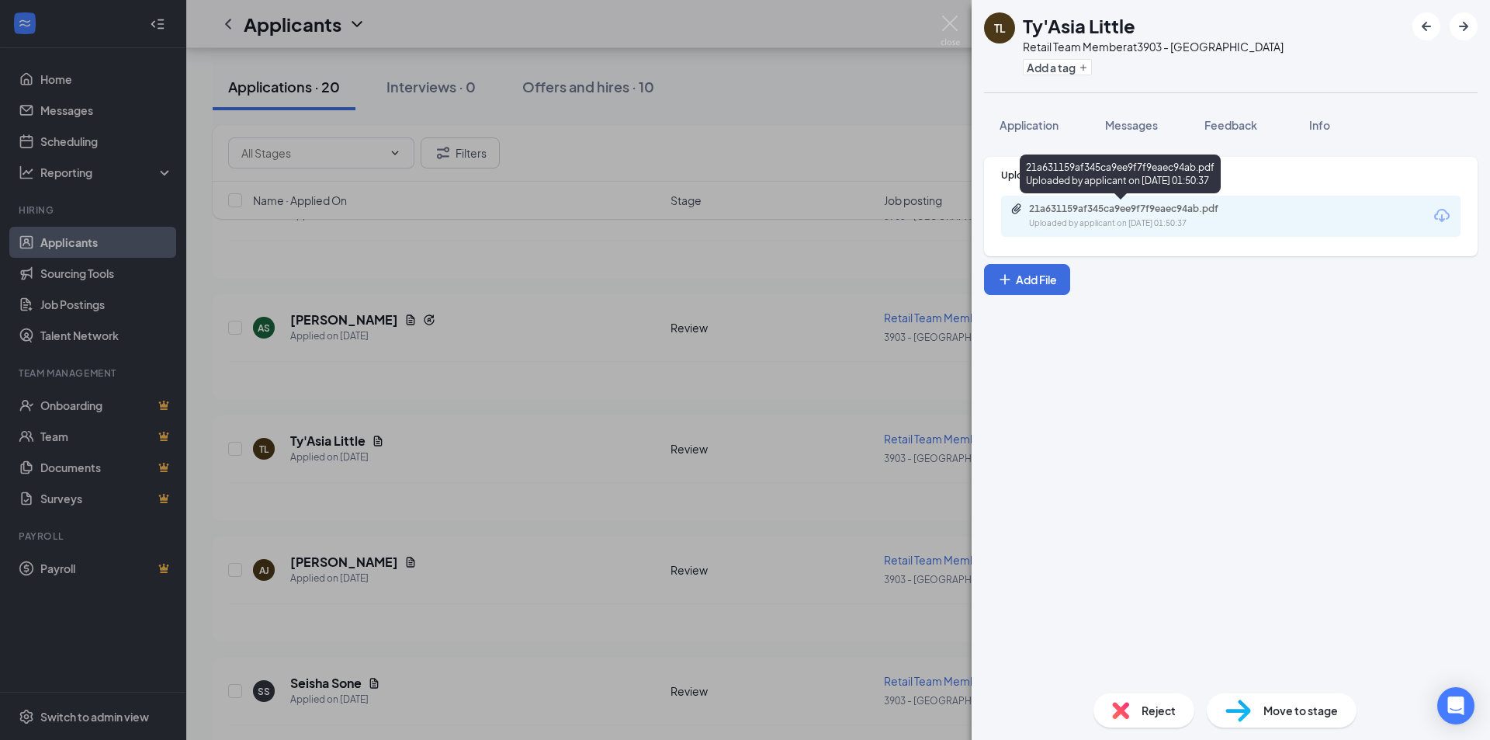
click at [1147, 213] on div "21a631159af345ca9ee9f7f9eaec94ab.pdf" at bounding box center [1137, 209] width 217 height 12
click at [915, 106] on div "TL Ty'Asia Little Retail Team Member at 3903 - Farmington Add a tag Application…" at bounding box center [745, 370] width 1490 height 740
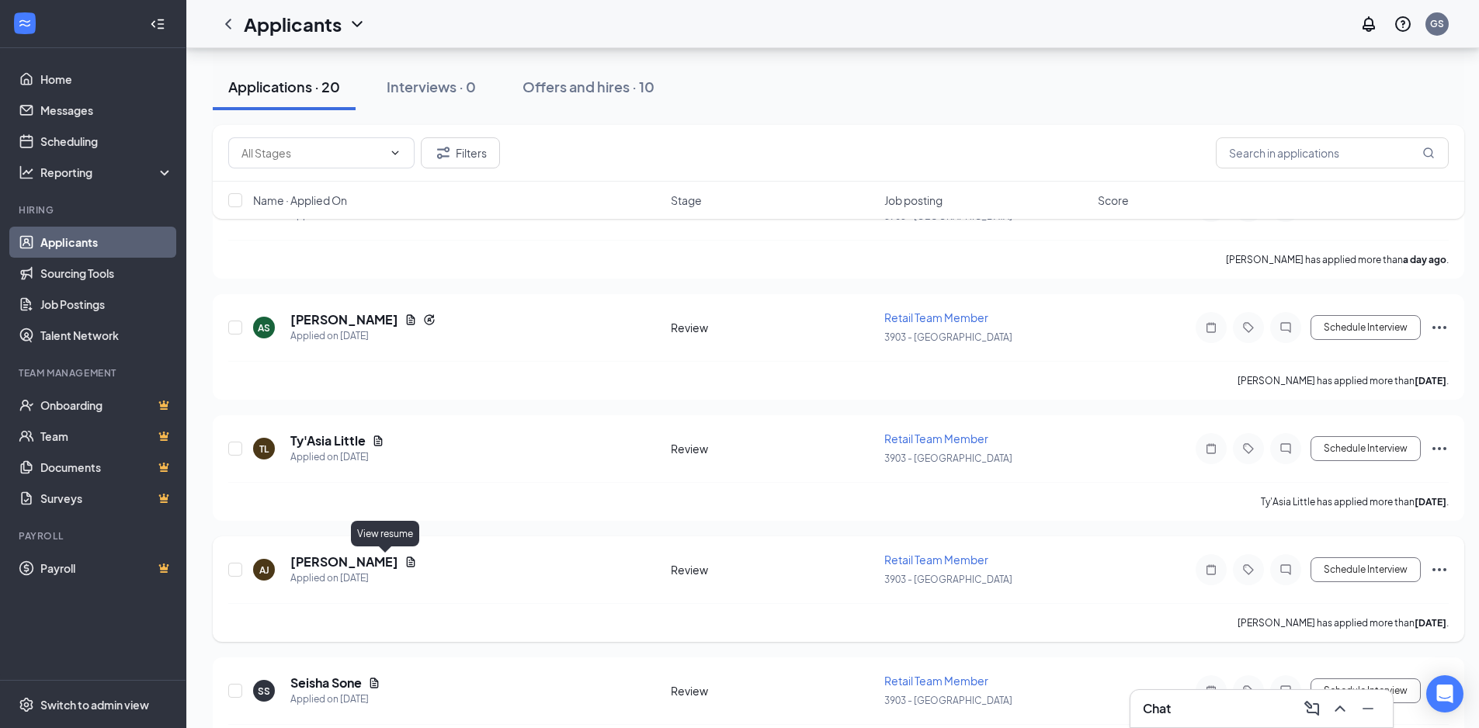
click at [407, 560] on icon "Document" at bounding box center [411, 562] width 9 height 10
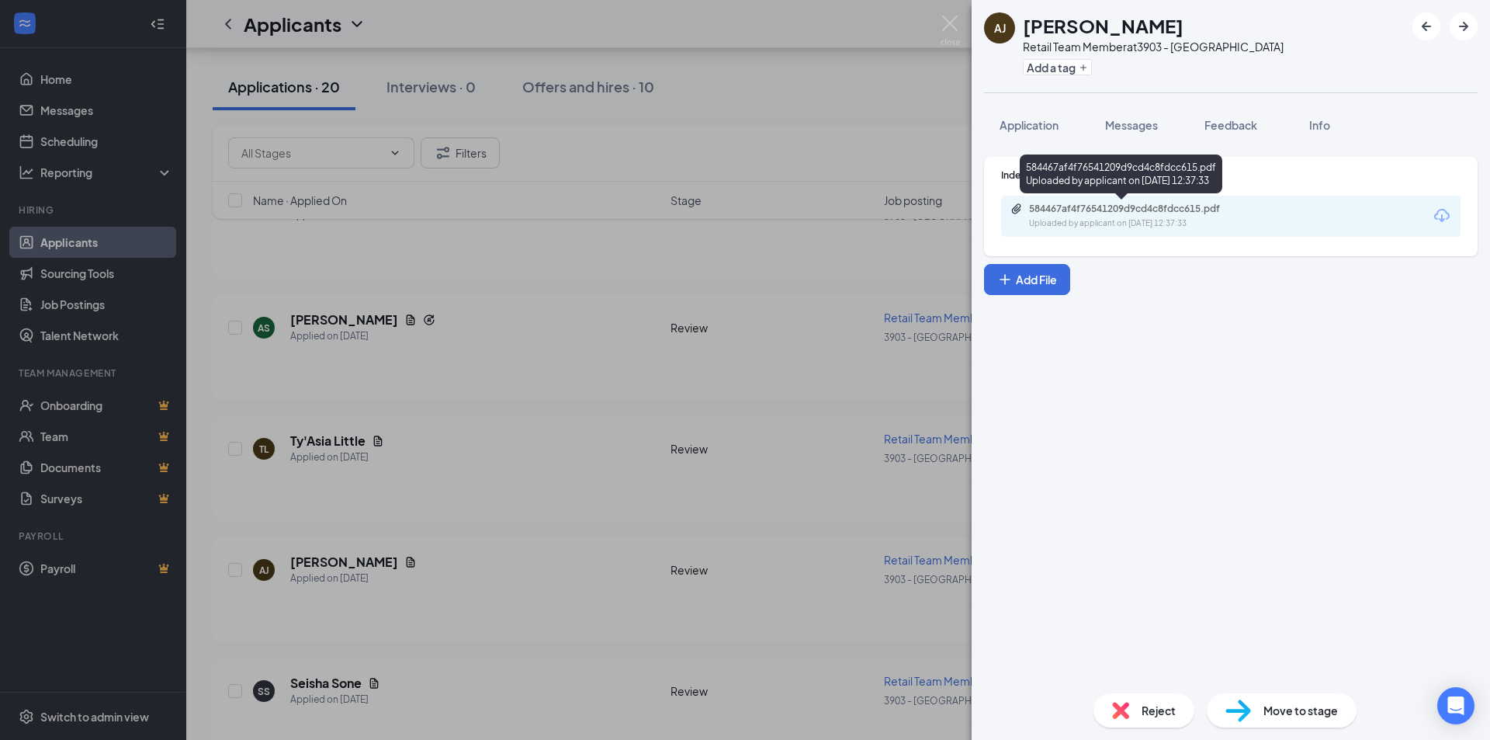
click at [1067, 217] on div "Uploaded by applicant on Aug 19, 2025 at 12:37:33" at bounding box center [1145, 223] width 233 height 12
click at [512, 586] on div "AJ Autumn Jones Retail Team Member at 3903 - Farmington Add a tag Application M…" at bounding box center [745, 370] width 1490 height 740
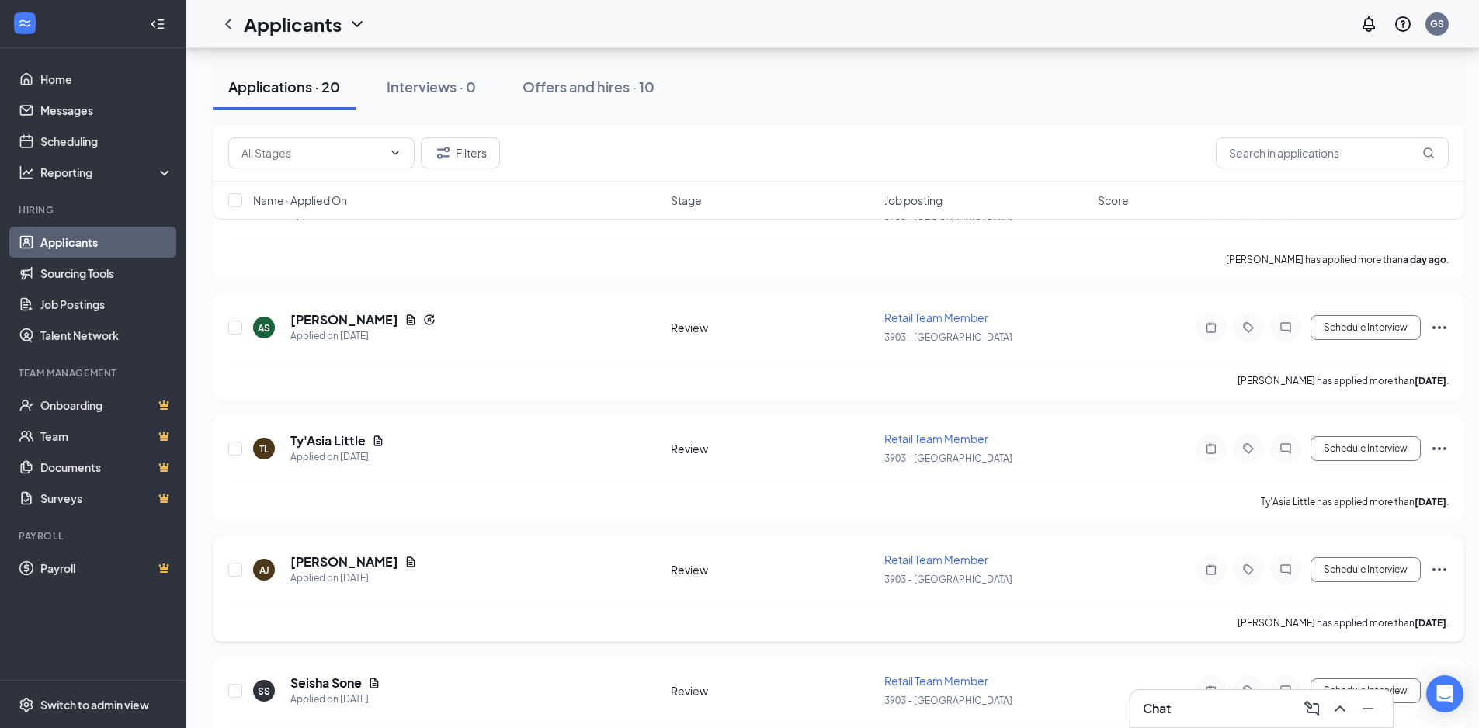
scroll to position [388, 0]
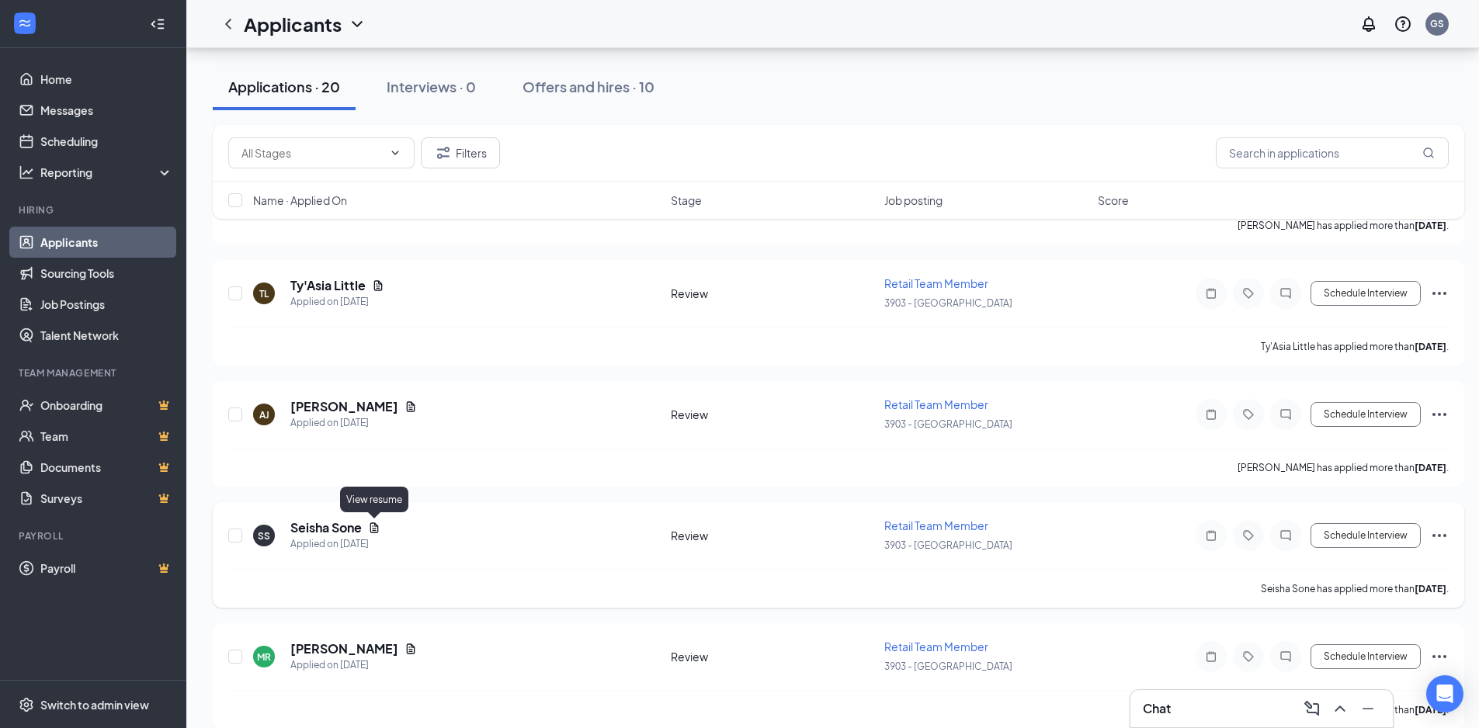
click at [372, 526] on icon "Document" at bounding box center [374, 528] width 12 height 12
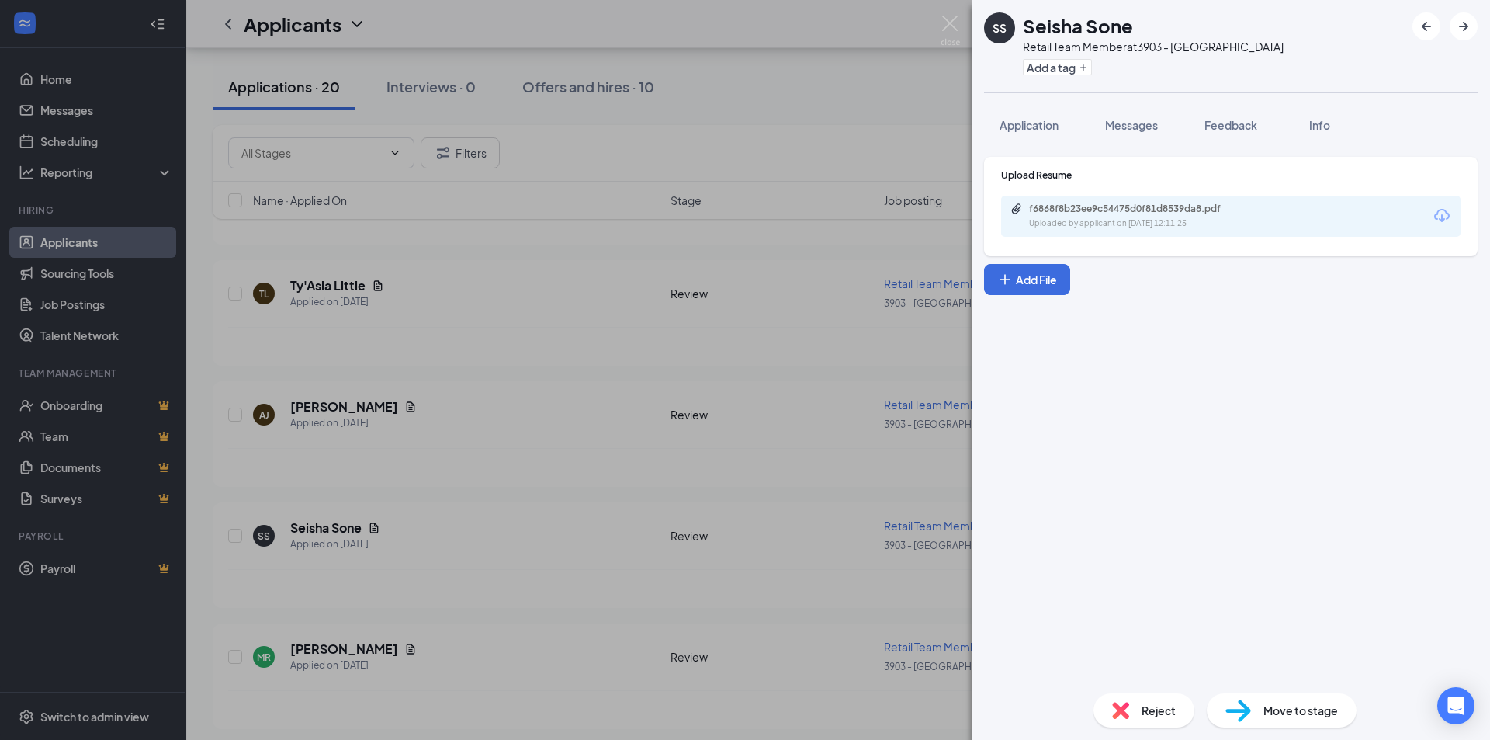
click at [807, 54] on div "SS Seisha Sone Retail Team Member at 3903 - Farmington Add a tag Application Me…" at bounding box center [745, 370] width 1490 height 740
